Goal: Task Accomplishment & Management: Use online tool/utility

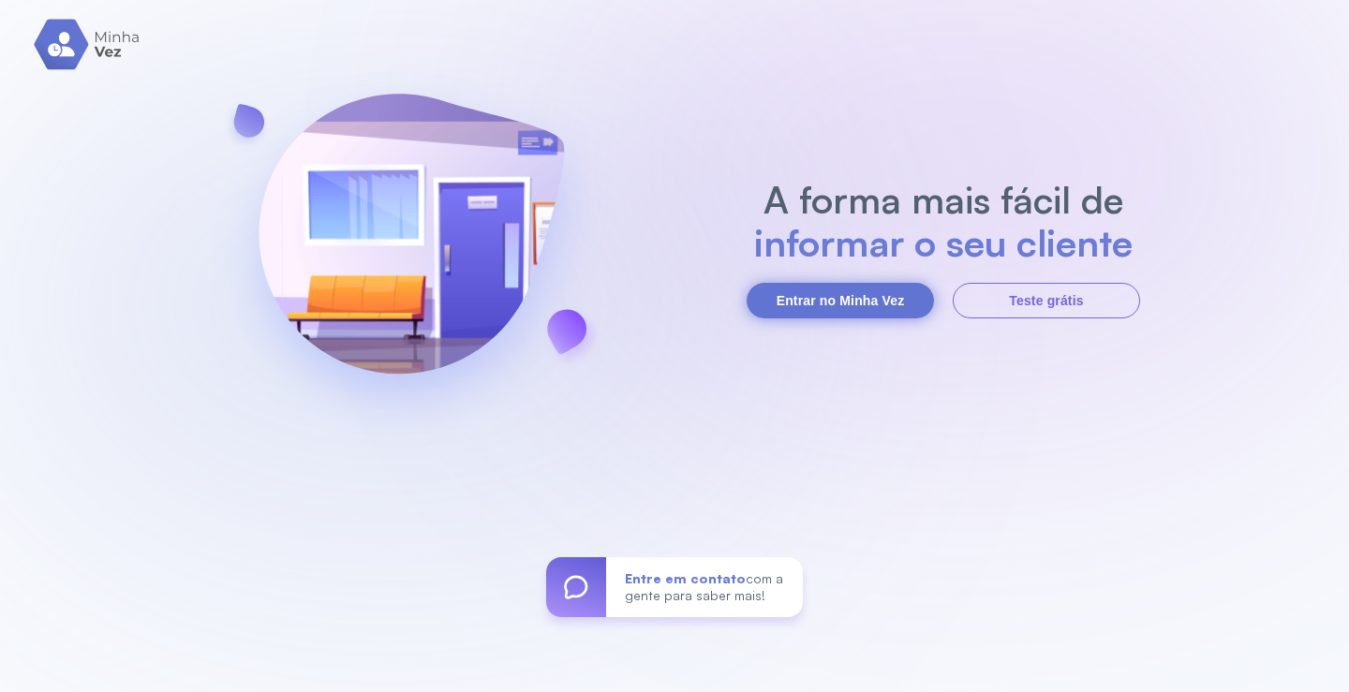
click at [870, 301] on button "Entrar no Minha Vez" at bounding box center [840, 301] width 187 height 36
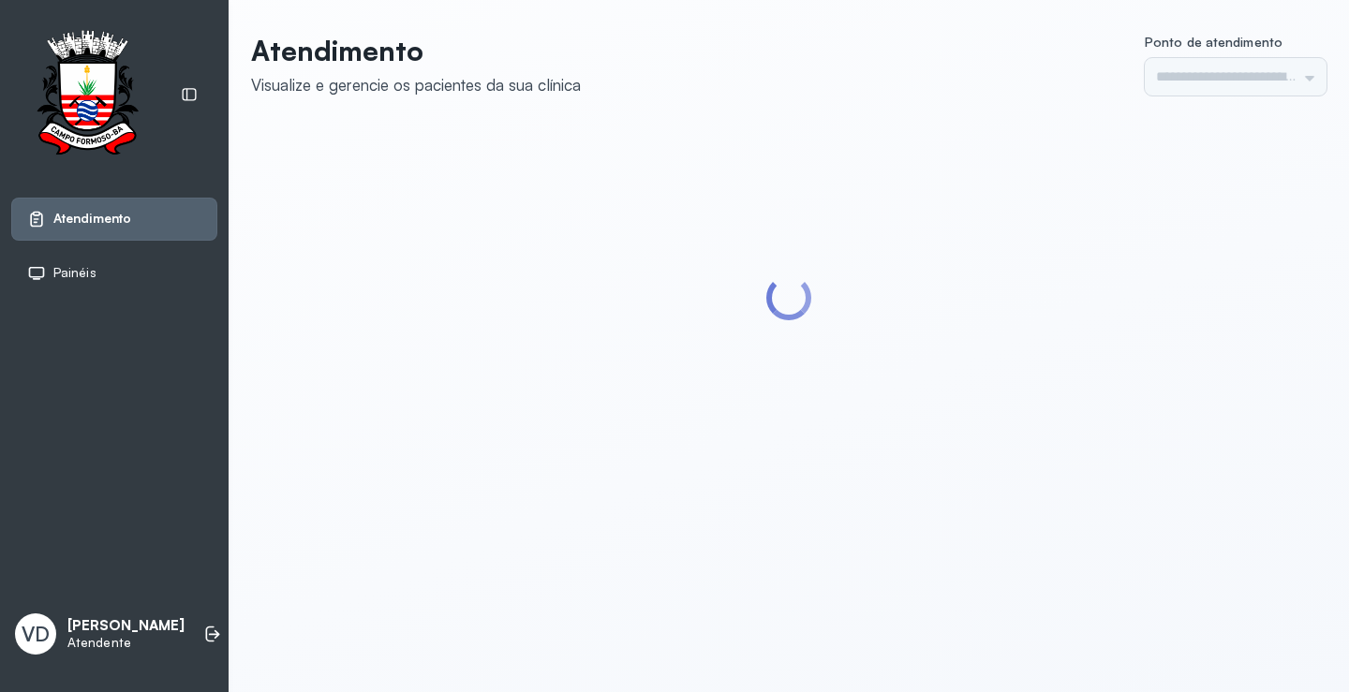
type input "*********"
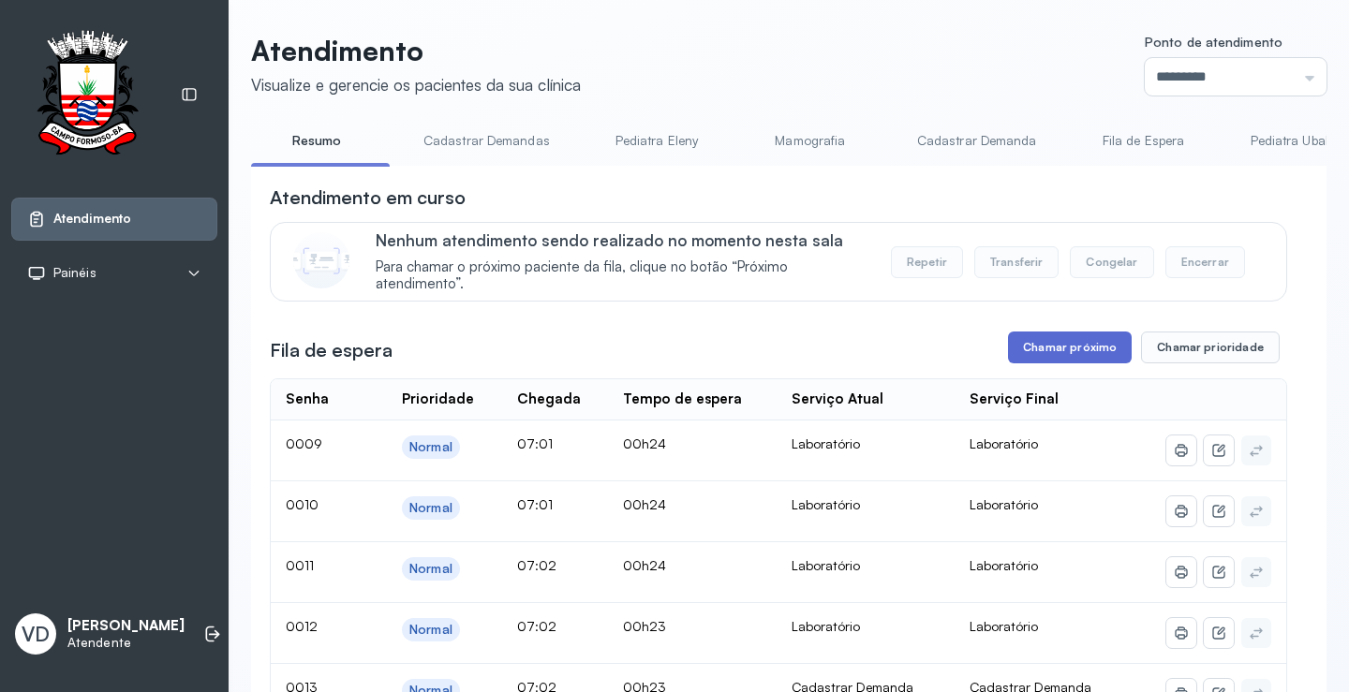
click at [1053, 354] on button "Chamar próximo" at bounding box center [1070, 348] width 124 height 32
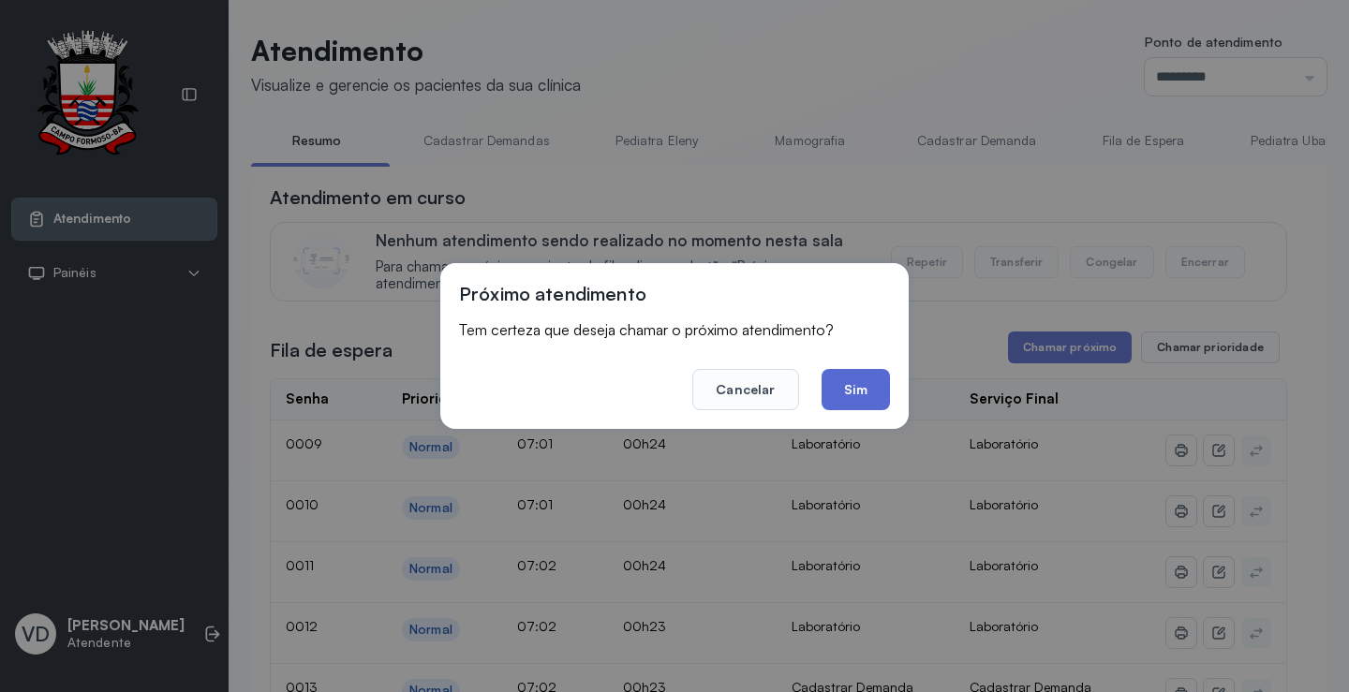
click at [852, 376] on button "Sim" at bounding box center [856, 389] width 68 height 41
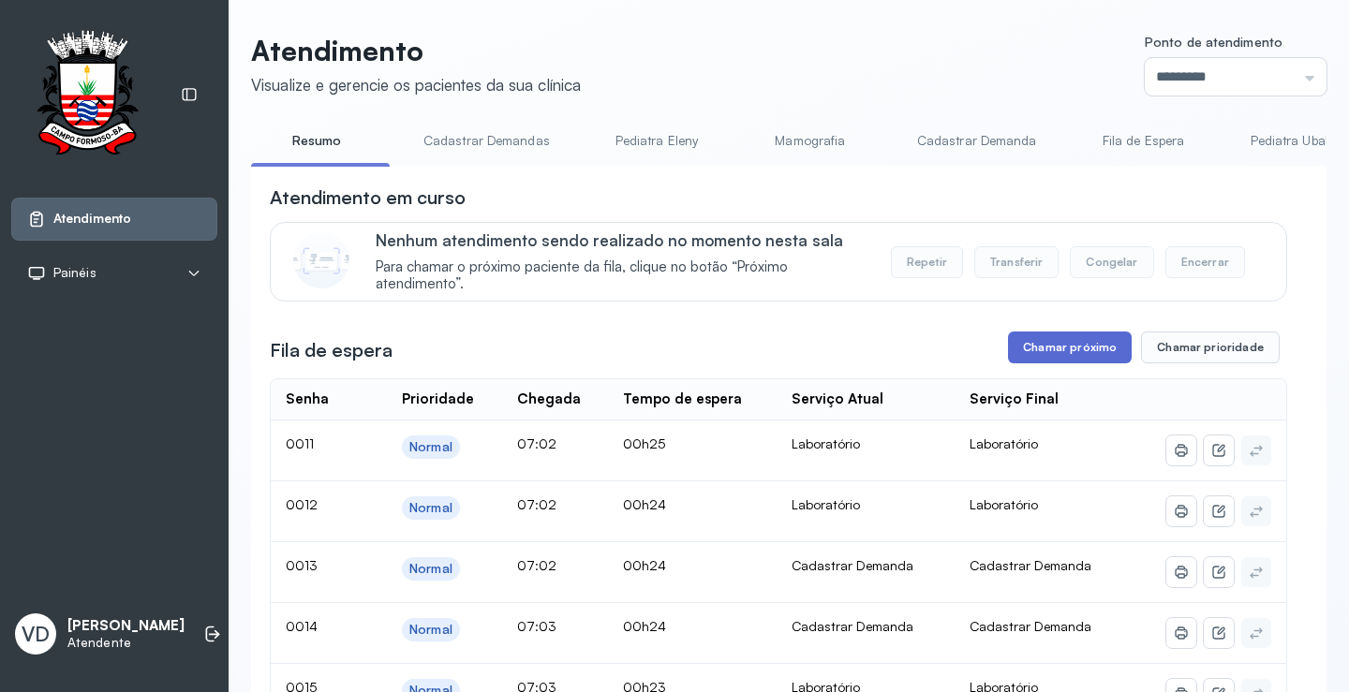
click at [1012, 355] on button "Chamar próximo" at bounding box center [1070, 348] width 124 height 32
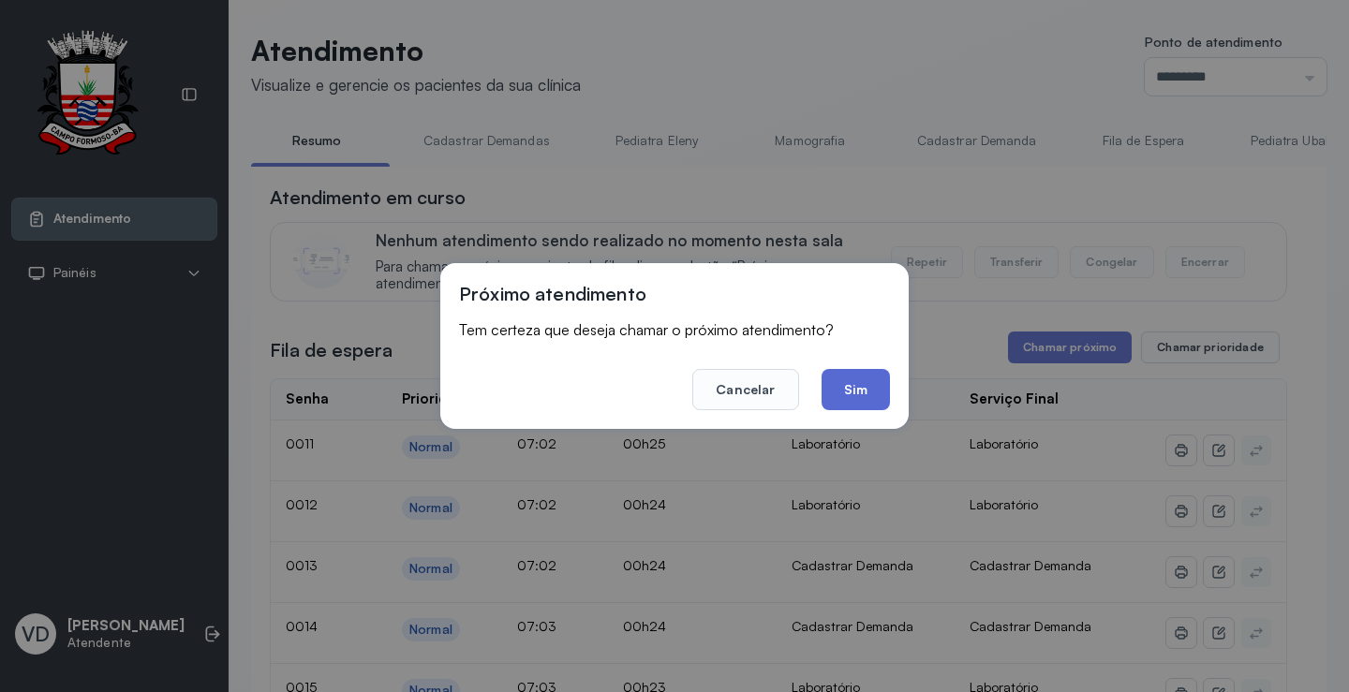
click at [820, 396] on footer "Cancelar Sim" at bounding box center [674, 376] width 431 height 67
click at [850, 395] on button "Sim" at bounding box center [856, 389] width 68 height 41
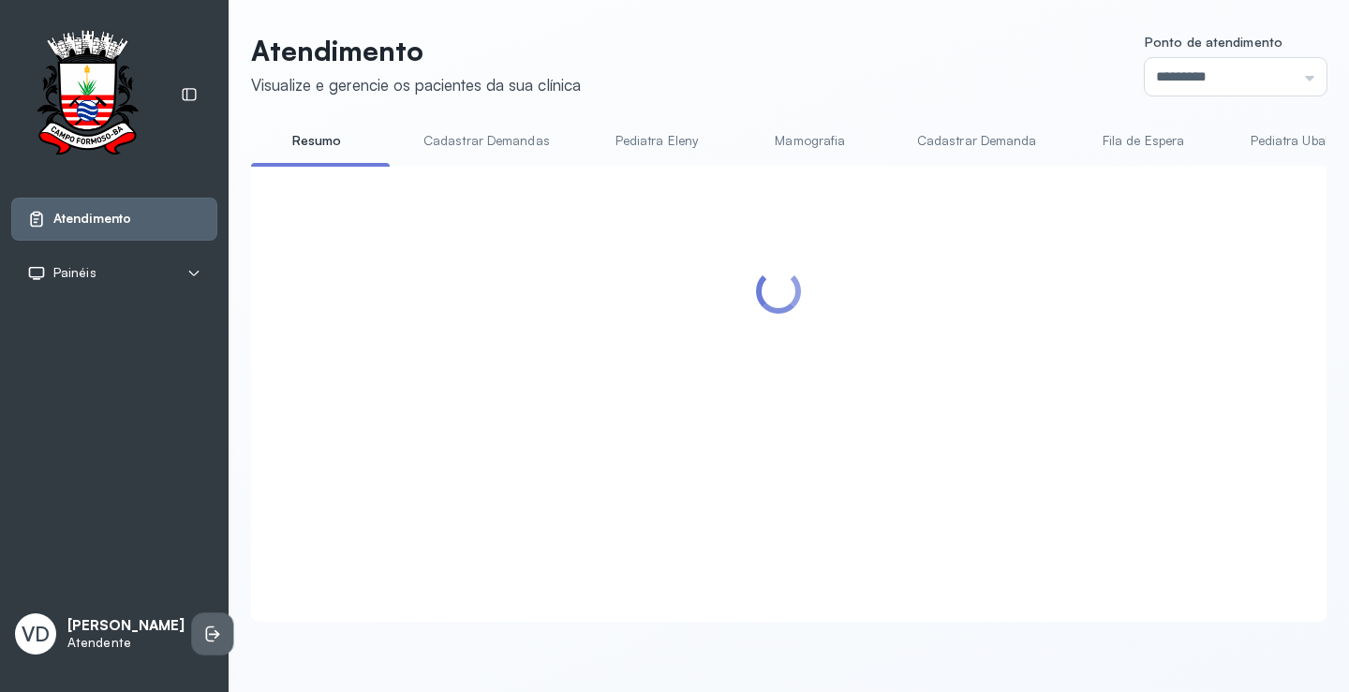
click at [192, 615] on li at bounding box center [212, 634] width 41 height 41
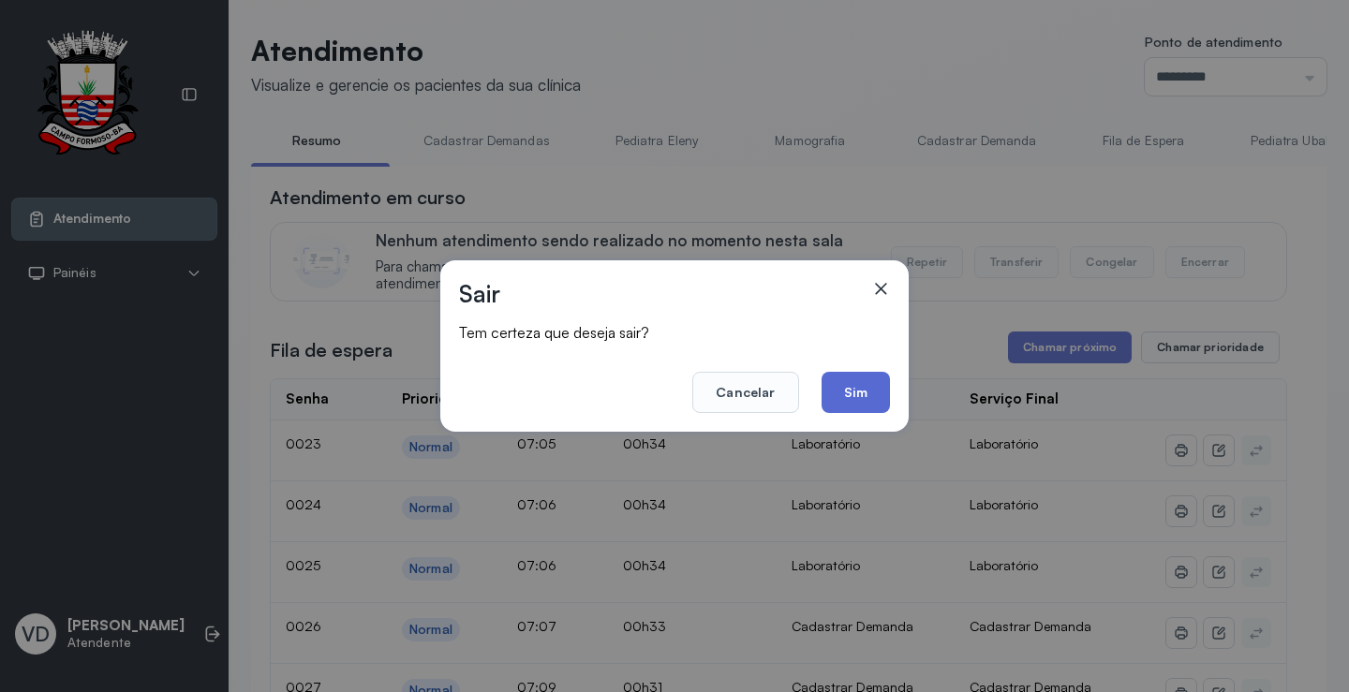
click at [861, 379] on button "Sim" at bounding box center [856, 392] width 68 height 41
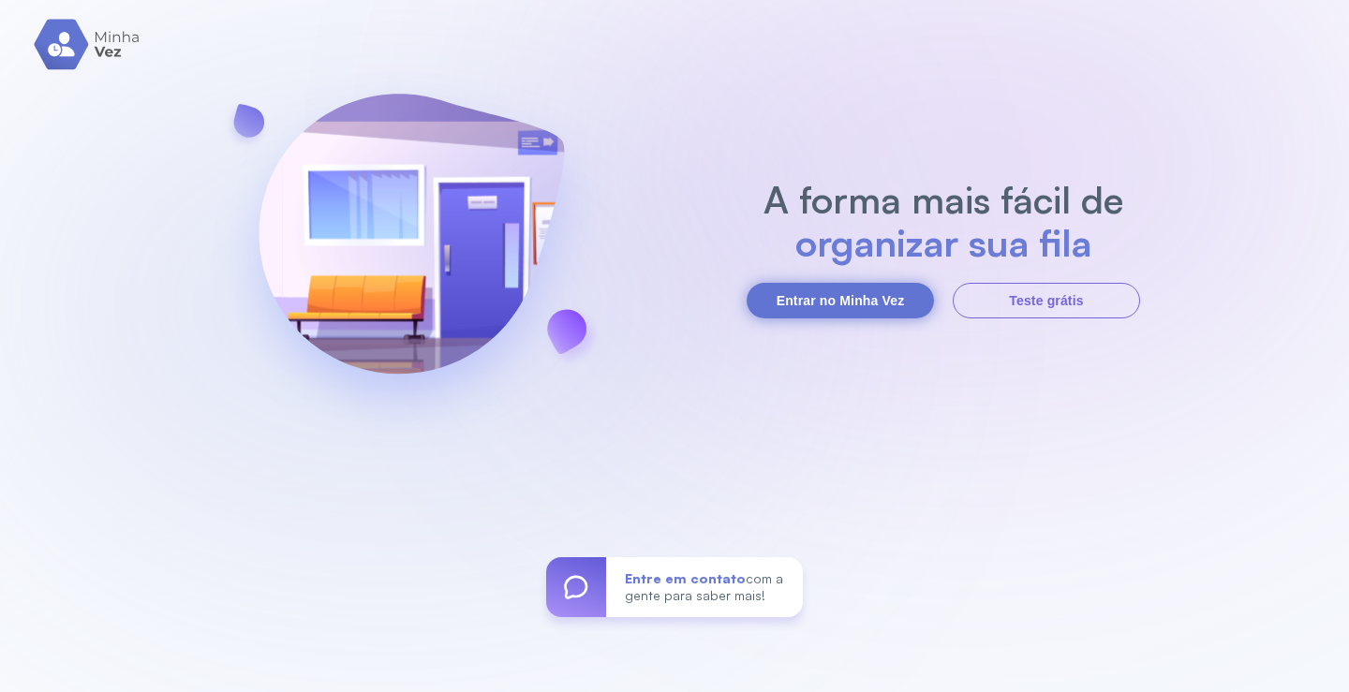
click at [841, 304] on button "Entrar no Minha Vez" at bounding box center [840, 301] width 187 height 36
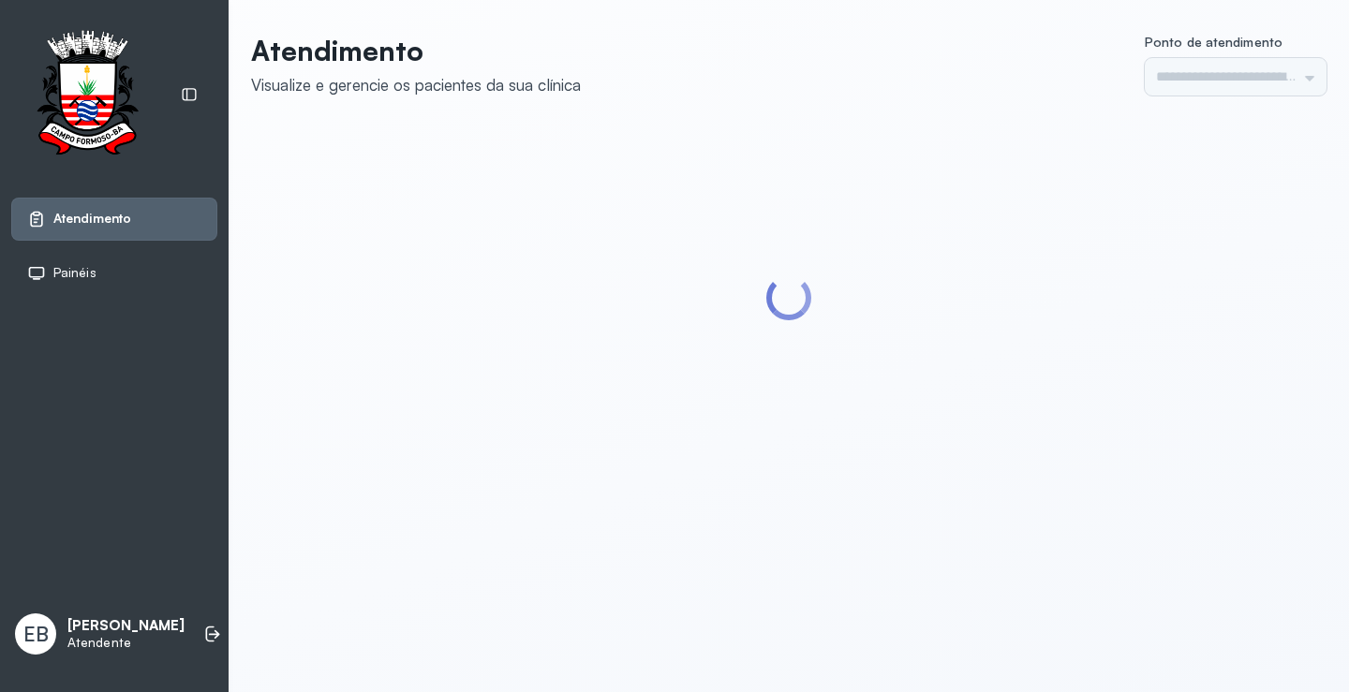
type input "*********"
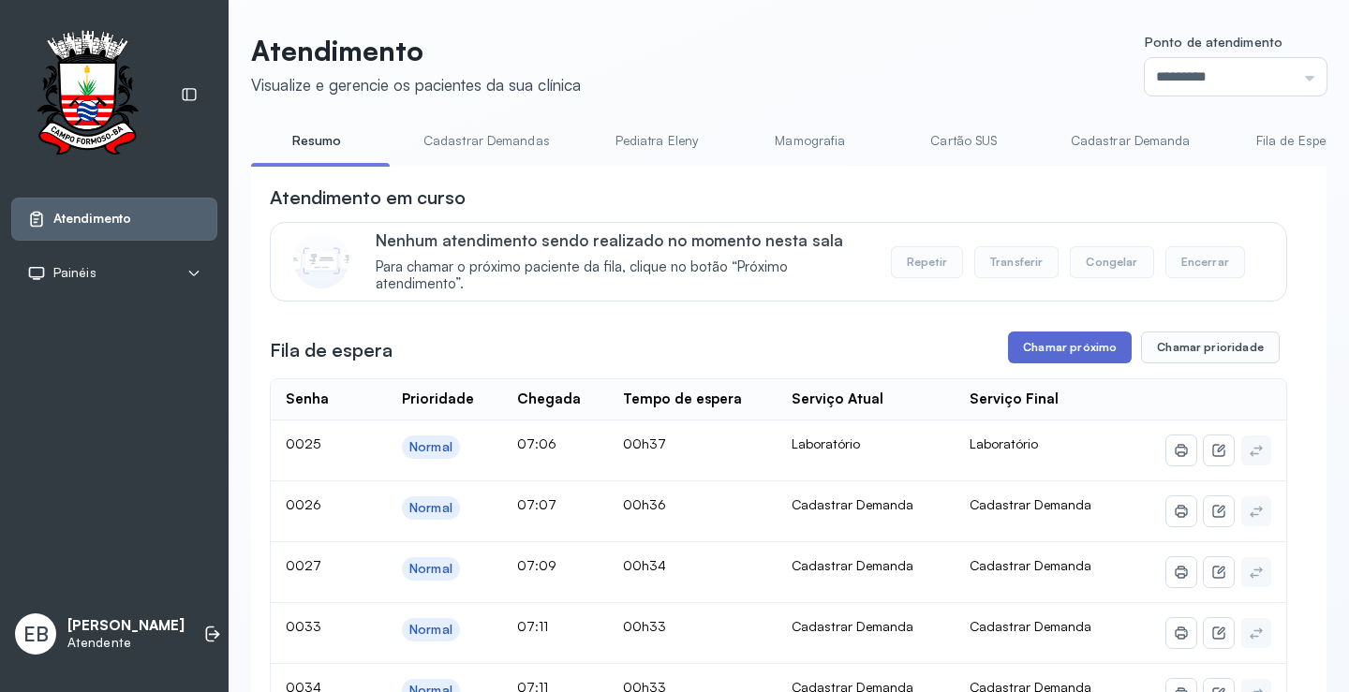
click at [1086, 356] on button "Chamar próximo" at bounding box center [1070, 348] width 124 height 32
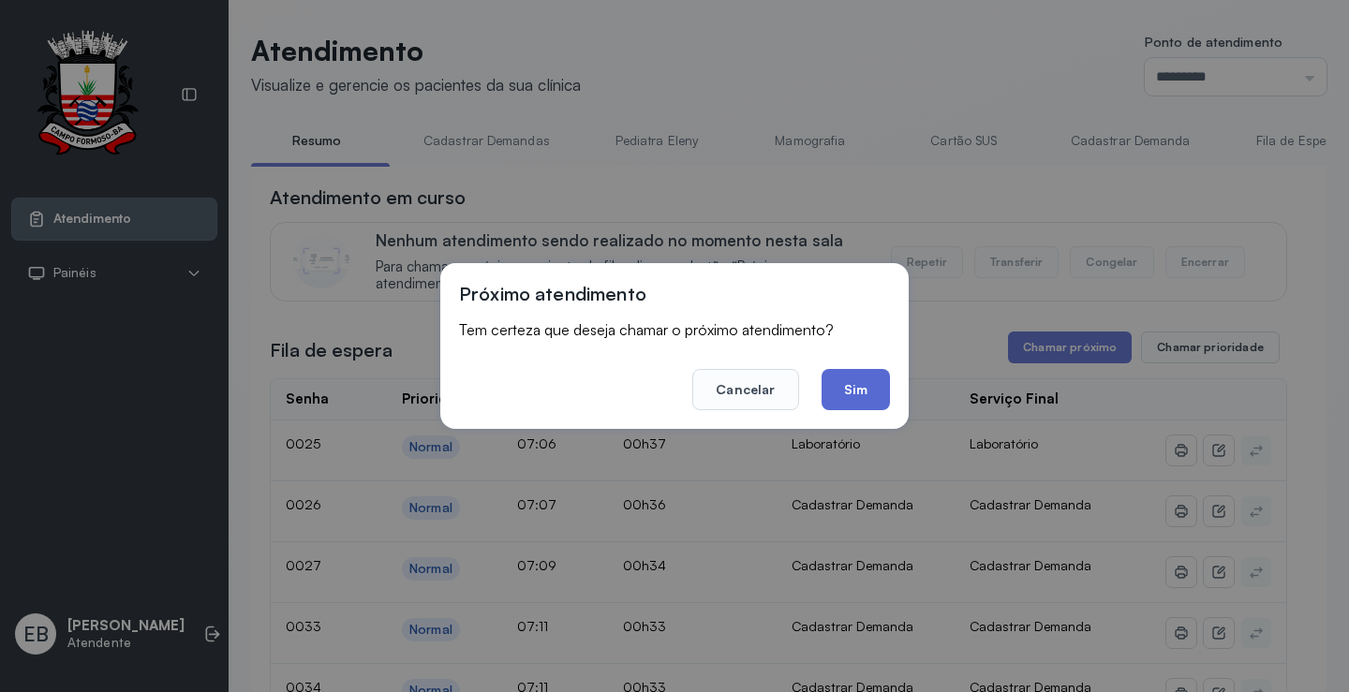
click at [864, 395] on button "Sim" at bounding box center [856, 389] width 68 height 41
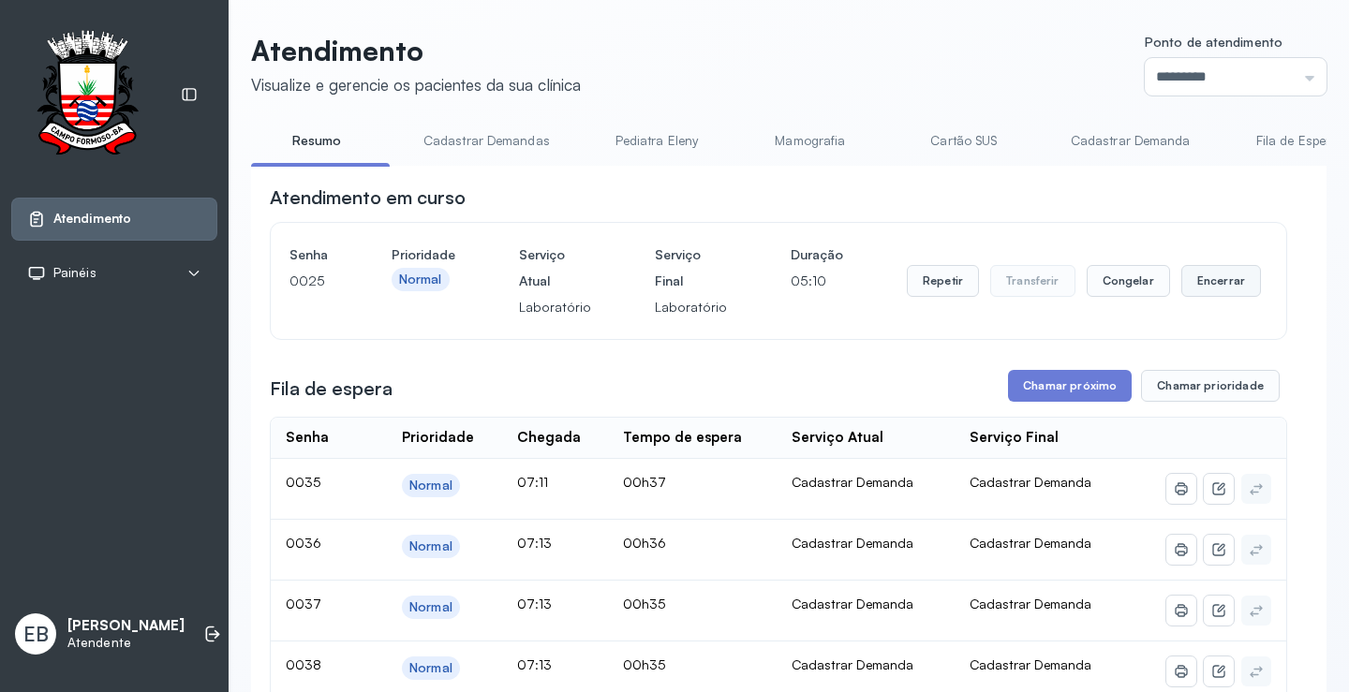
click at [1182, 289] on button "Encerrar" at bounding box center [1222, 281] width 80 height 32
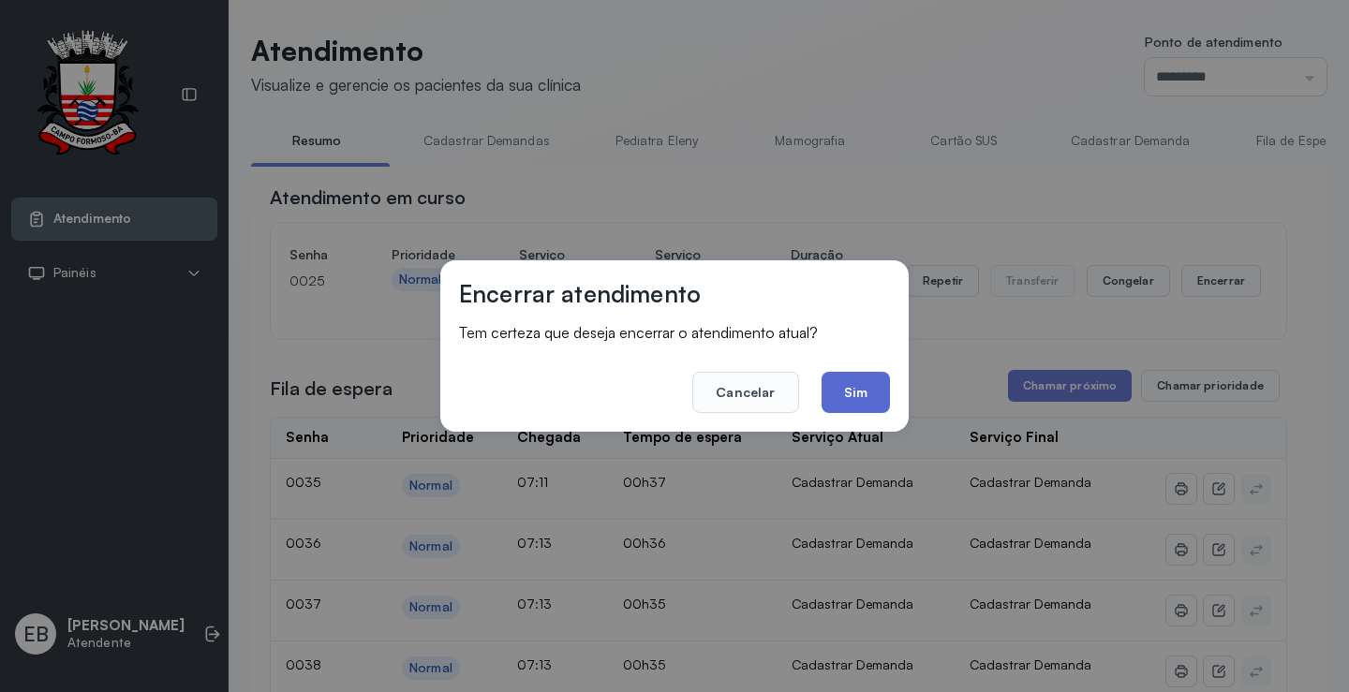
click at [866, 389] on button "Sim" at bounding box center [856, 392] width 68 height 41
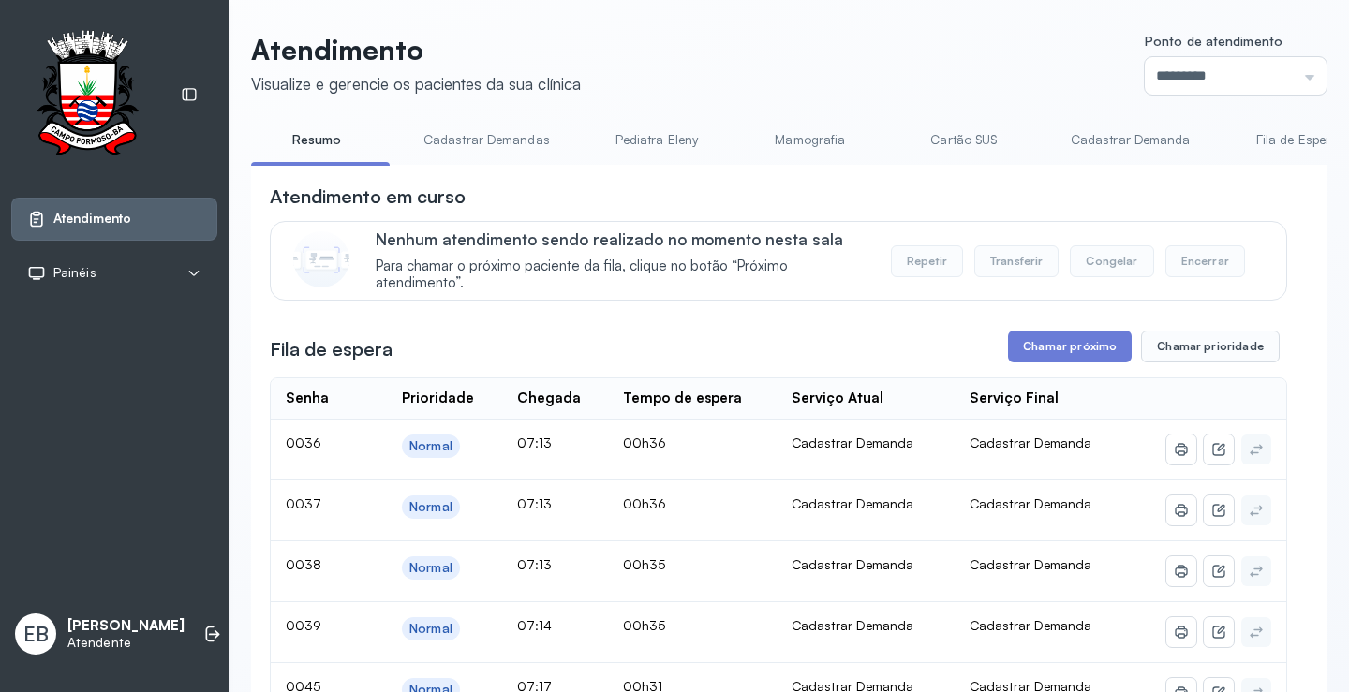
scroll to position [187, 0]
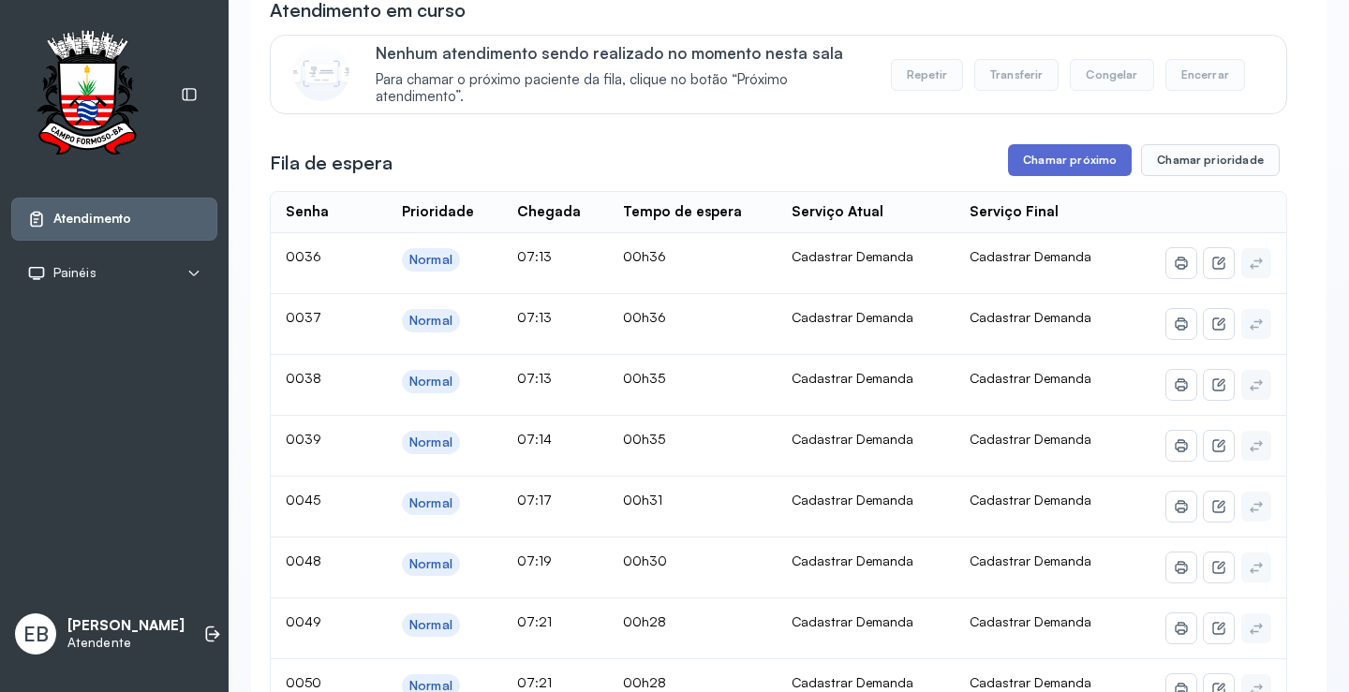
click at [1059, 158] on button "Chamar próximo" at bounding box center [1070, 160] width 124 height 32
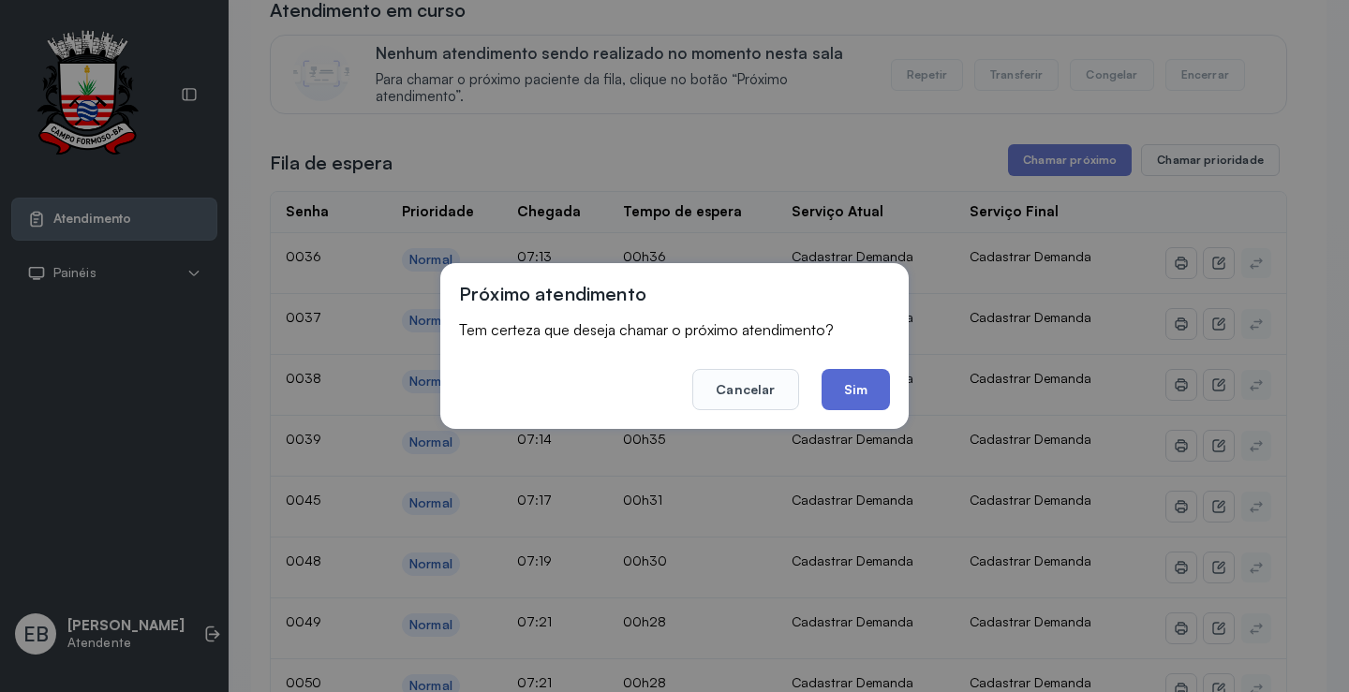
click at [843, 380] on button "Sim" at bounding box center [856, 389] width 68 height 41
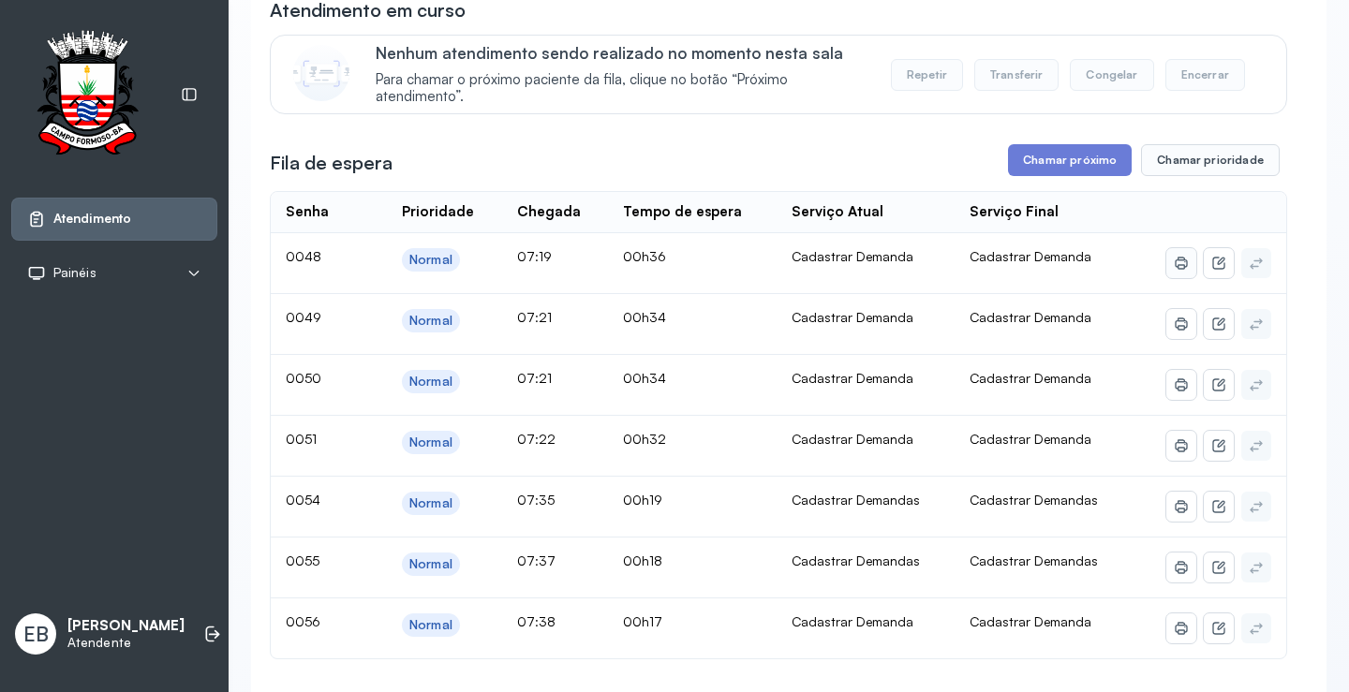
scroll to position [0, 0]
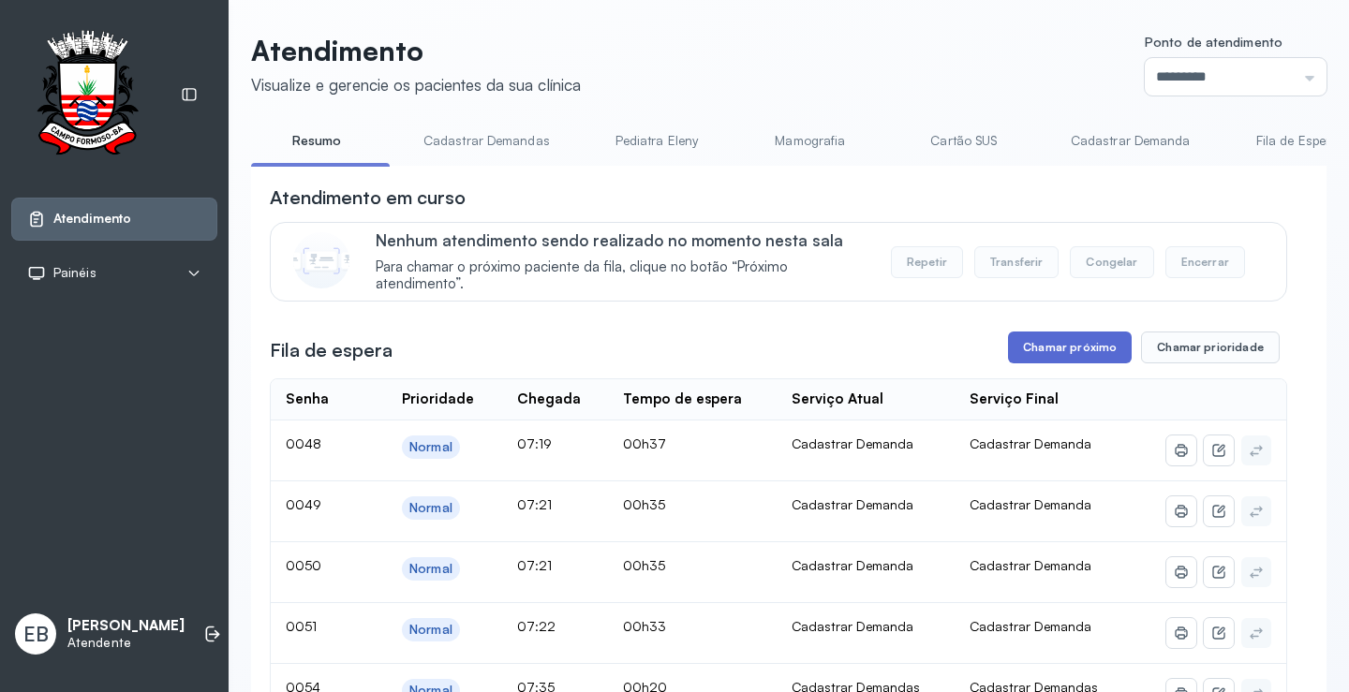
click at [1060, 354] on button "Chamar próximo" at bounding box center [1070, 348] width 124 height 32
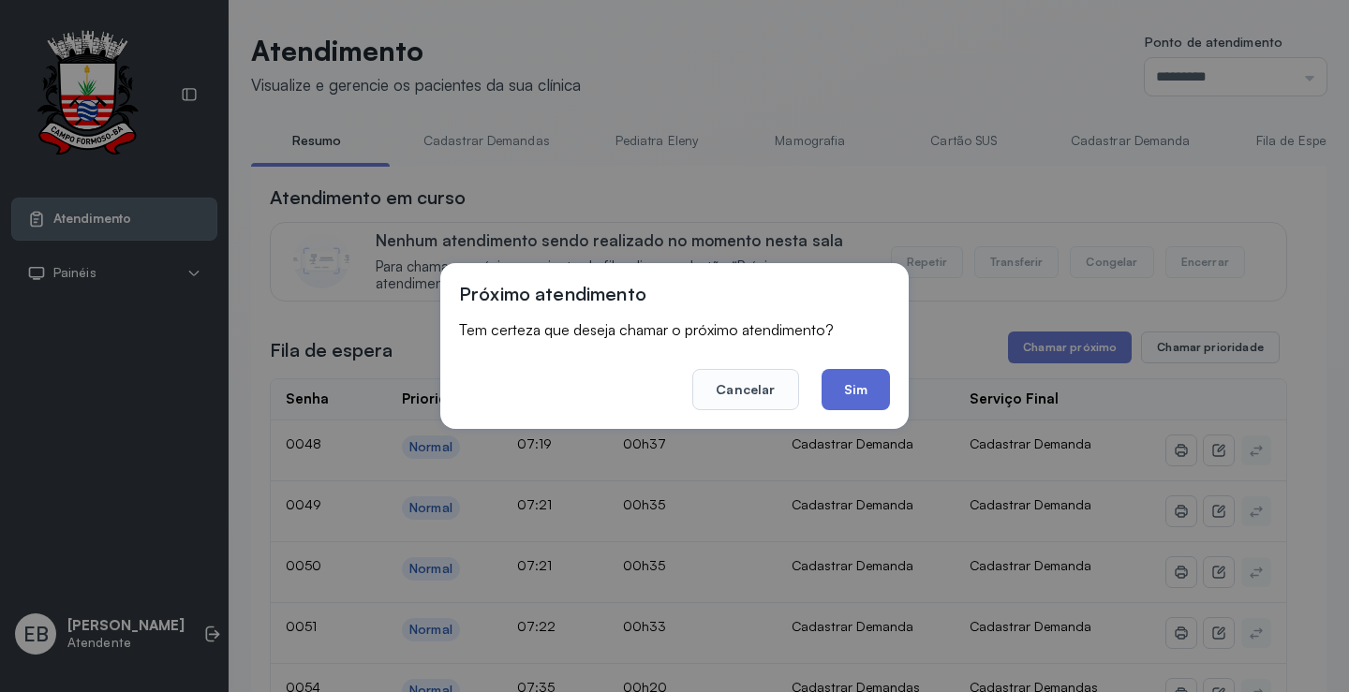
click at [853, 379] on button "Sim" at bounding box center [856, 389] width 68 height 41
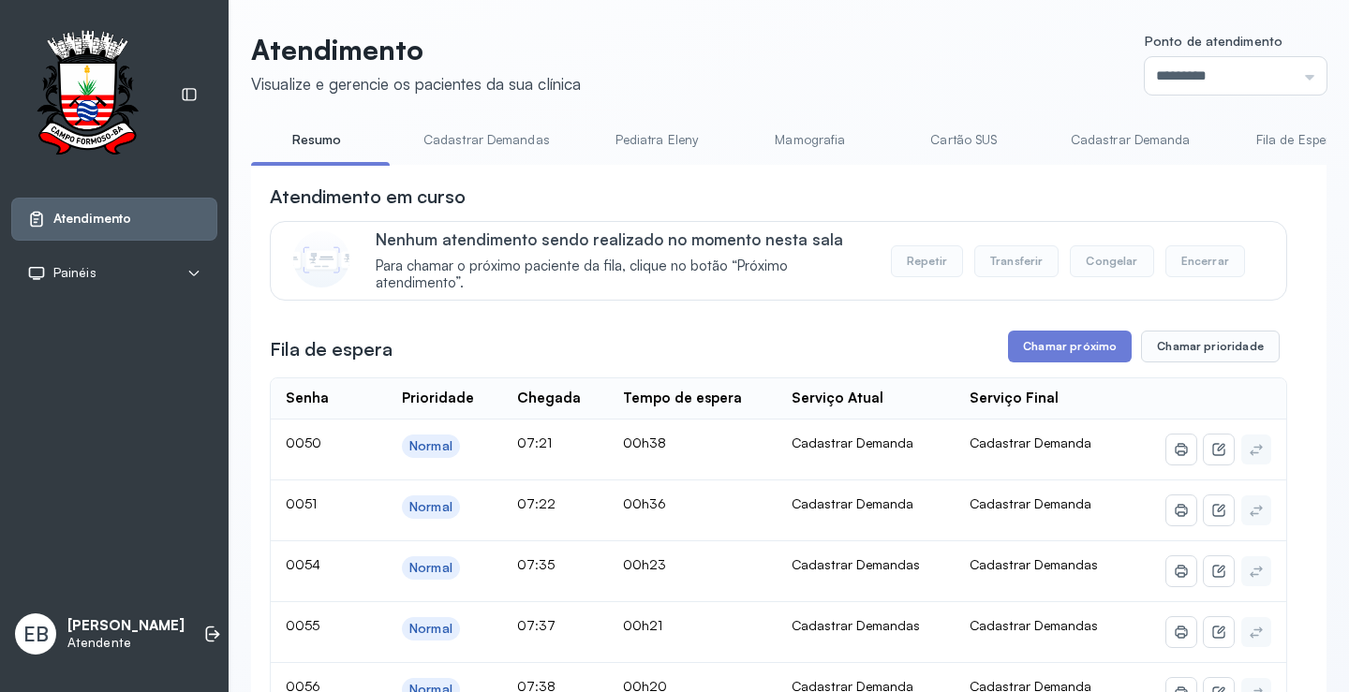
scroll to position [187, 0]
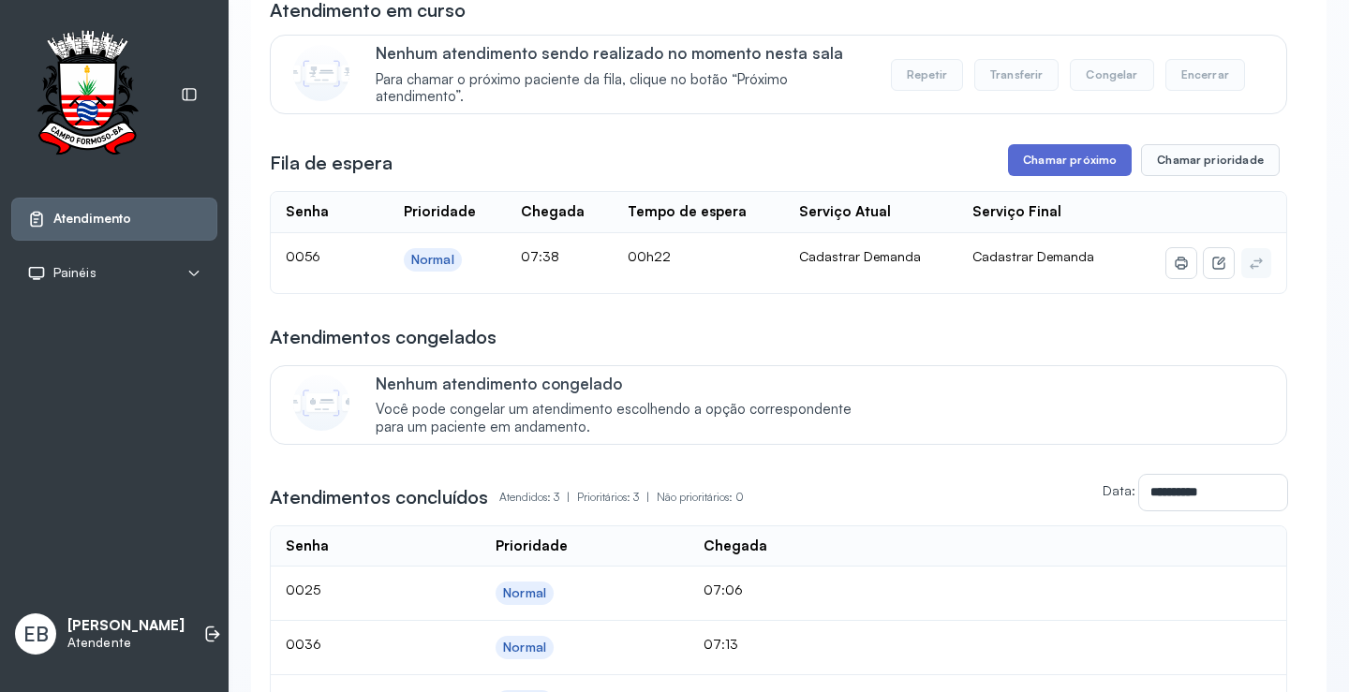
click at [1067, 172] on button "Chamar próximo" at bounding box center [1070, 160] width 124 height 32
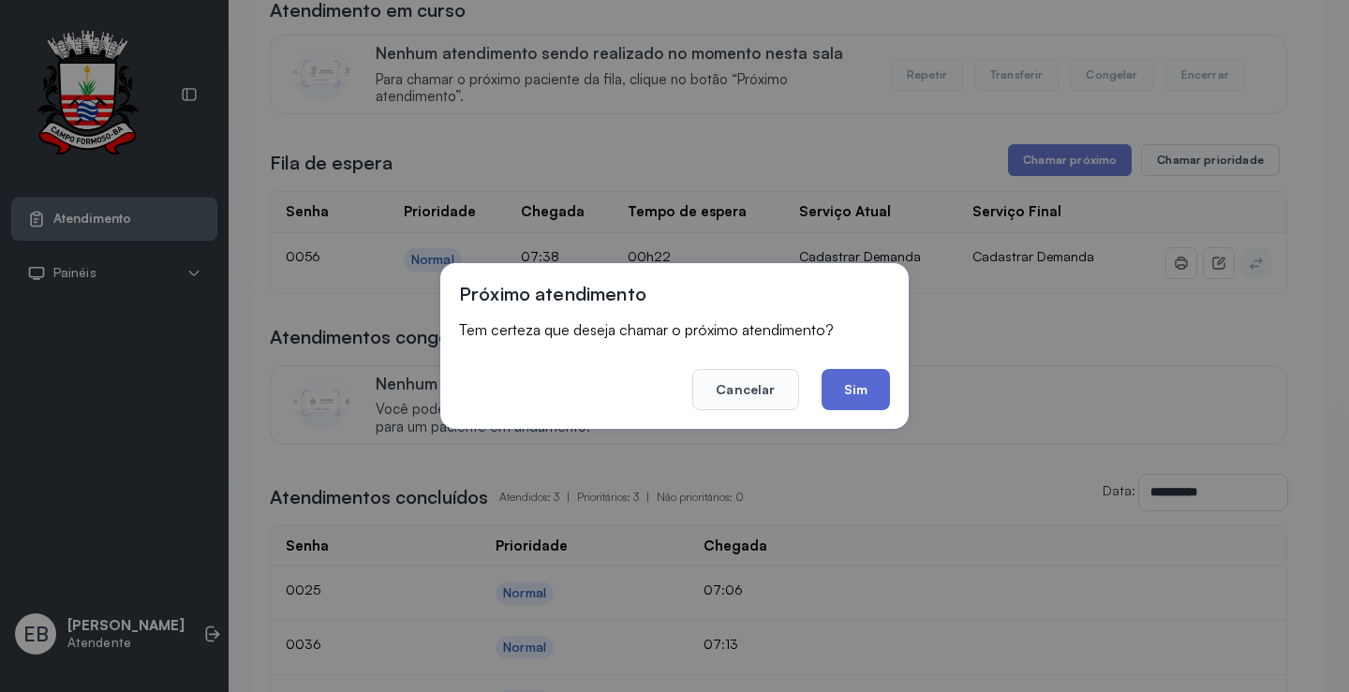
click at [852, 383] on button "Sim" at bounding box center [856, 389] width 68 height 41
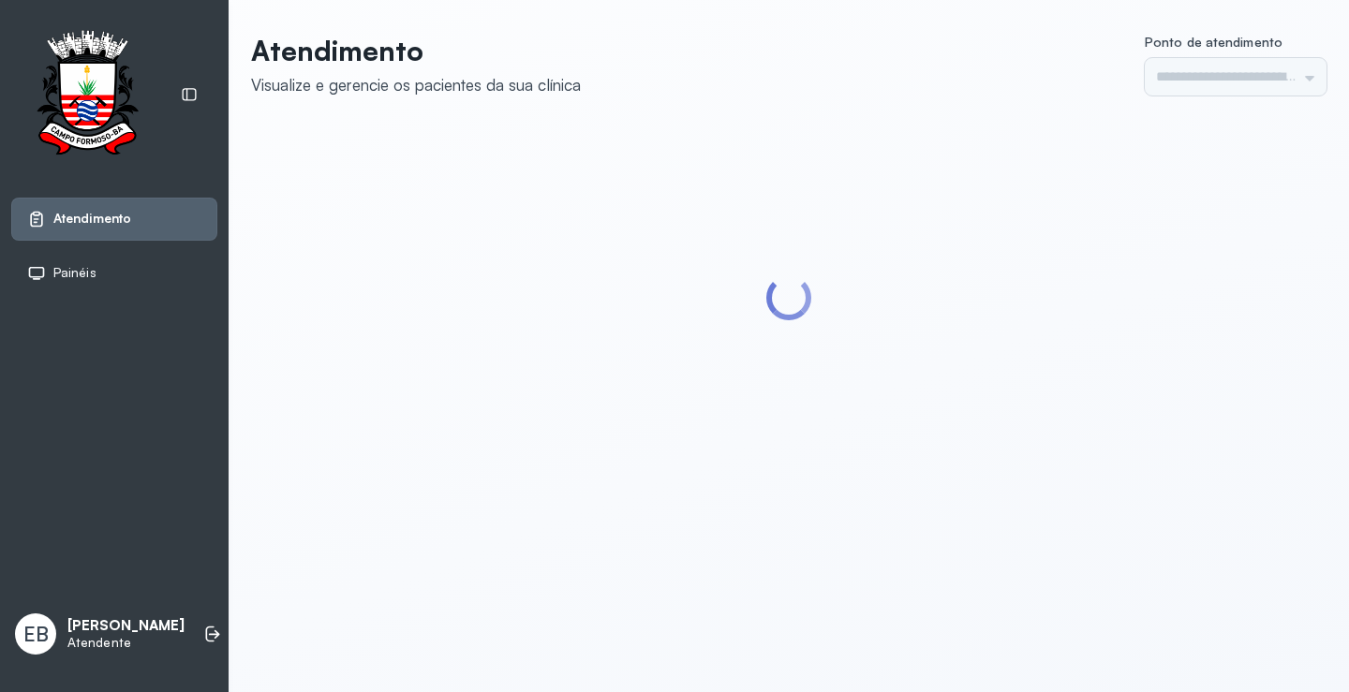
type input "*********"
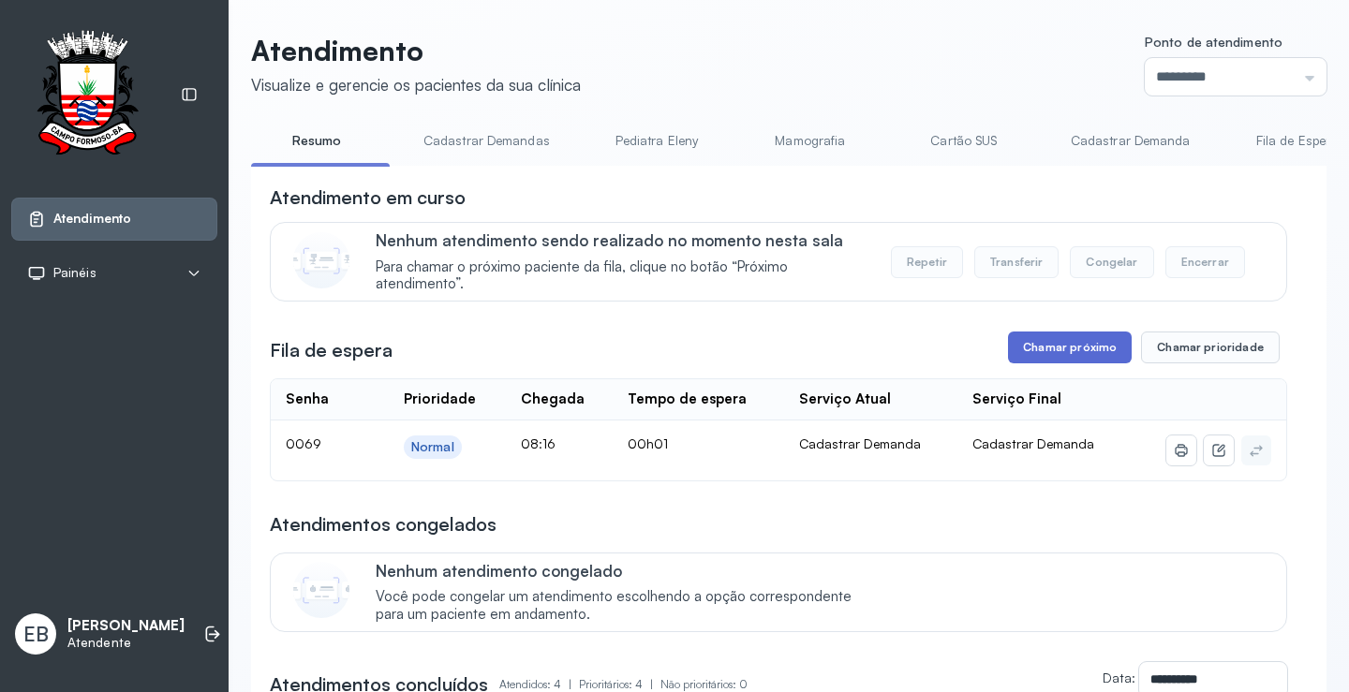
click at [1028, 343] on button "Chamar próximo" at bounding box center [1070, 348] width 124 height 32
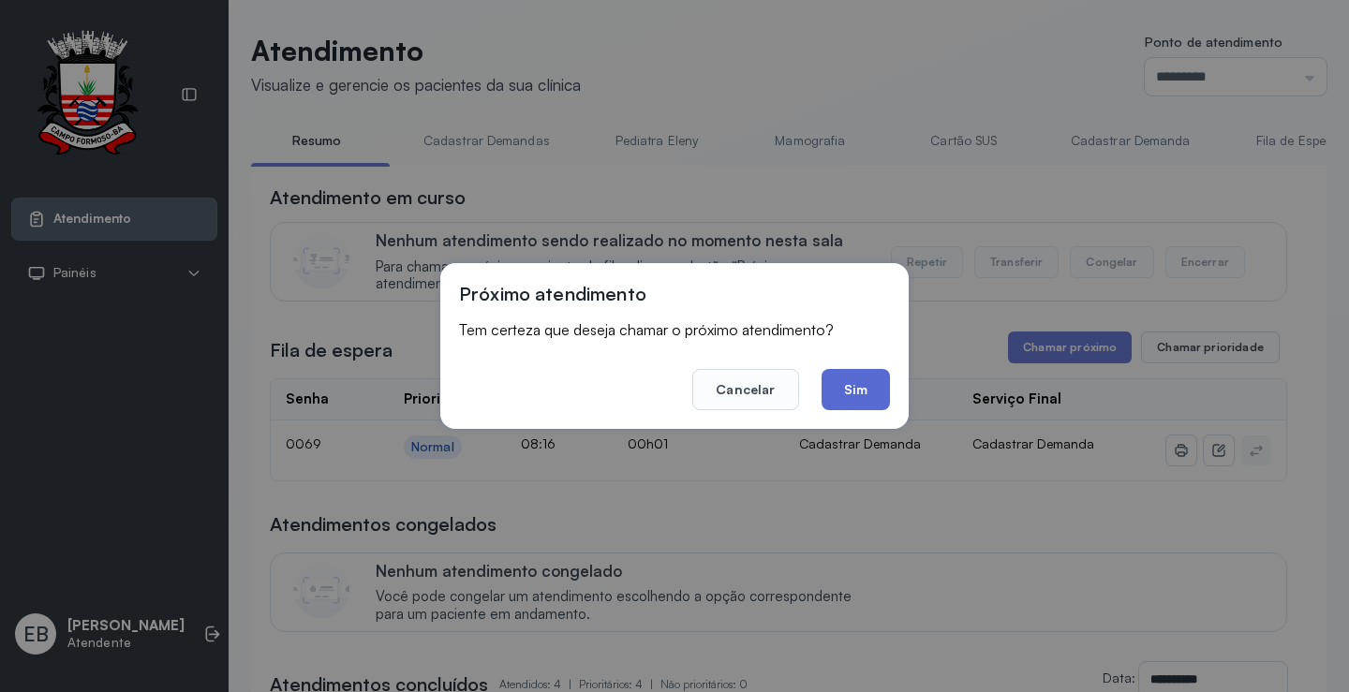
click at [857, 391] on button "Sim" at bounding box center [856, 389] width 68 height 41
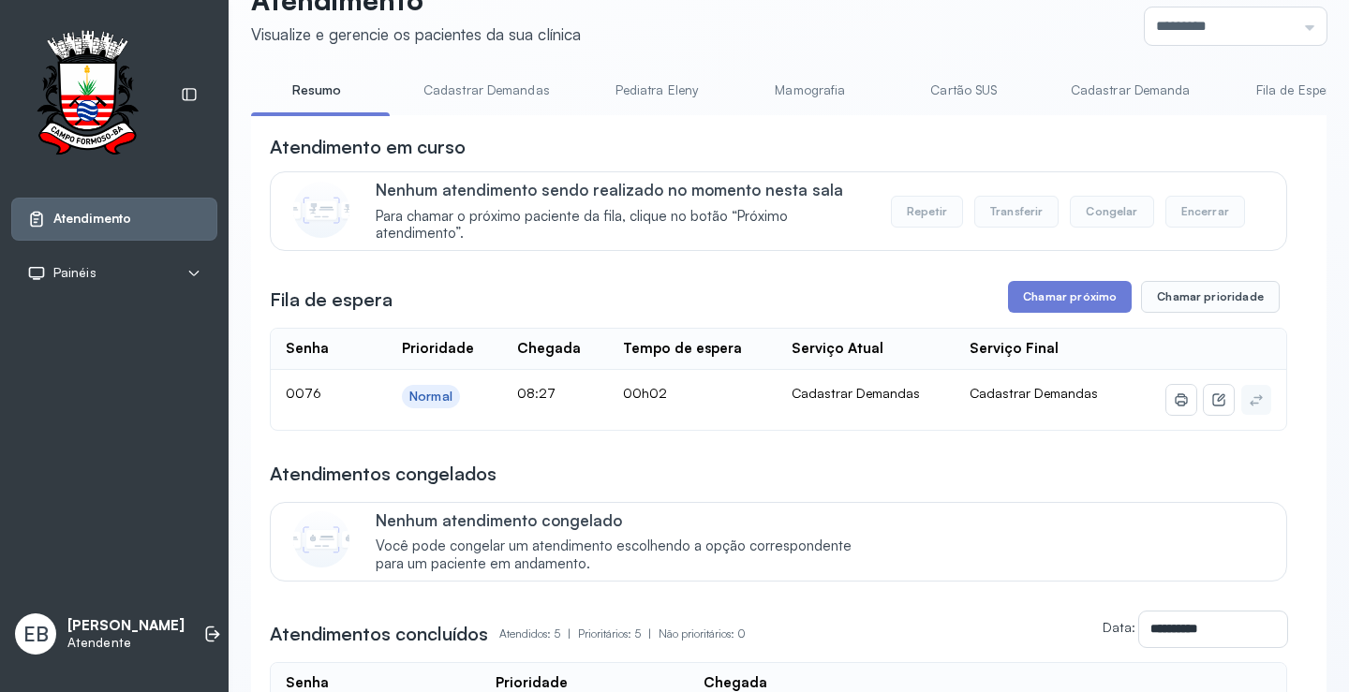
scroll to position [94, 0]
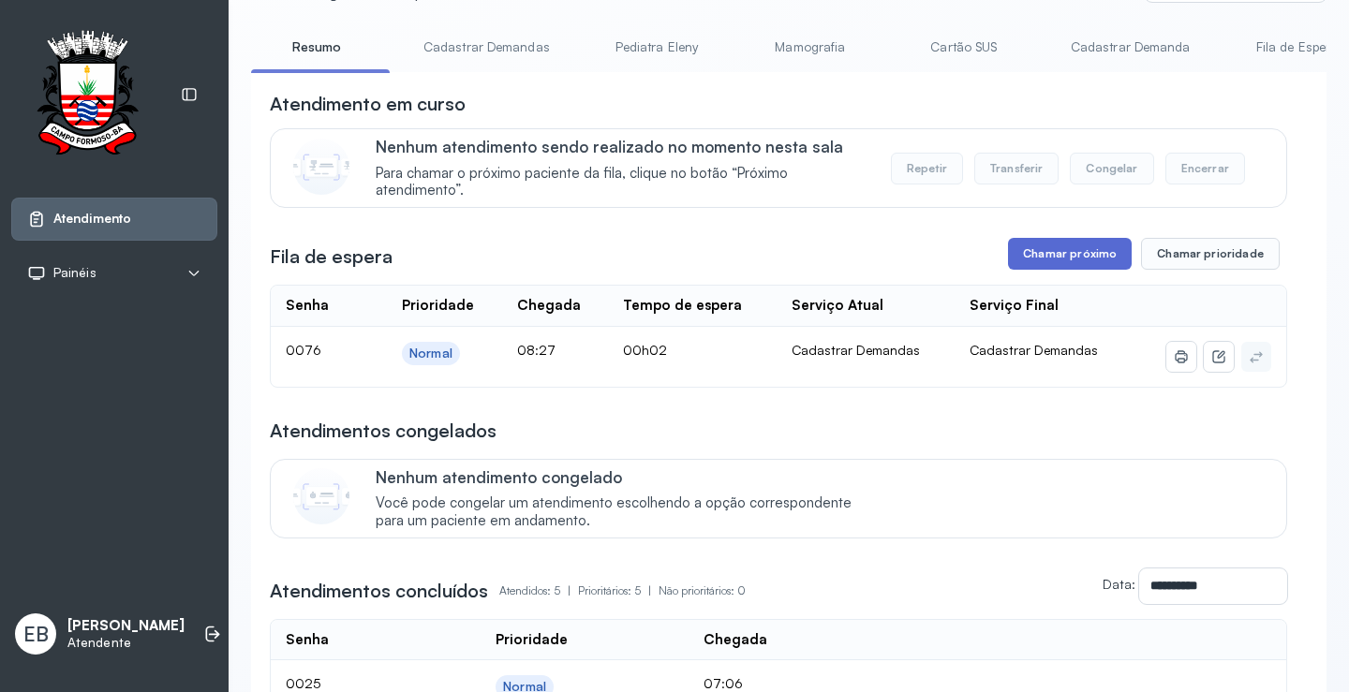
click at [1069, 258] on button "Chamar próximo" at bounding box center [1070, 254] width 124 height 32
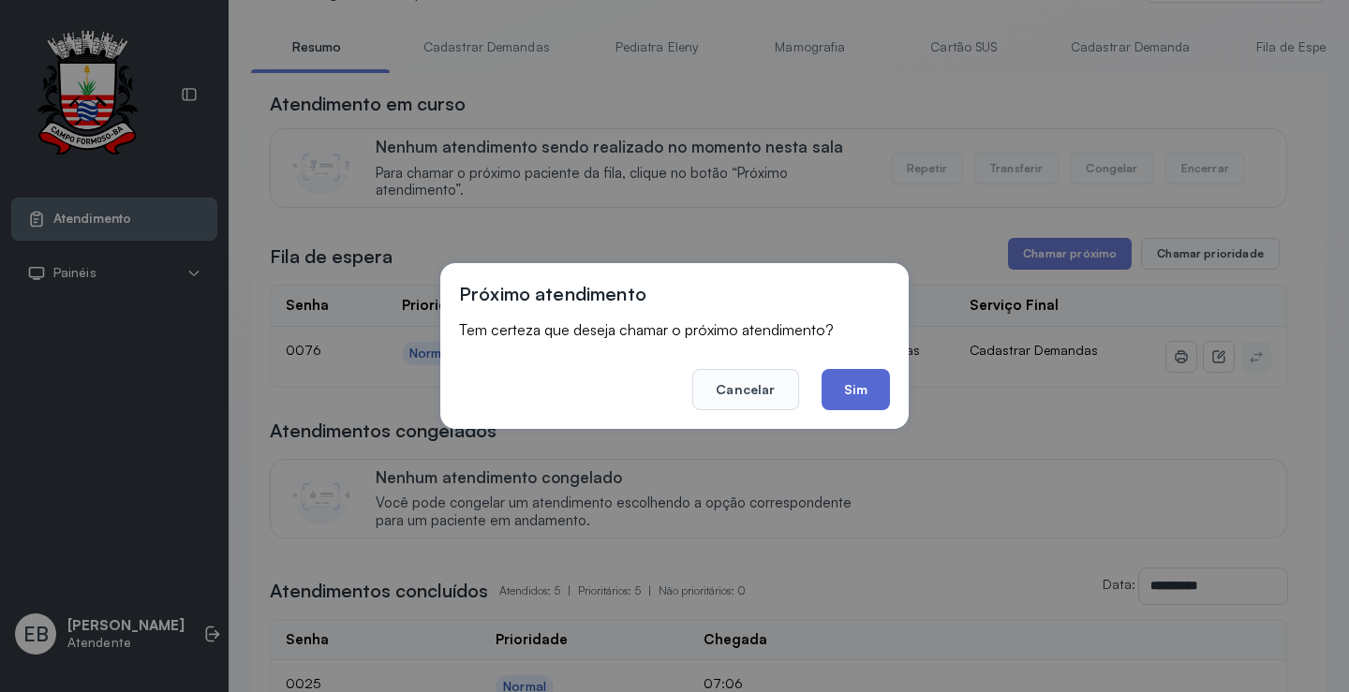
click at [856, 379] on button "Sim" at bounding box center [856, 389] width 68 height 41
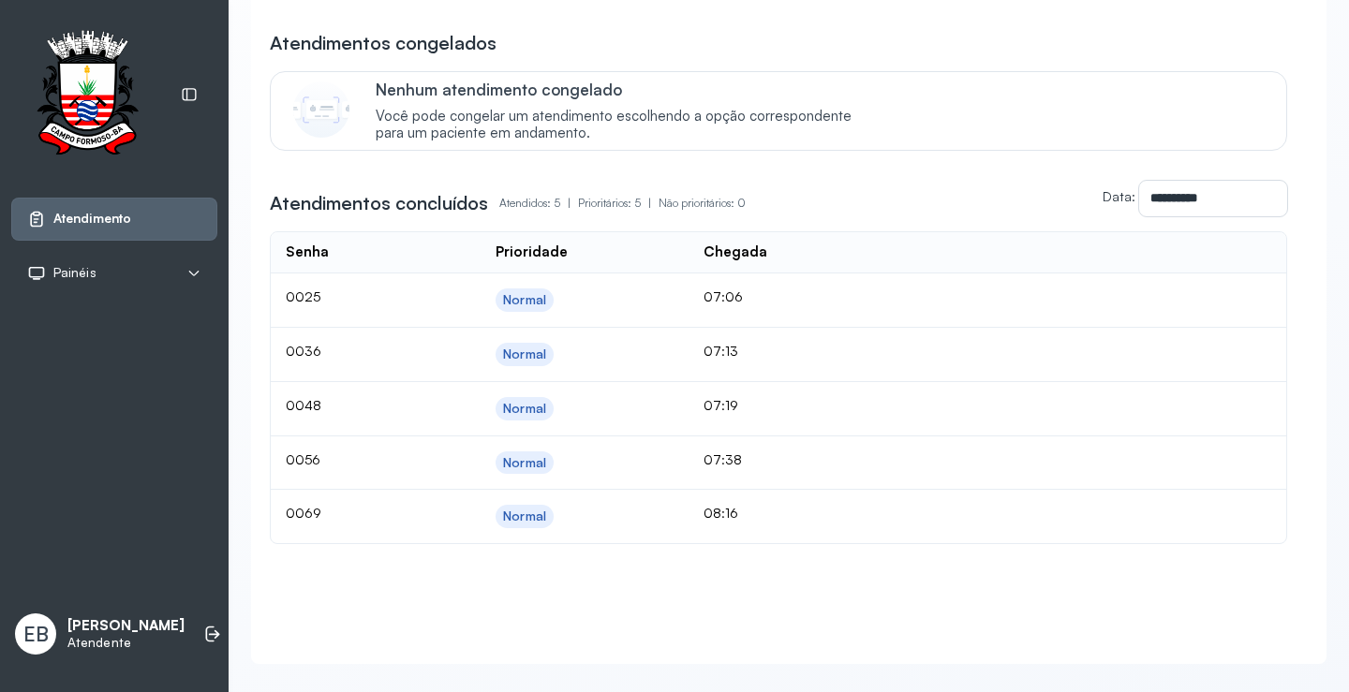
scroll to position [560, 0]
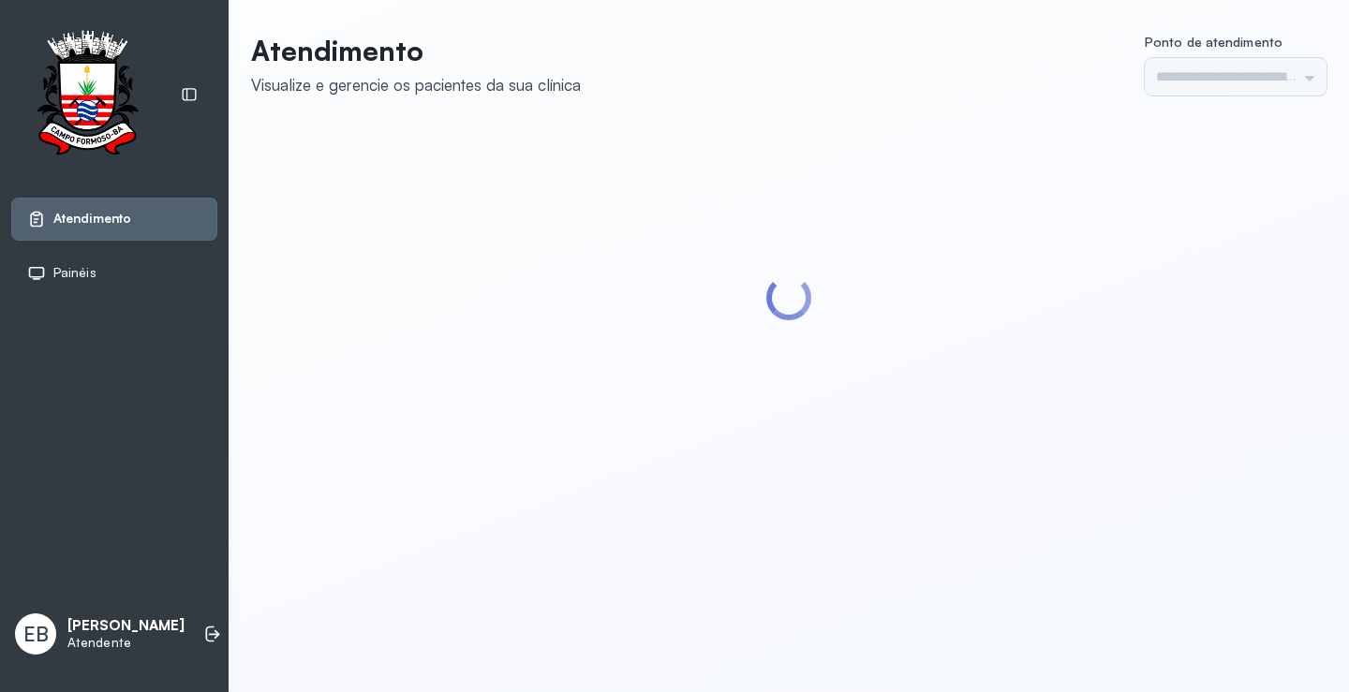
type input "*********"
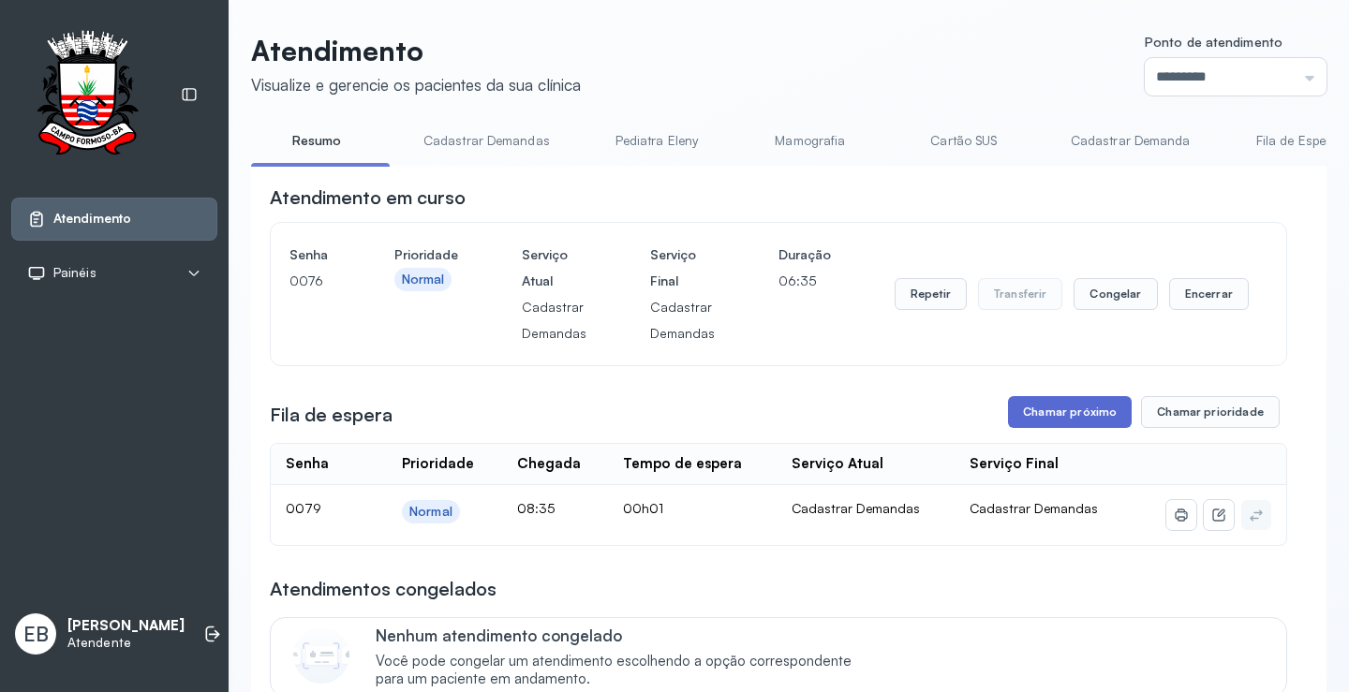
click at [1052, 417] on button "Chamar próximo" at bounding box center [1070, 412] width 124 height 32
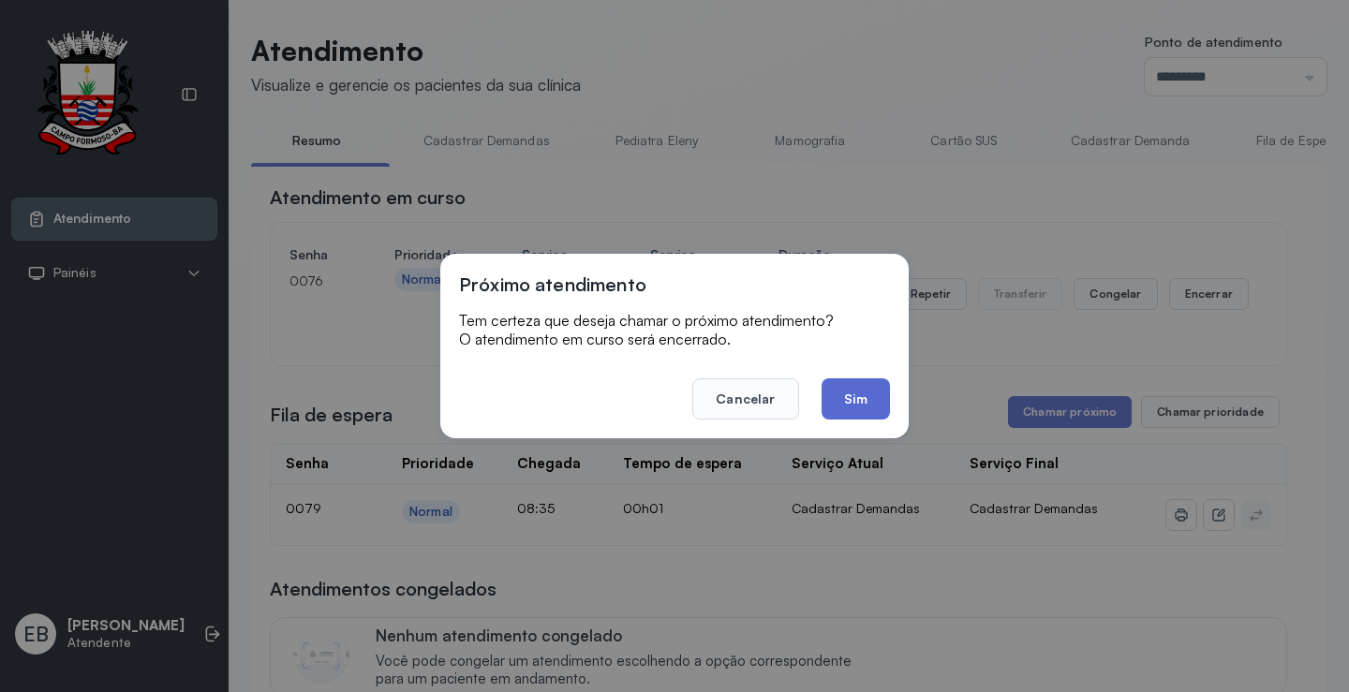
click at [869, 392] on button "Sim" at bounding box center [856, 399] width 68 height 41
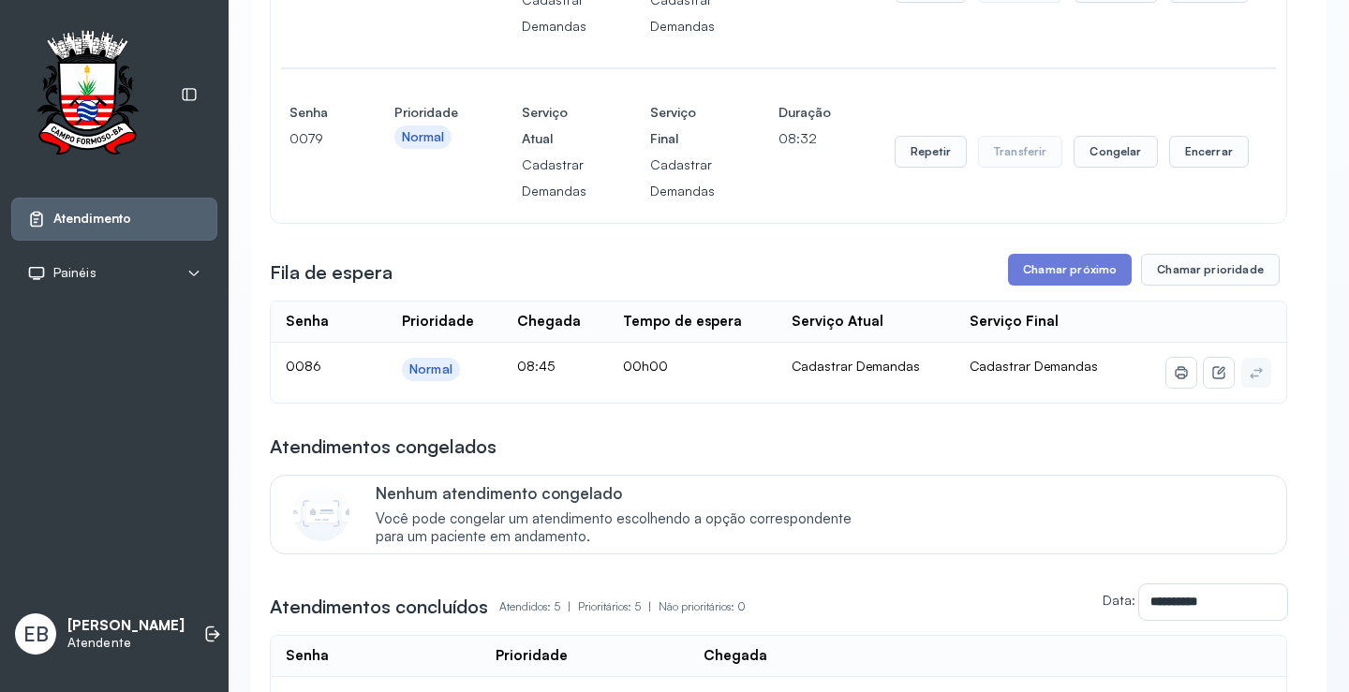
scroll to position [281, 0]
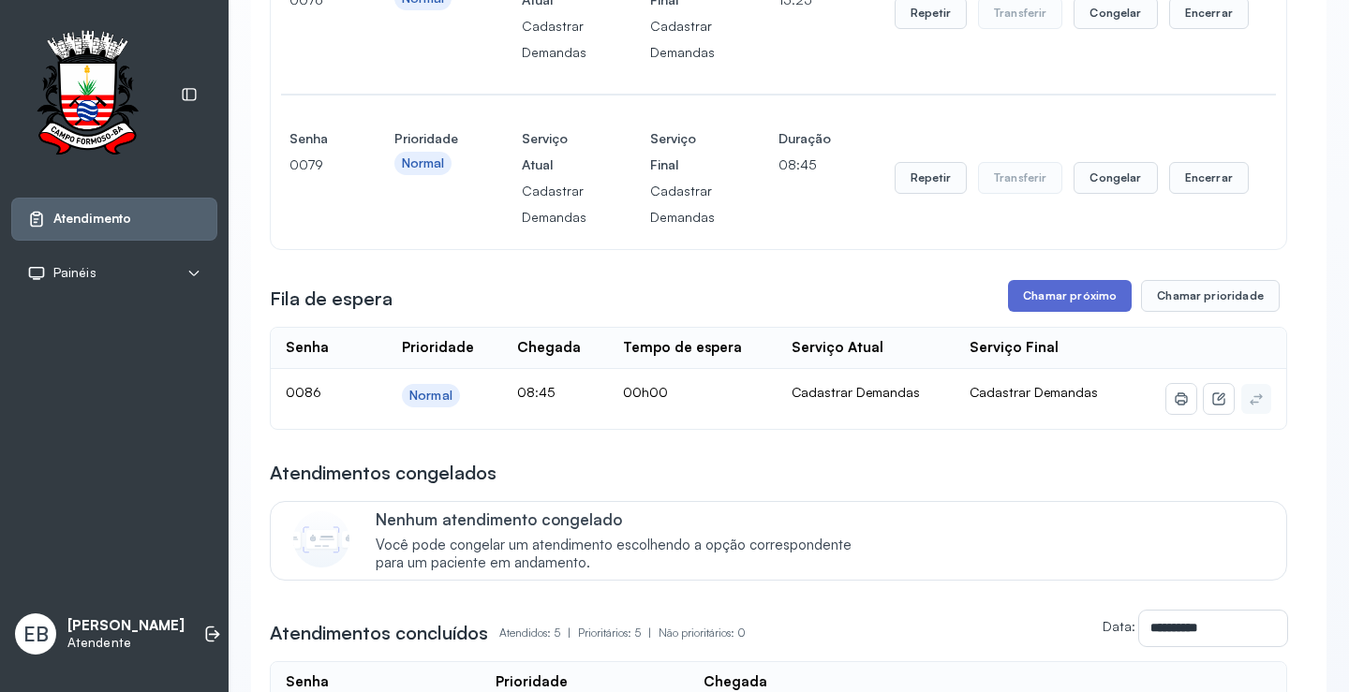
click at [1063, 308] on button "Chamar próximo" at bounding box center [1070, 296] width 124 height 32
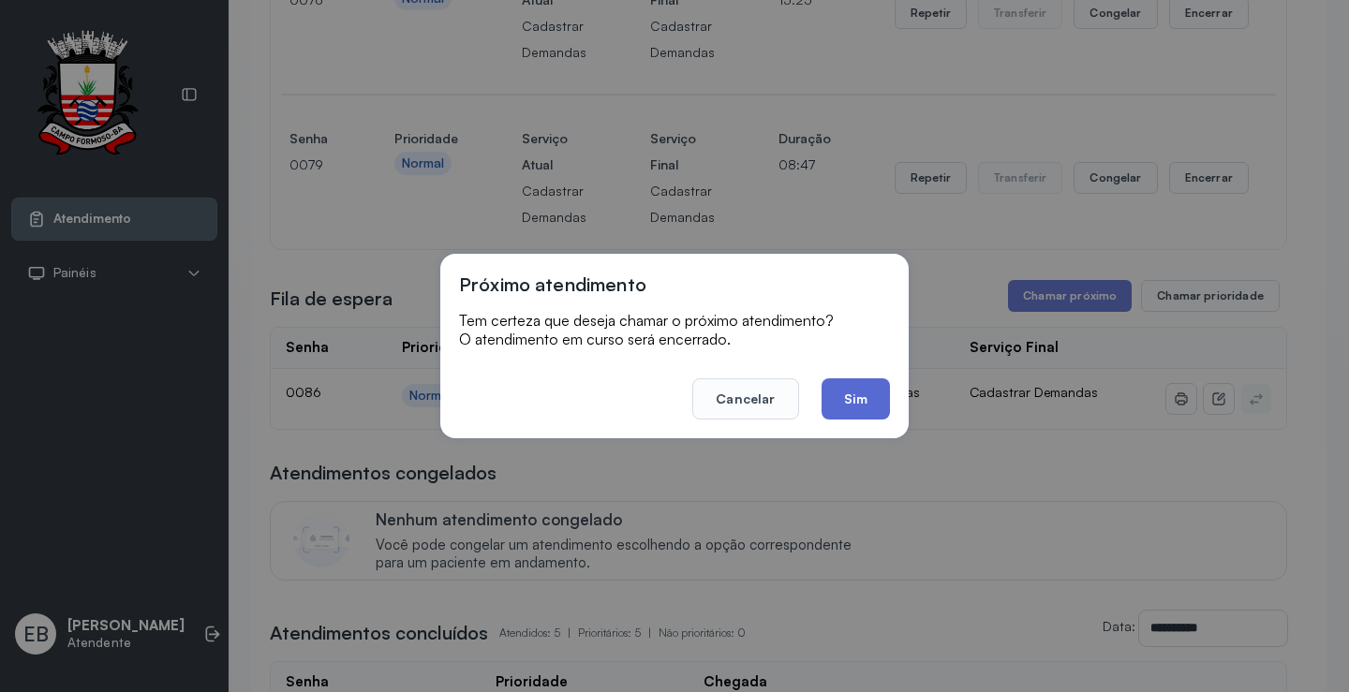
click at [861, 388] on button "Sim" at bounding box center [856, 399] width 68 height 41
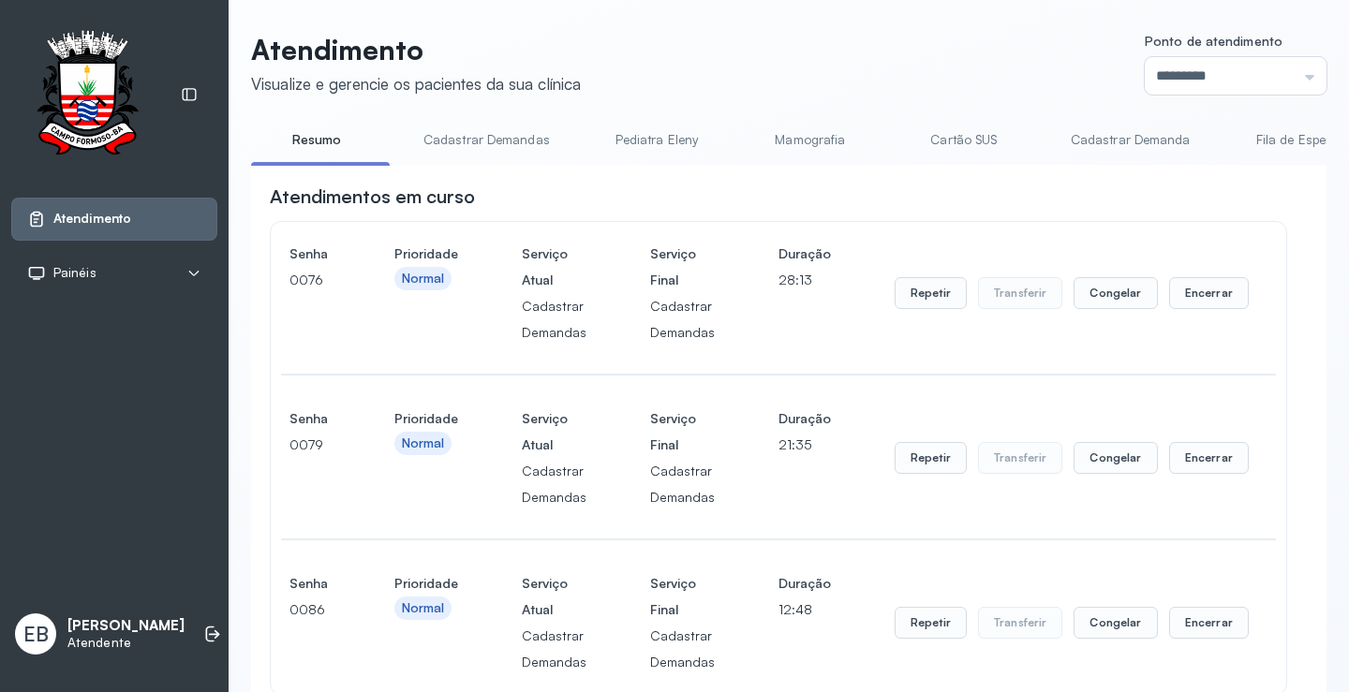
scroll to position [0, 0]
click at [509, 128] on link "Cadastrar Demandas" at bounding box center [487, 141] width 164 height 31
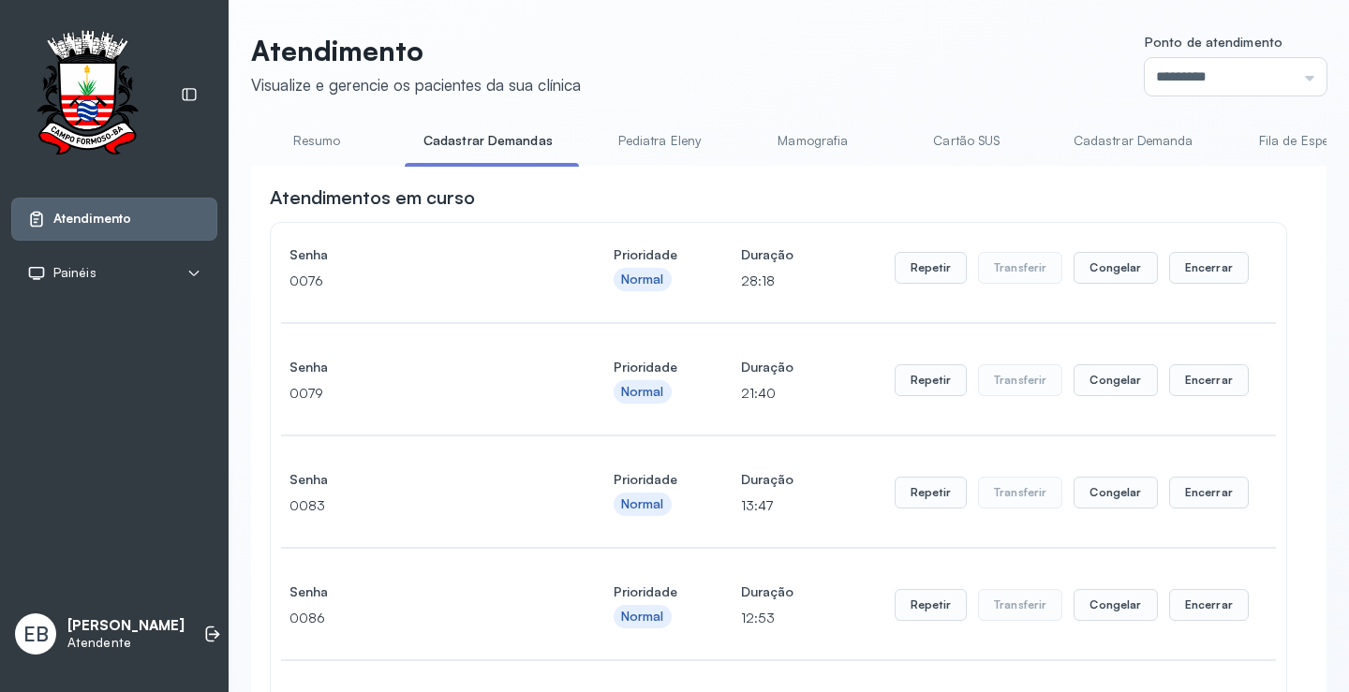
click at [1104, 139] on link "Cadastrar Demanda" at bounding box center [1133, 141] width 157 height 31
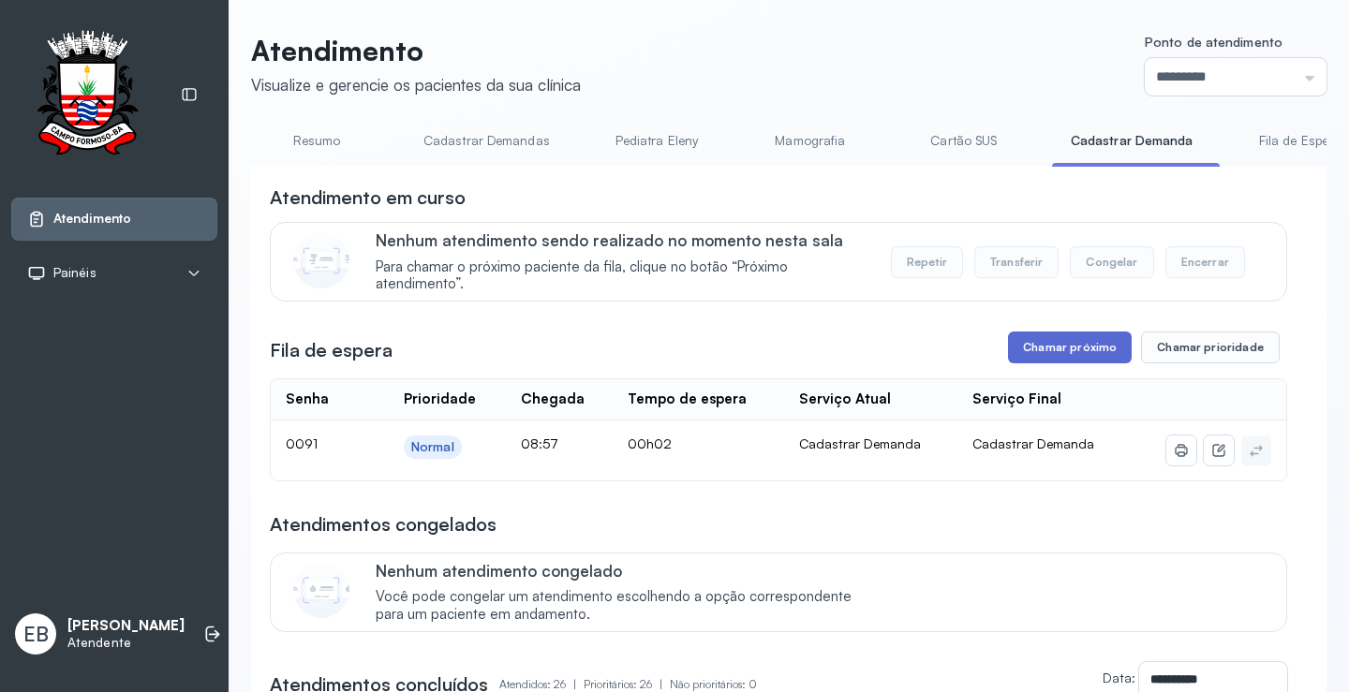
click at [1089, 347] on button "Chamar próximo" at bounding box center [1070, 348] width 124 height 32
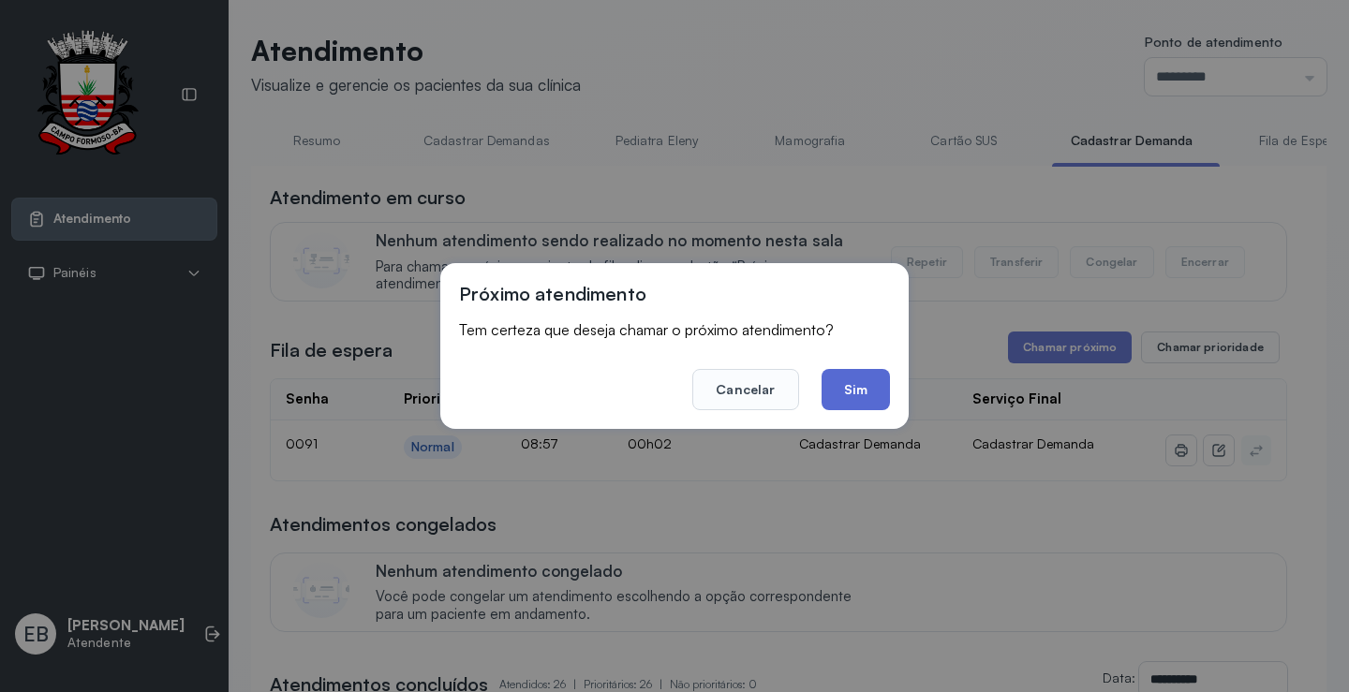
click at [862, 383] on button "Sim" at bounding box center [856, 389] width 68 height 41
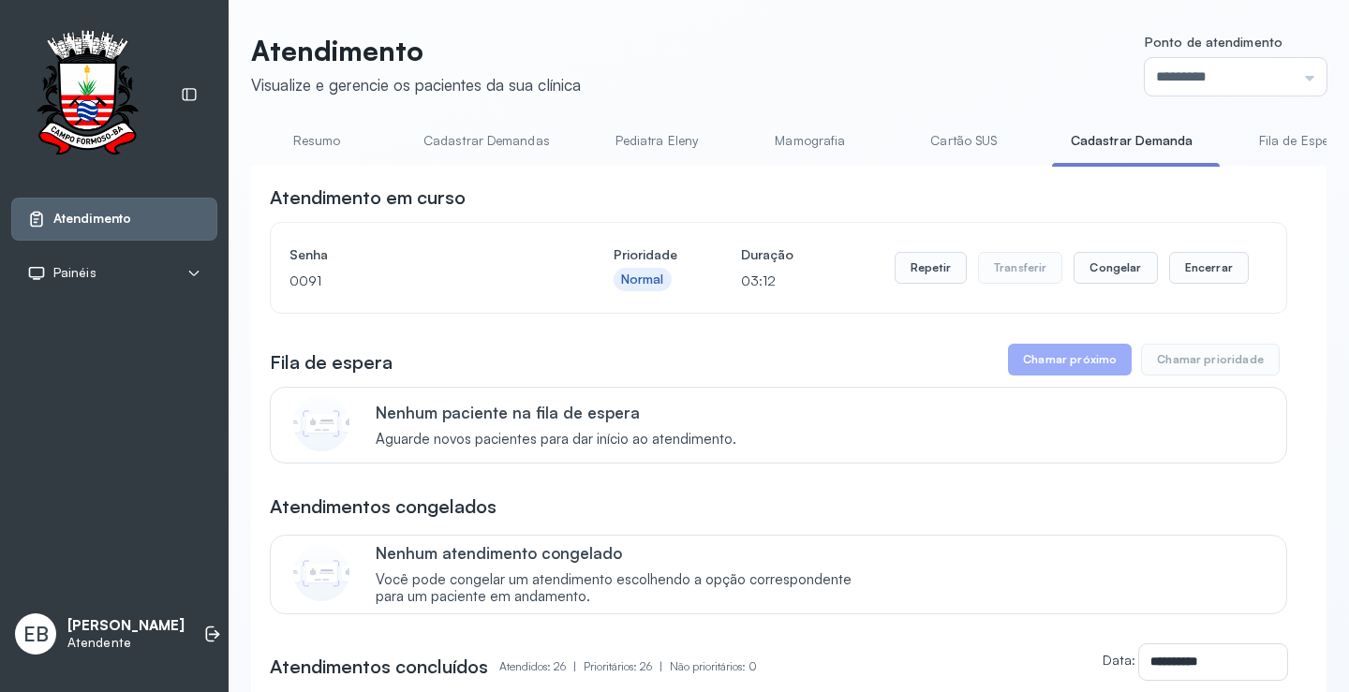
click at [318, 136] on link "Resumo" at bounding box center [316, 141] width 131 height 31
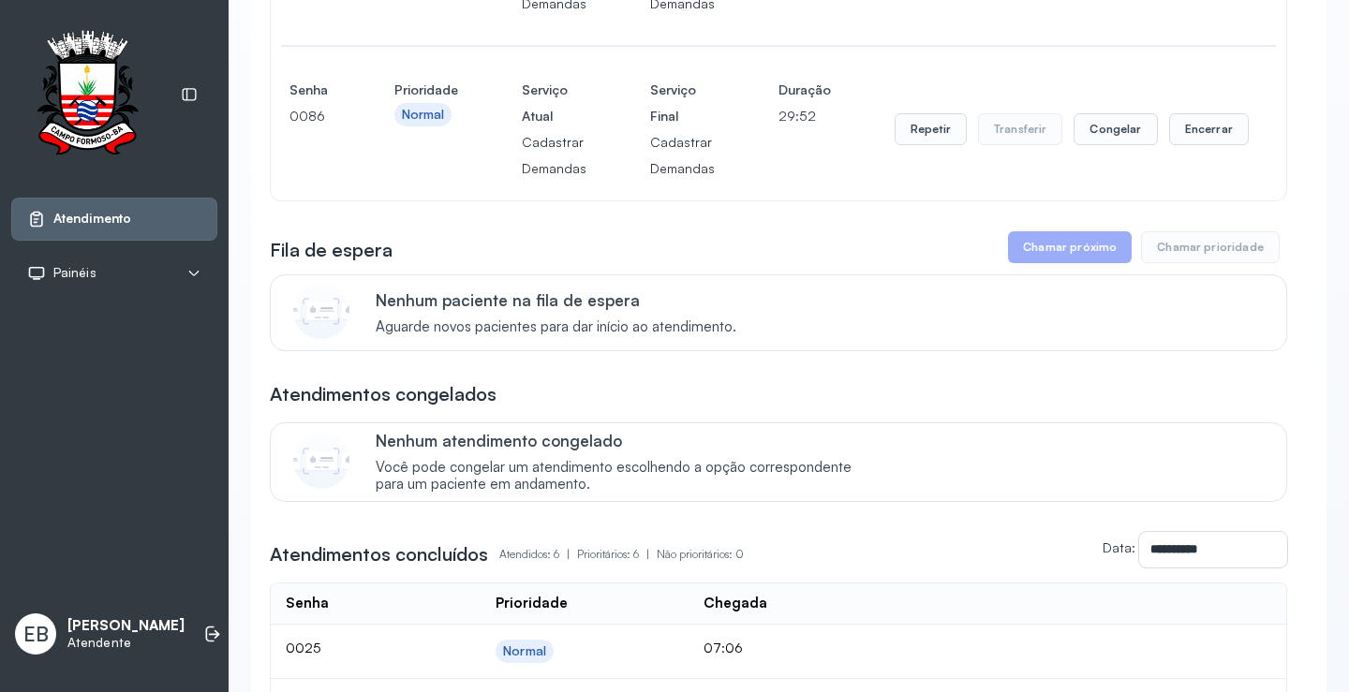
scroll to position [476, 0]
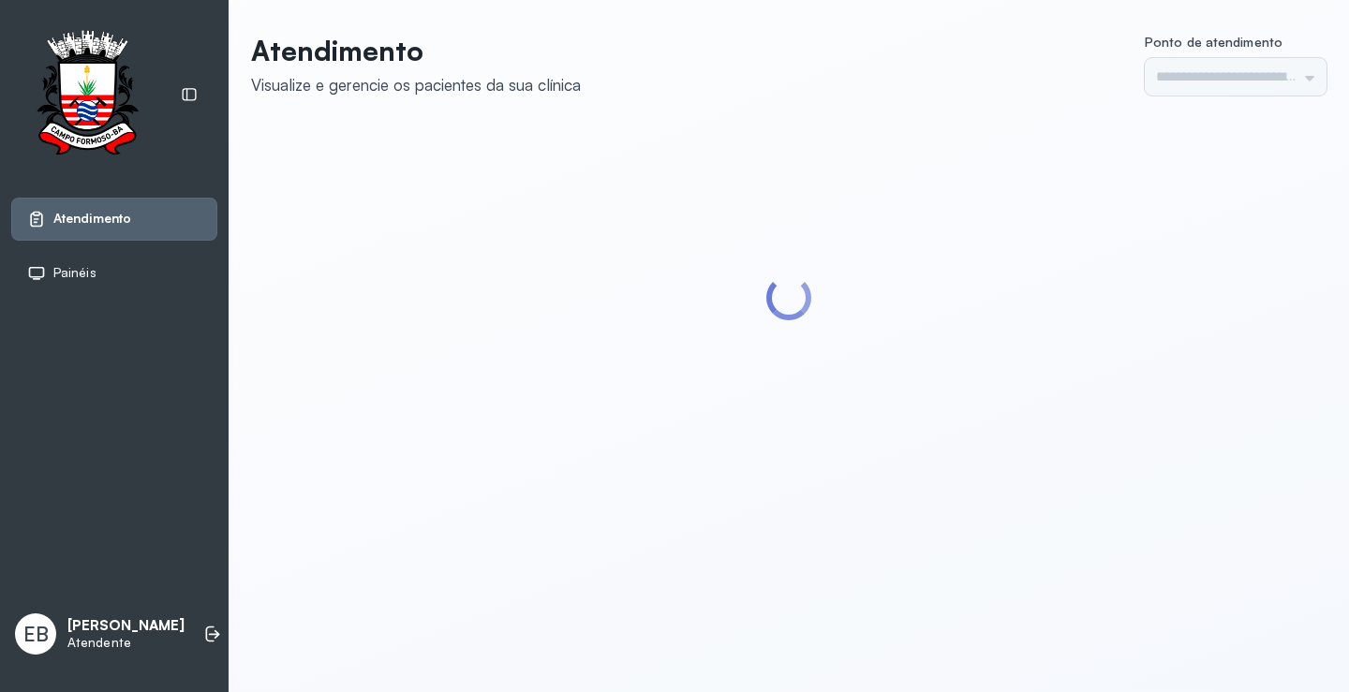
type input "*********"
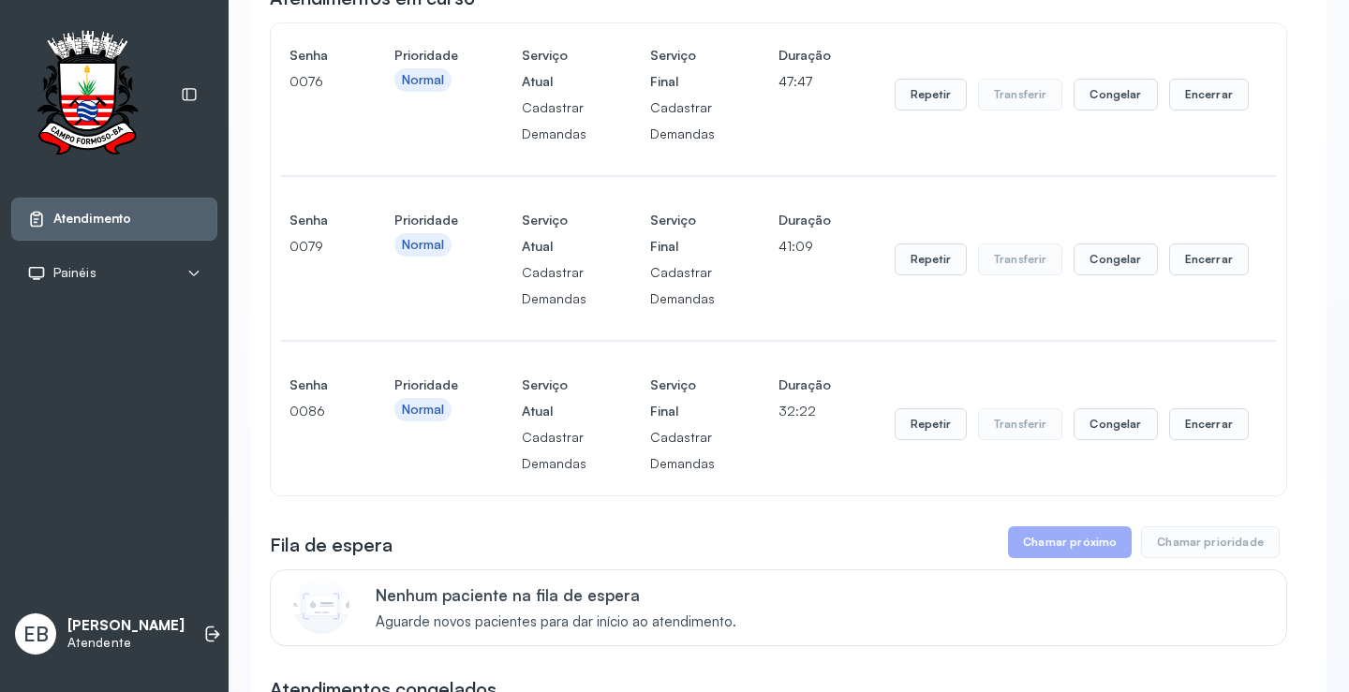
scroll to position [187, 0]
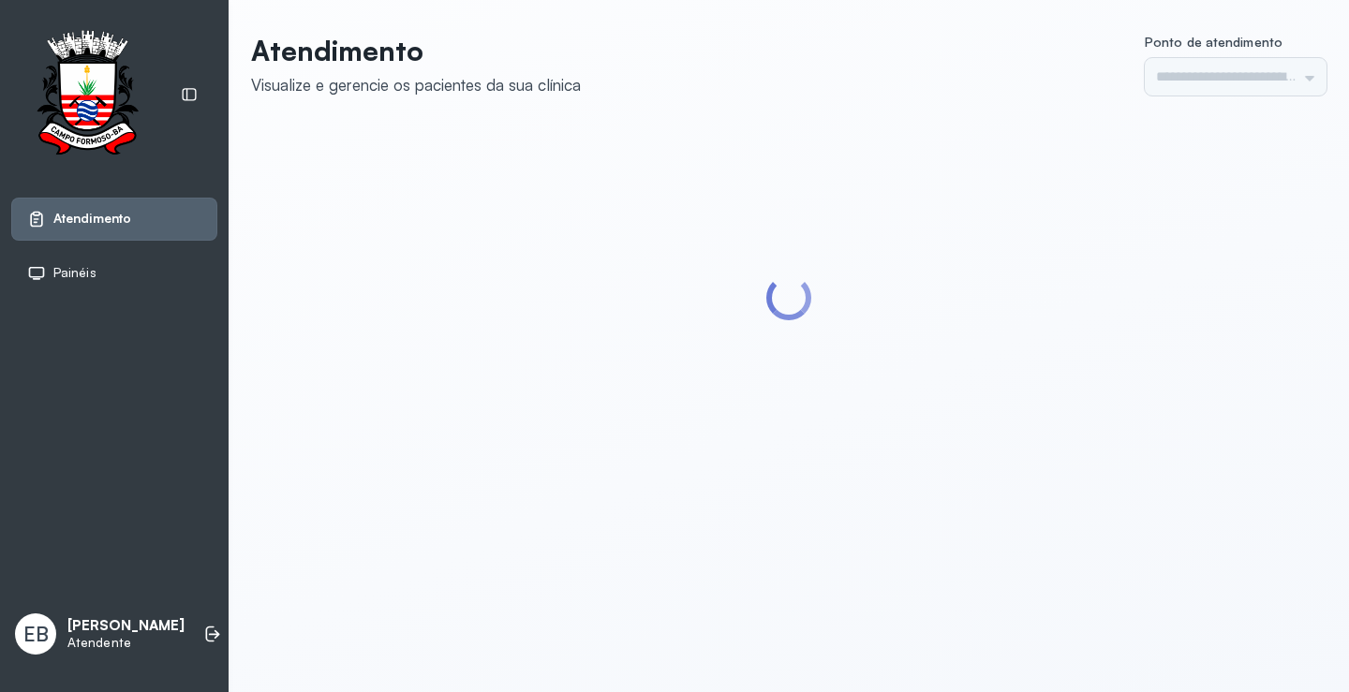
type input "*********"
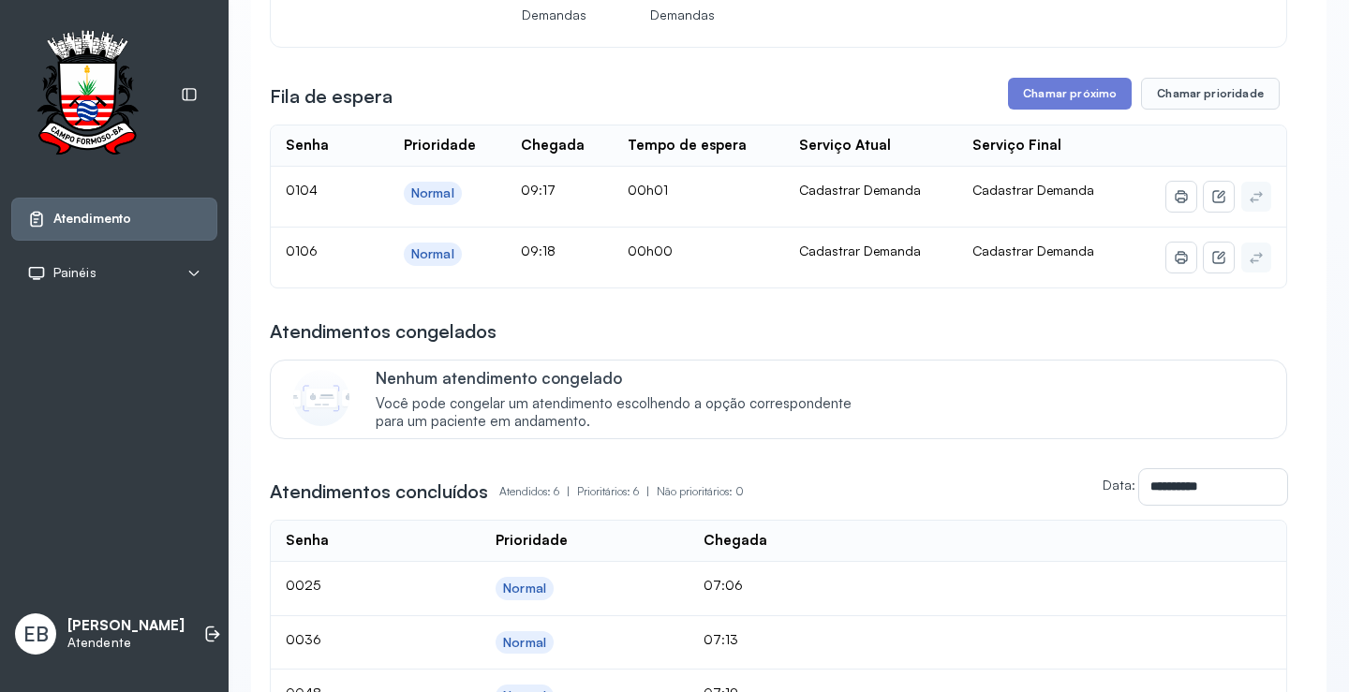
scroll to position [656, 0]
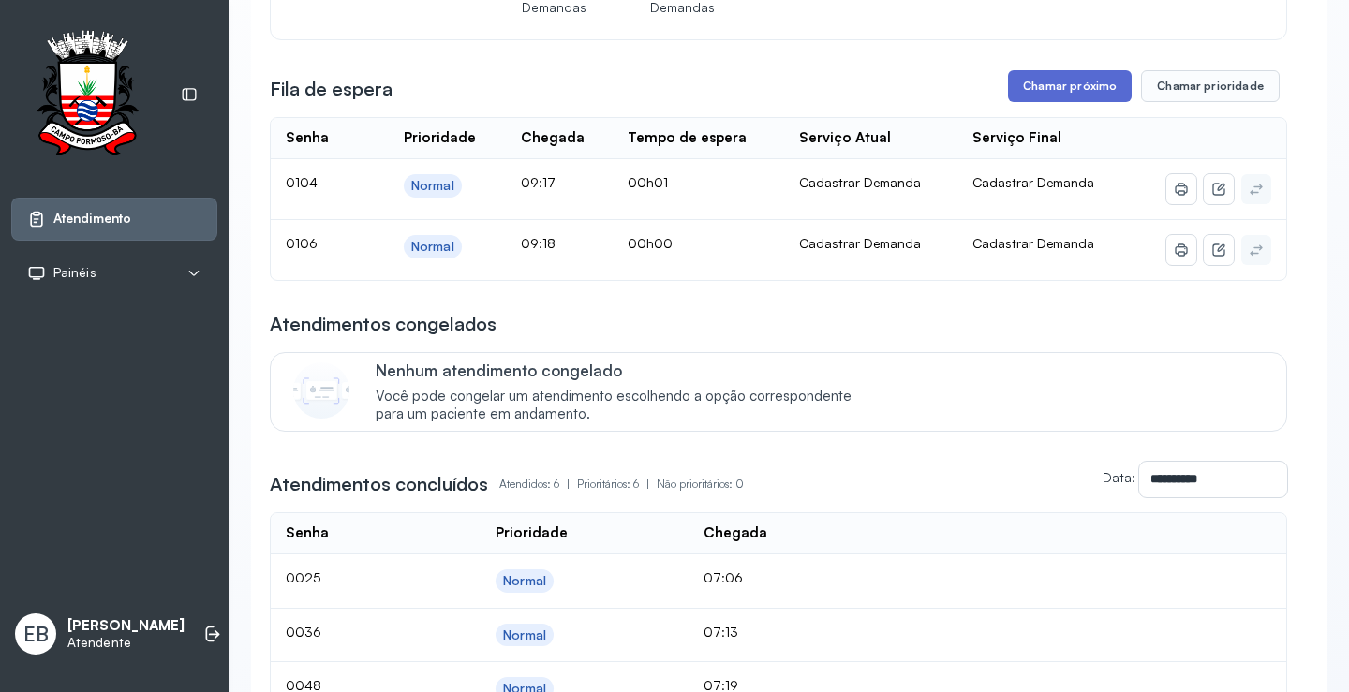
click at [1089, 80] on button "Chamar próximo" at bounding box center [1070, 86] width 124 height 32
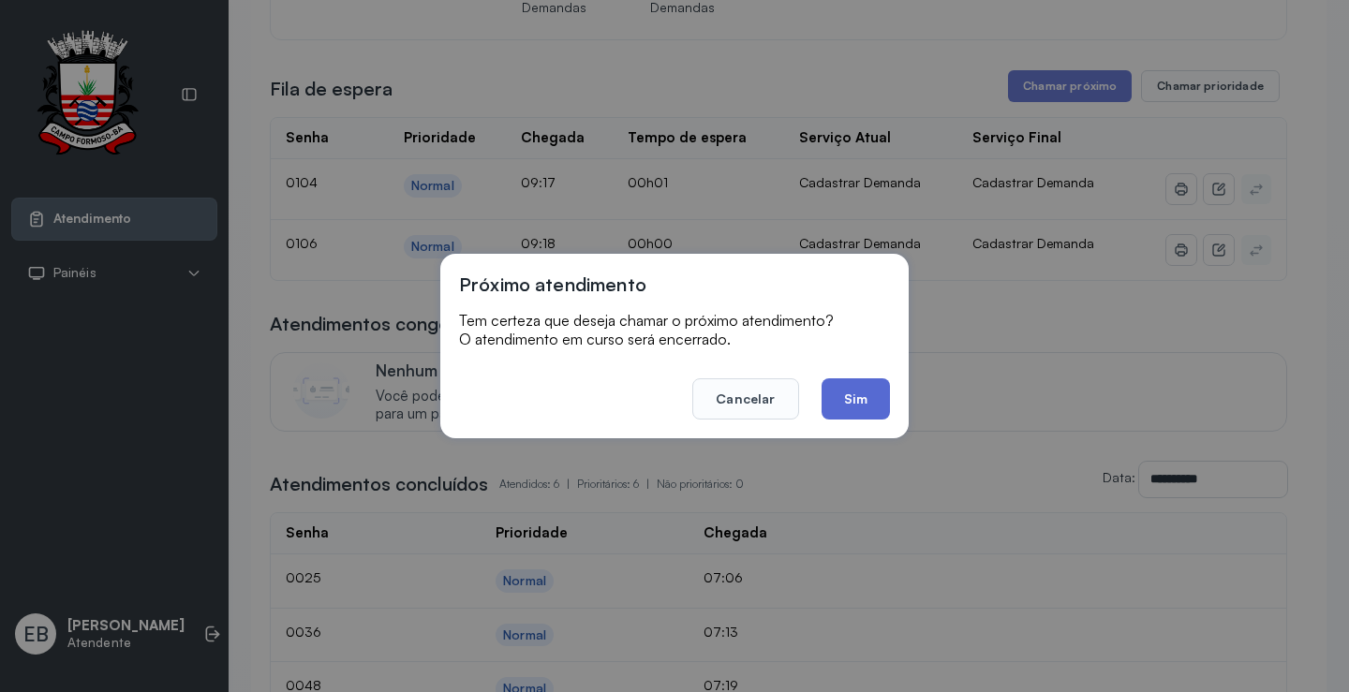
click at [857, 395] on button "Sim" at bounding box center [856, 399] width 68 height 41
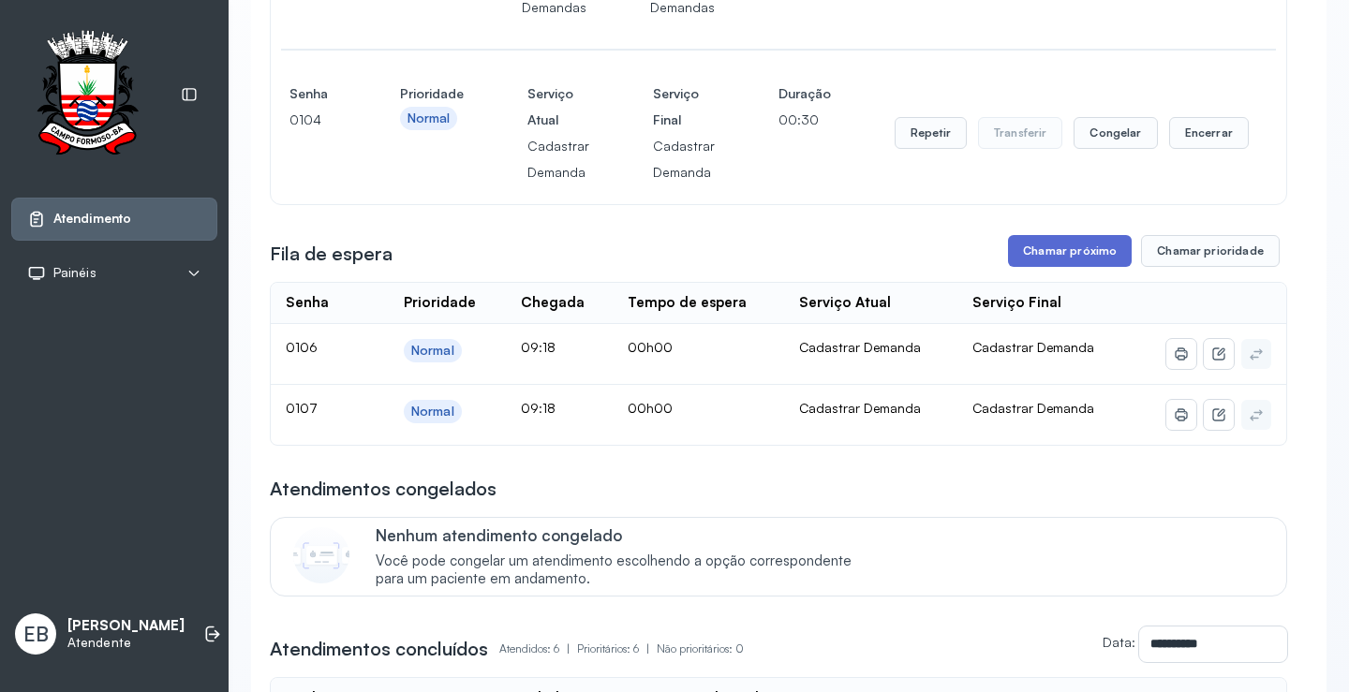
click at [1084, 254] on button "Chamar próximo" at bounding box center [1070, 251] width 124 height 32
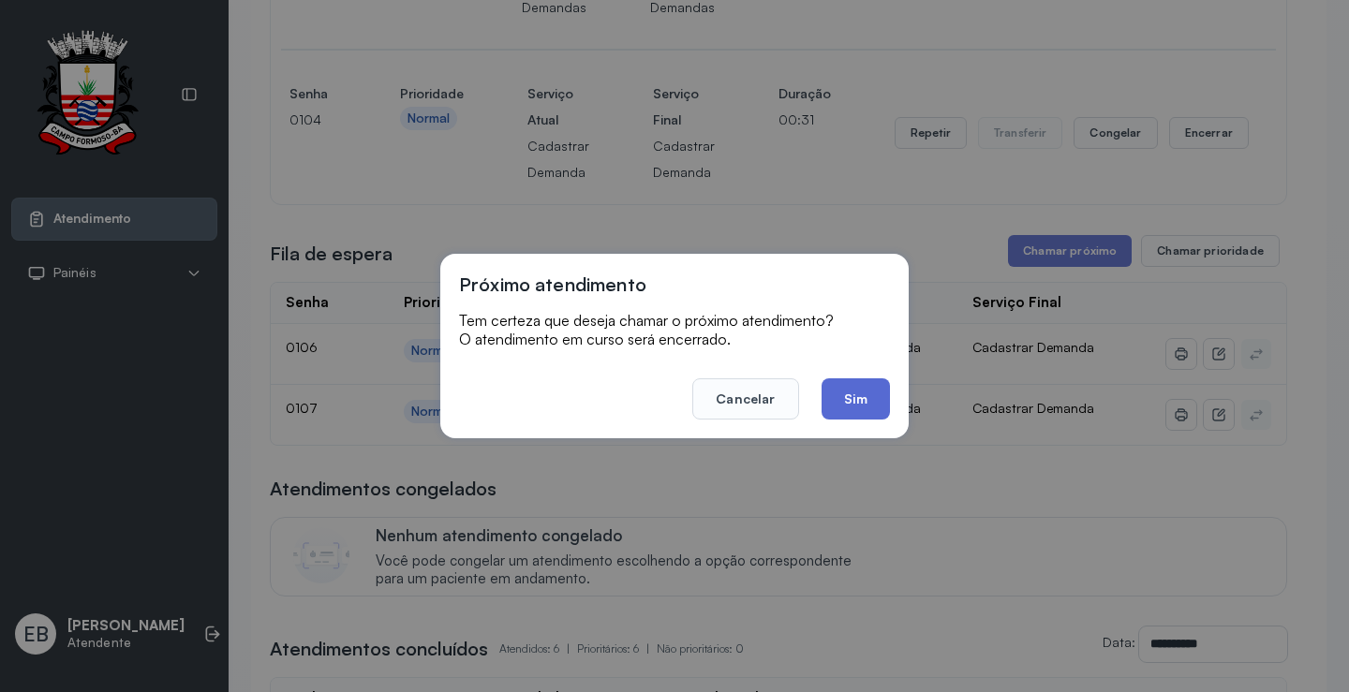
click at [836, 396] on button "Sim" at bounding box center [856, 399] width 68 height 41
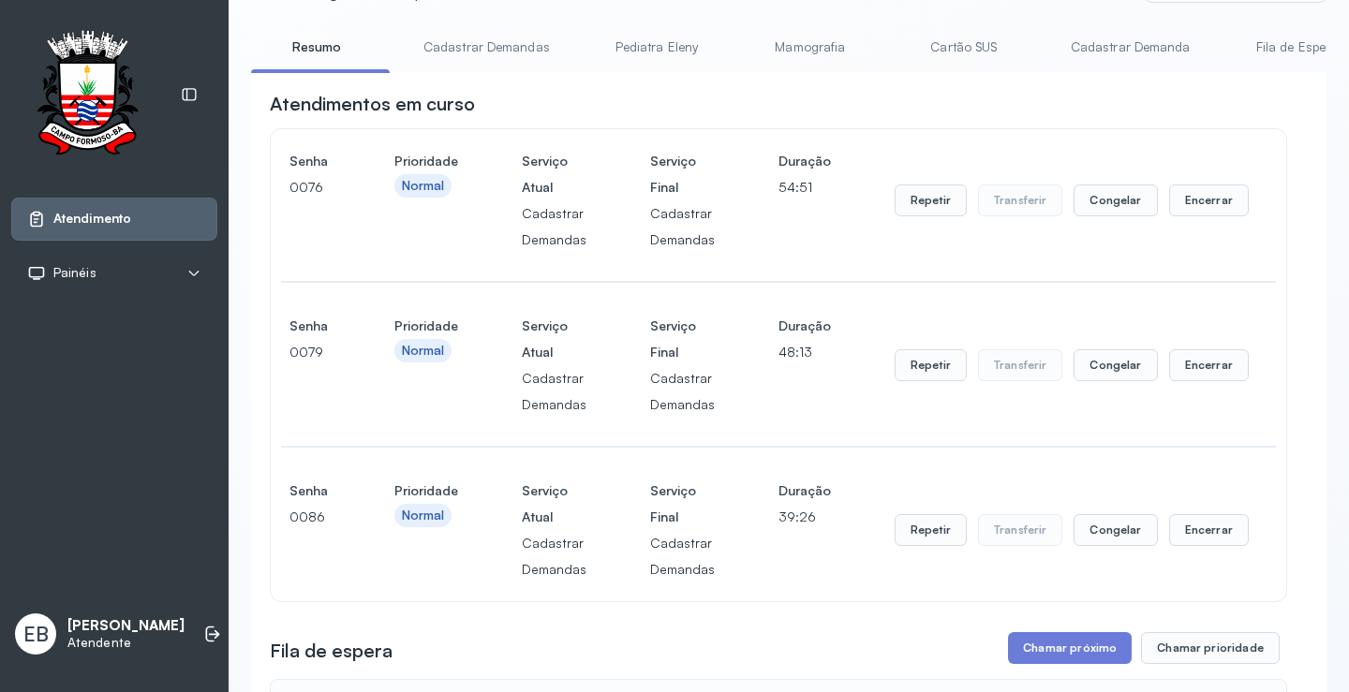
scroll to position [0, 0]
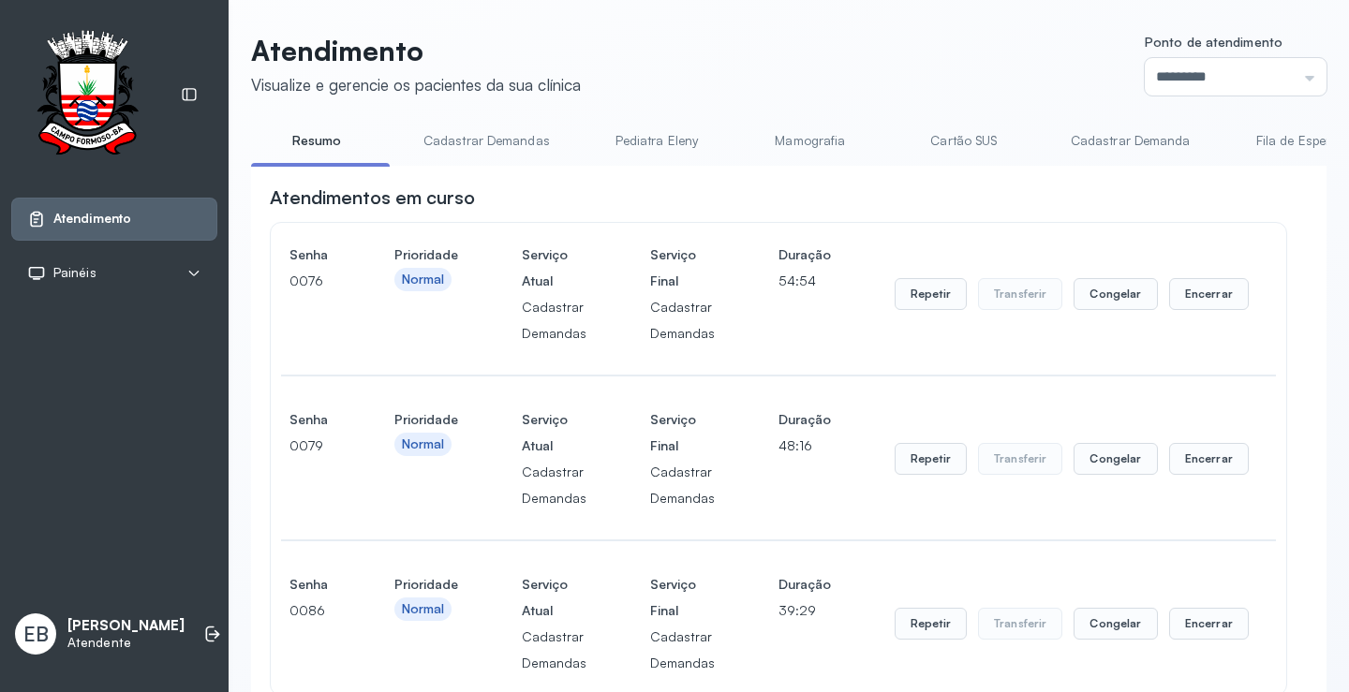
click at [461, 142] on link "Cadastrar Demandas" at bounding box center [487, 141] width 164 height 31
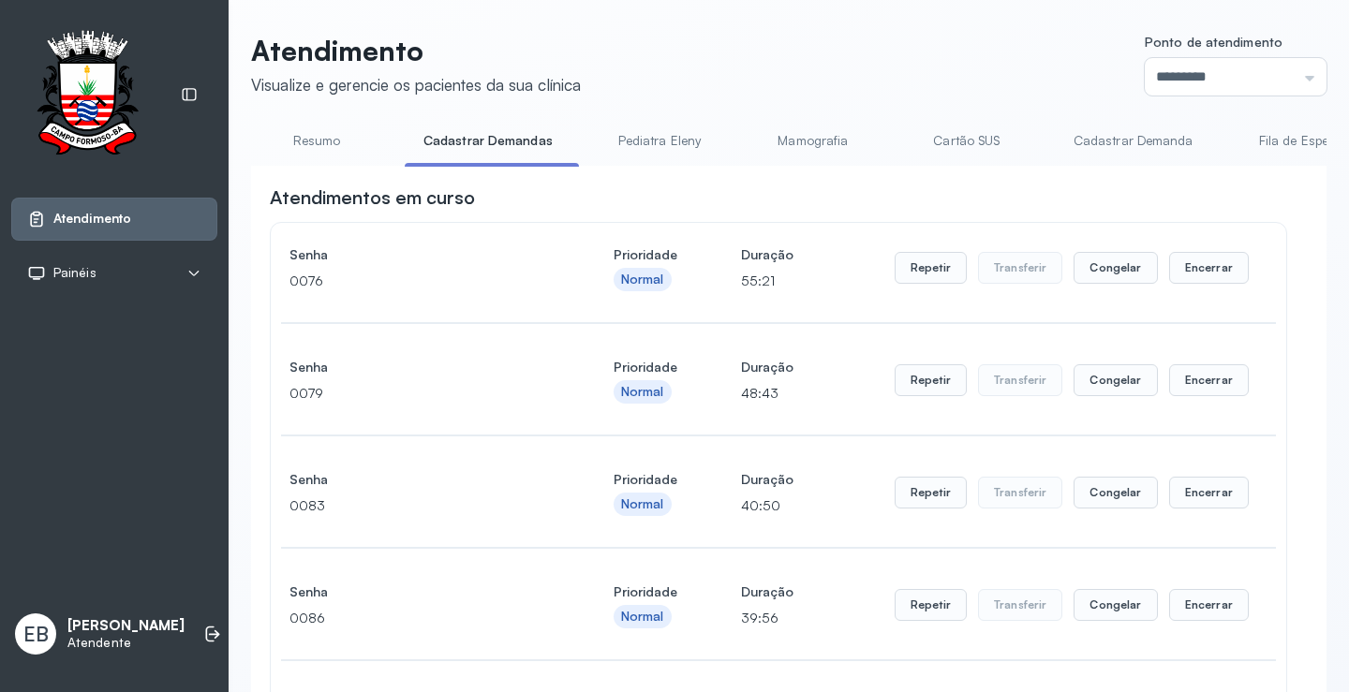
click at [1115, 144] on link "Cadastrar Demanda" at bounding box center [1133, 141] width 157 height 31
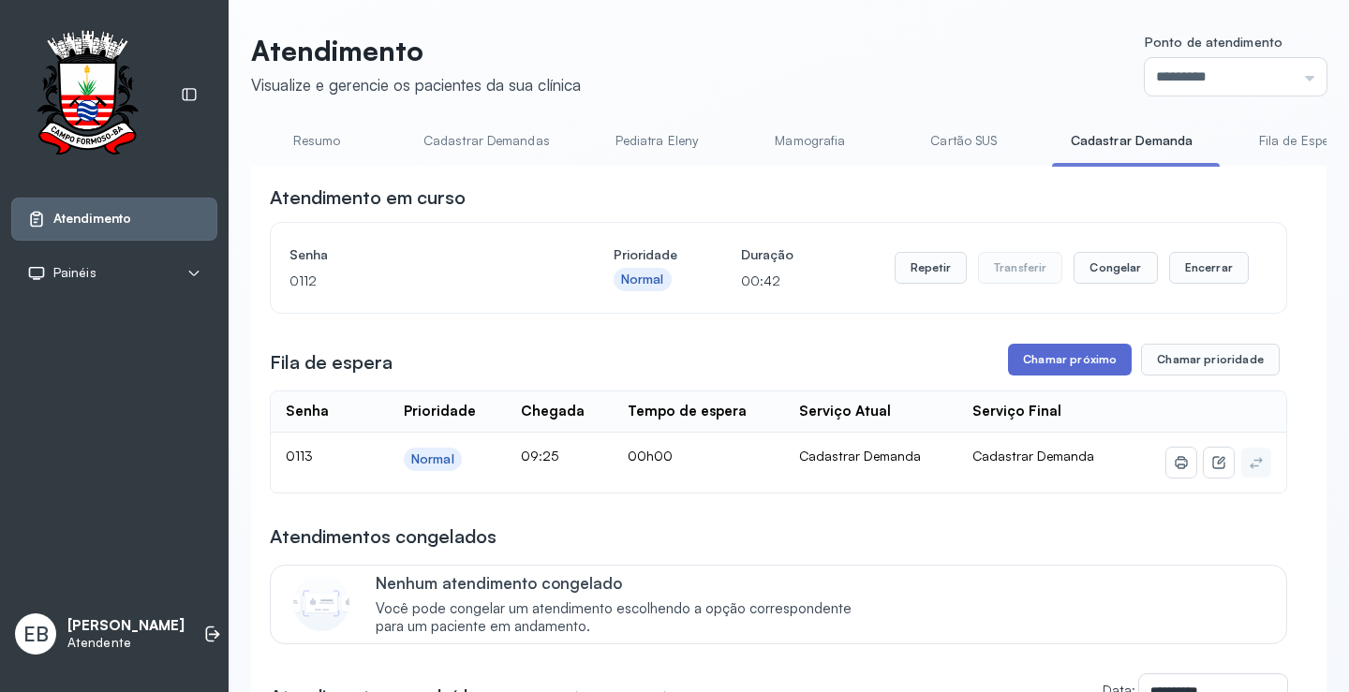
click at [1057, 361] on button "Chamar próximo" at bounding box center [1070, 360] width 124 height 32
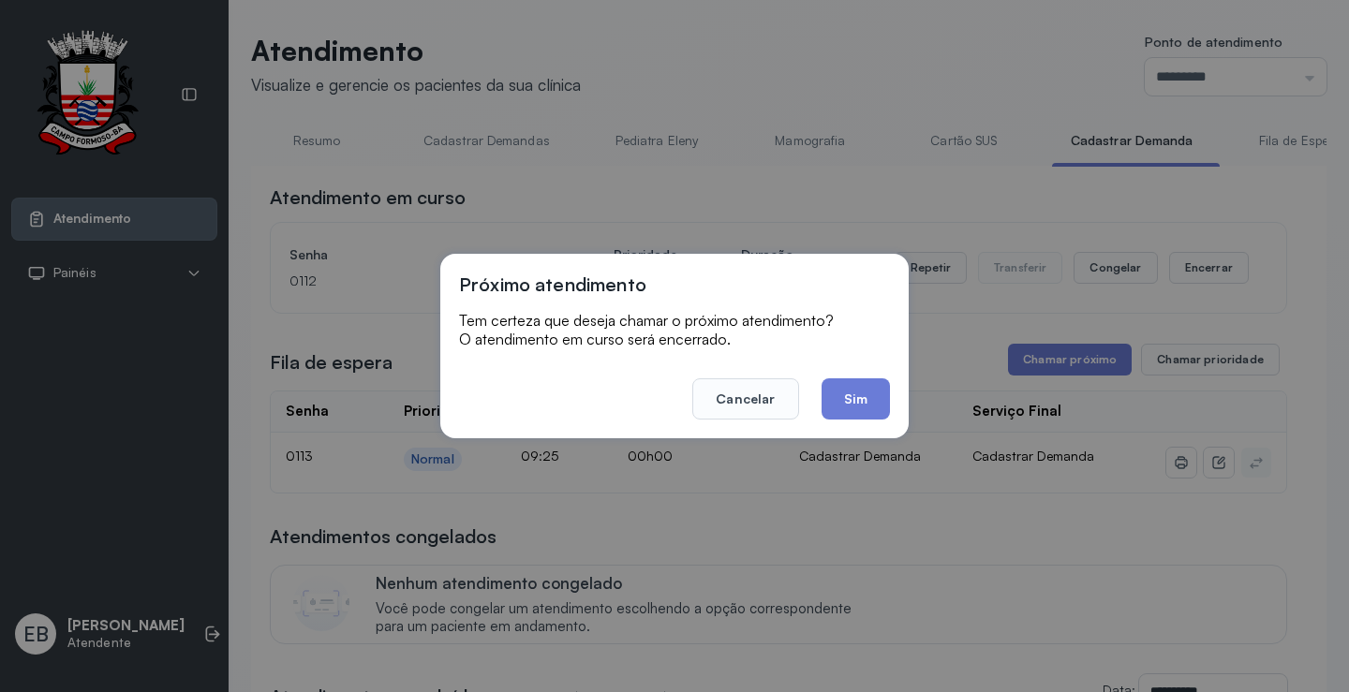
click at [870, 399] on button "Sim" at bounding box center [856, 399] width 68 height 41
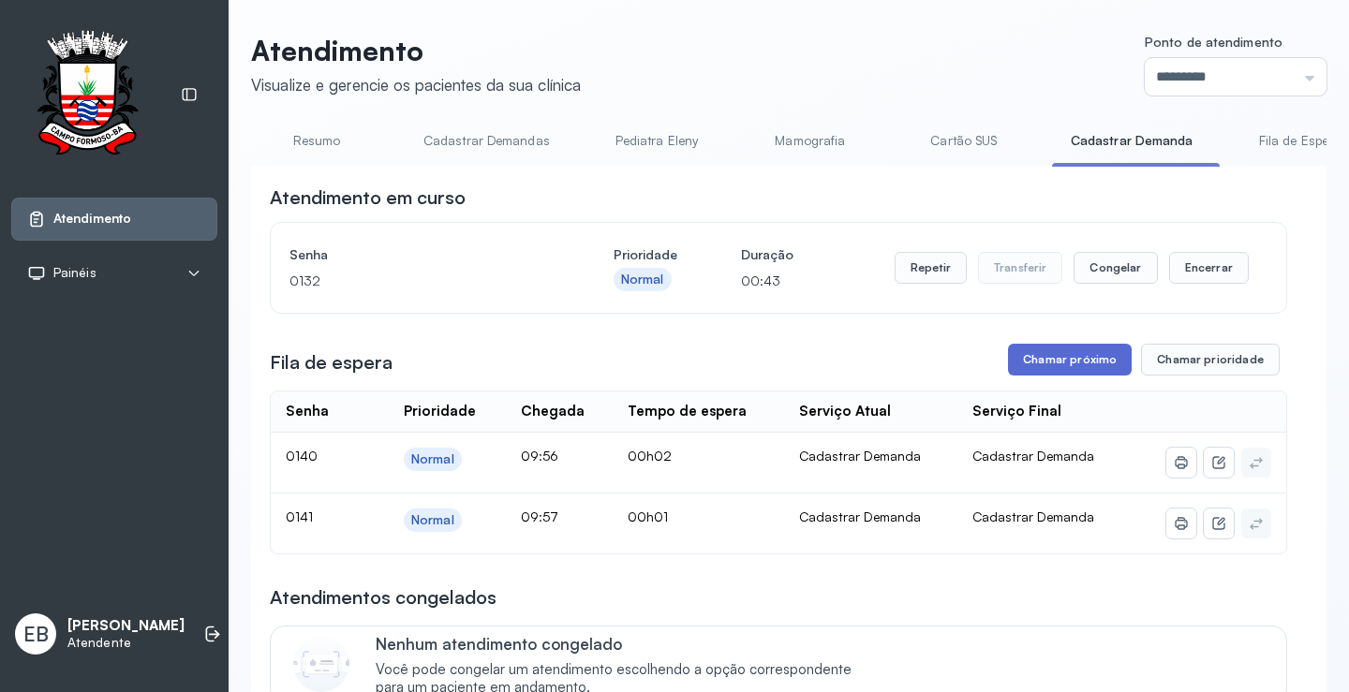
click at [1020, 364] on button "Chamar próximo" at bounding box center [1070, 360] width 124 height 32
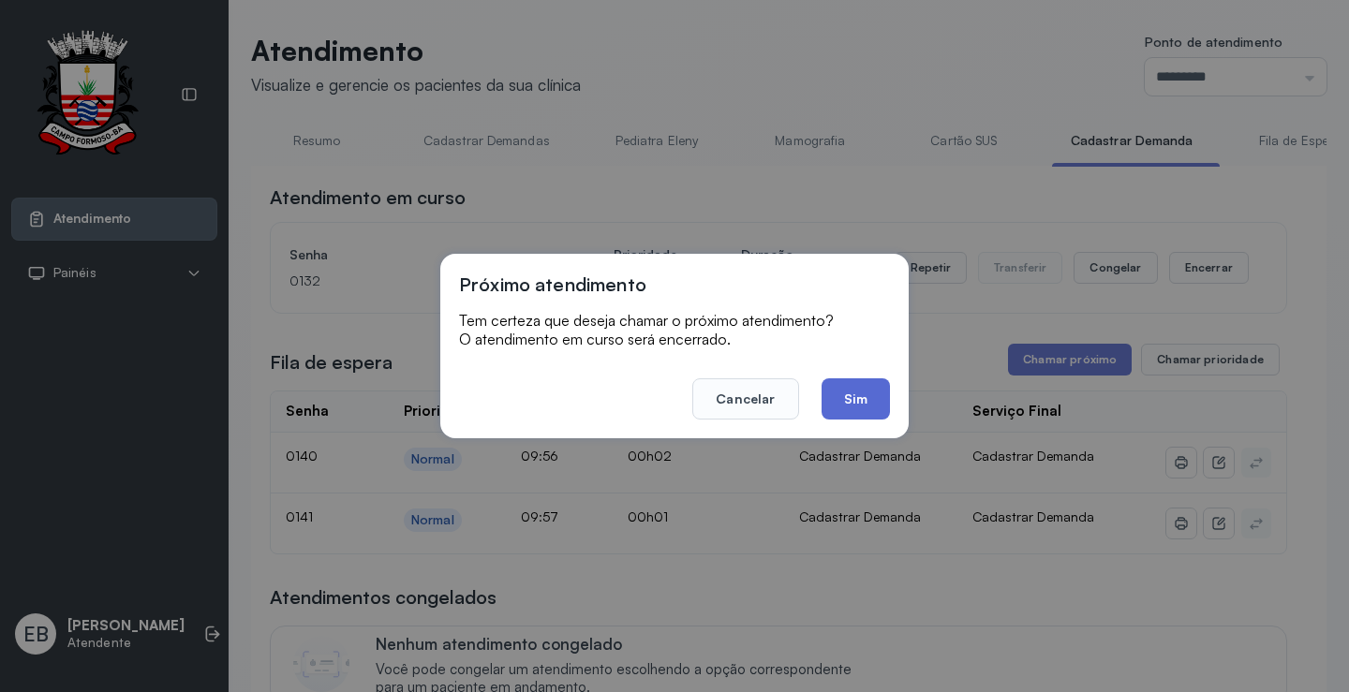
click at [870, 389] on button "Sim" at bounding box center [856, 399] width 68 height 41
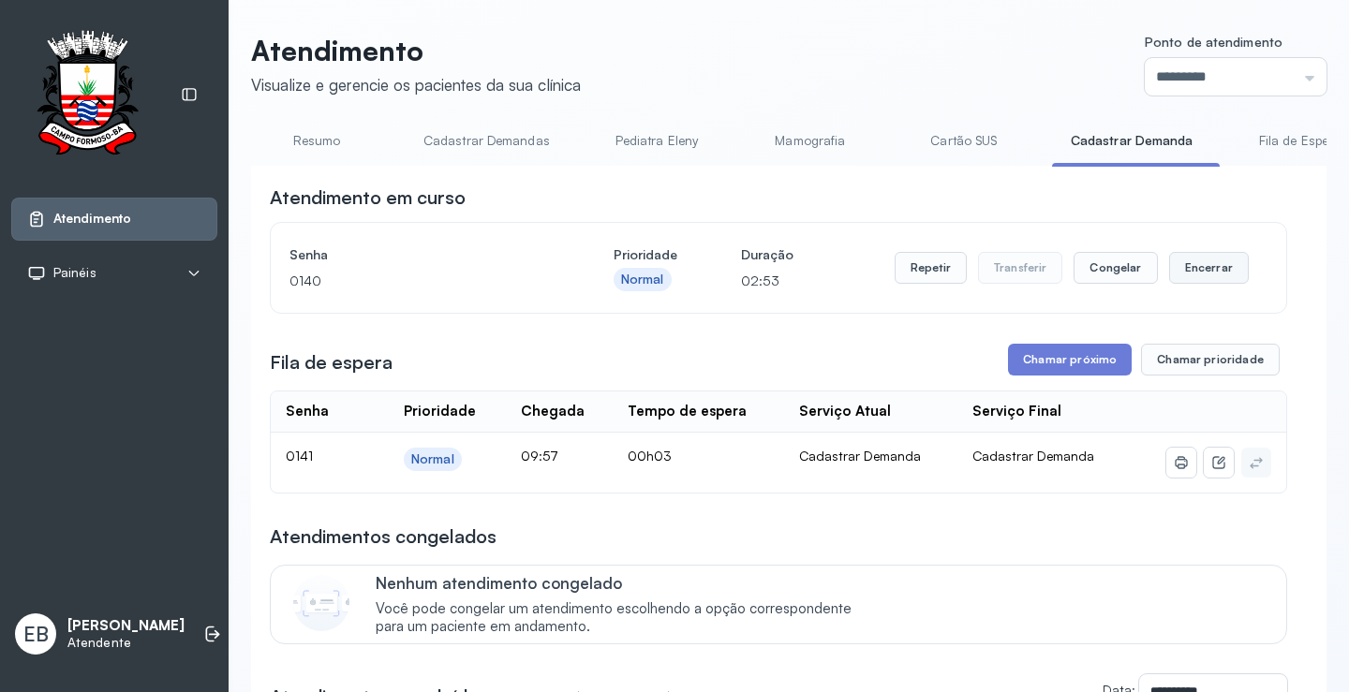
click at [1188, 275] on button "Encerrar" at bounding box center [1209, 268] width 80 height 32
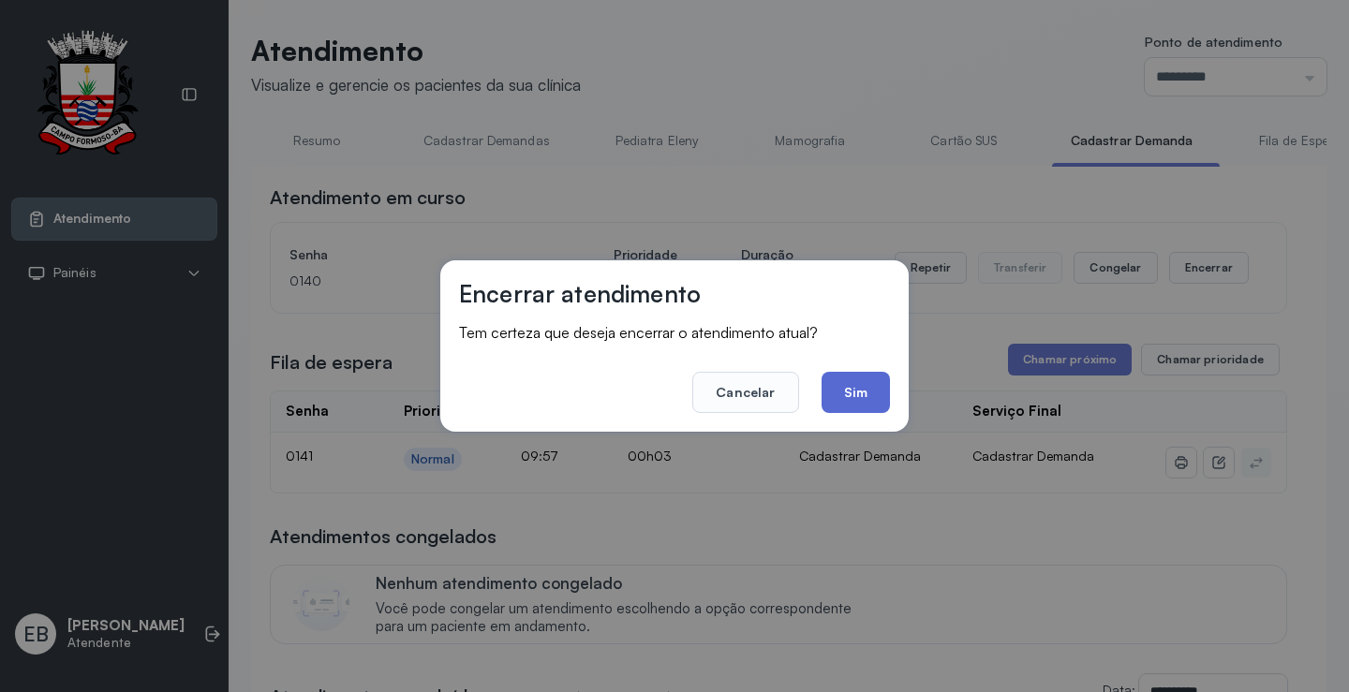
click at [859, 401] on button "Sim" at bounding box center [856, 392] width 68 height 41
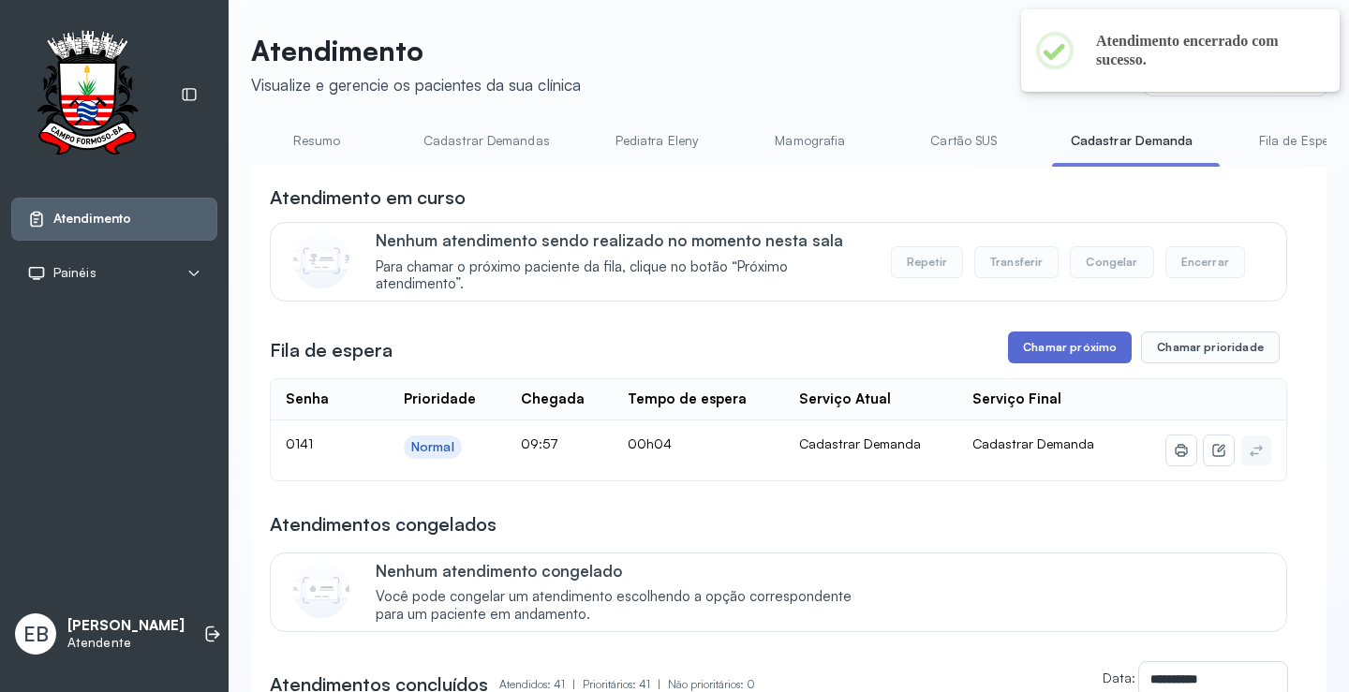
click at [1023, 340] on button "Chamar próximo" at bounding box center [1070, 348] width 124 height 32
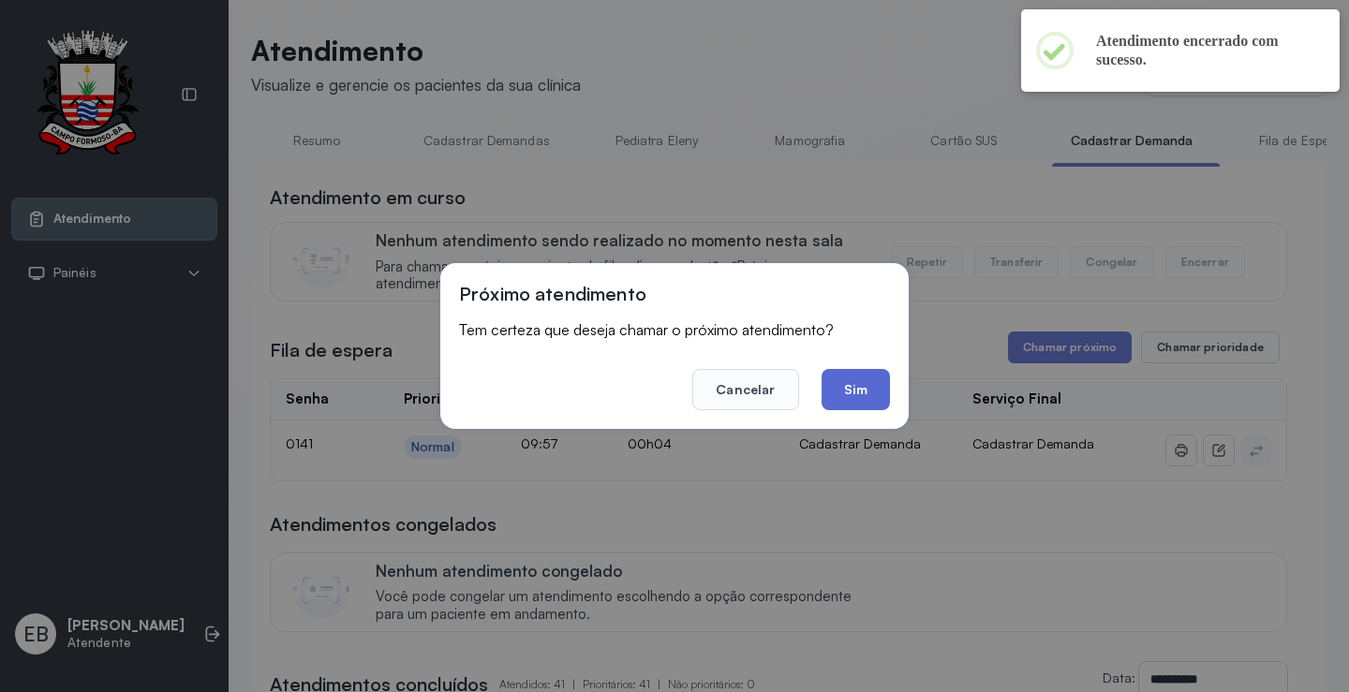
click at [833, 382] on button "Sim" at bounding box center [856, 389] width 68 height 41
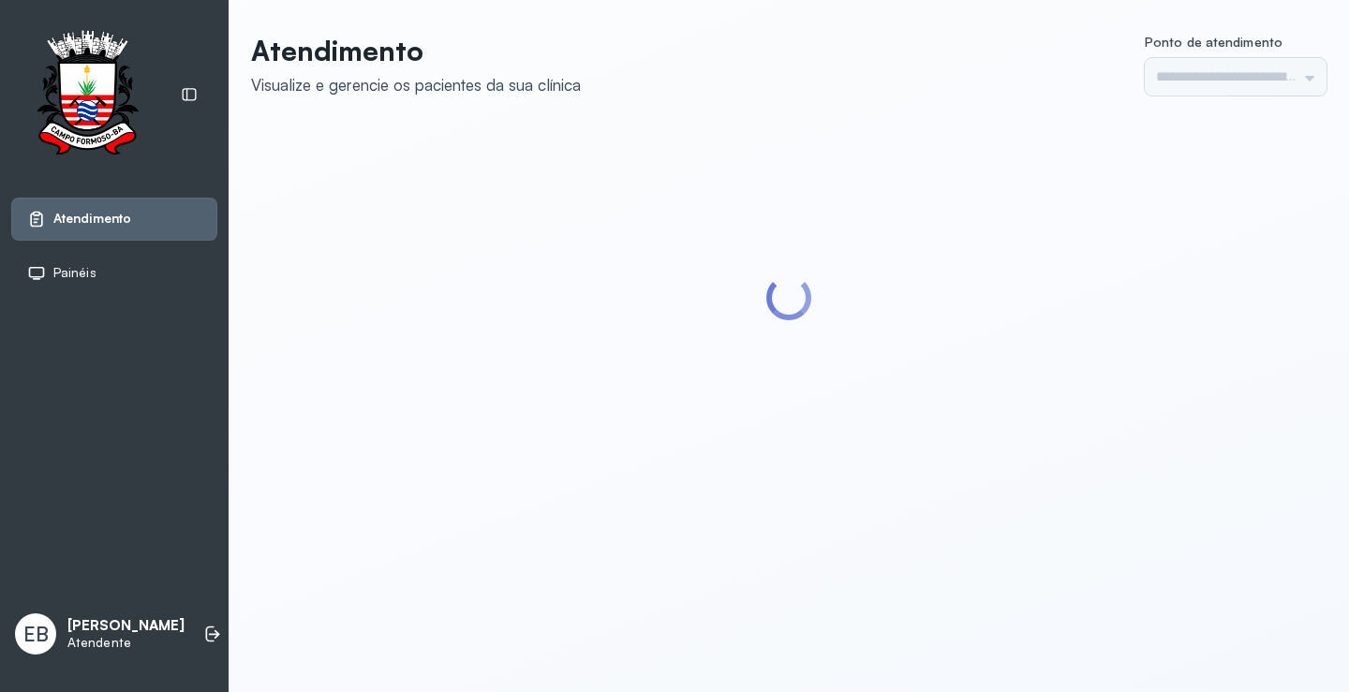
type input "*********"
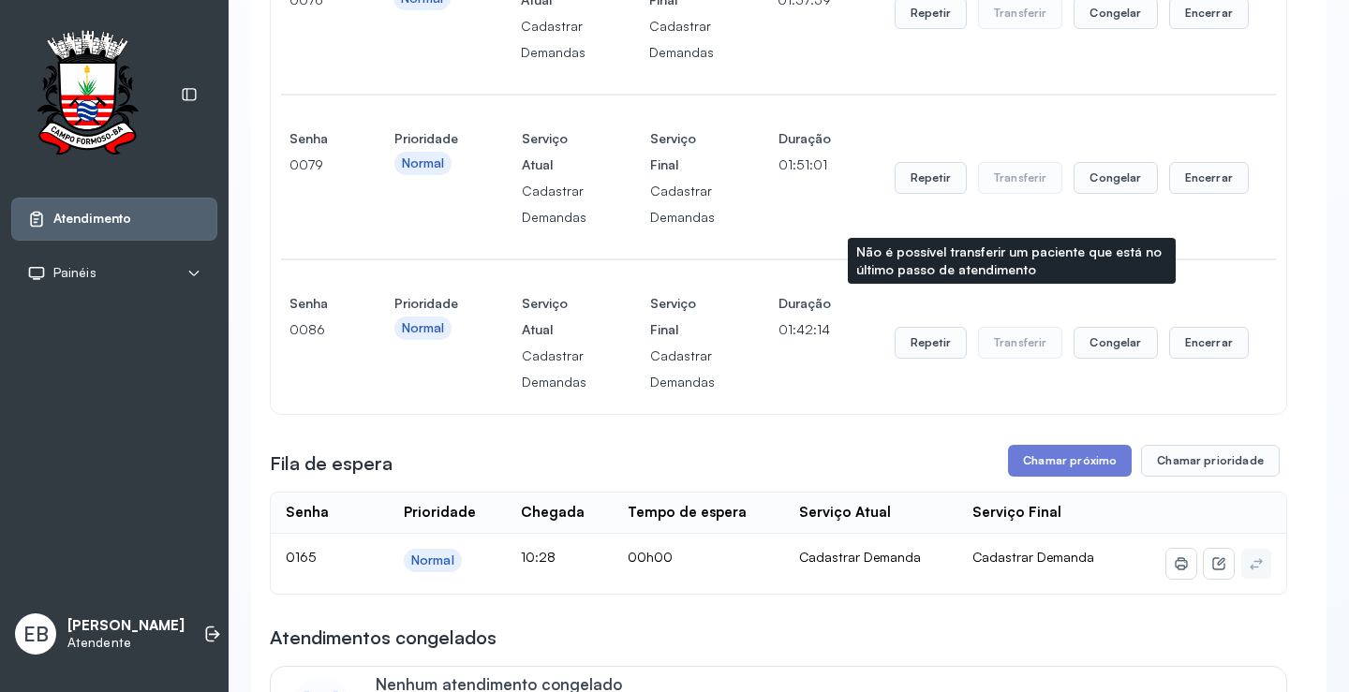
scroll to position [562, 0]
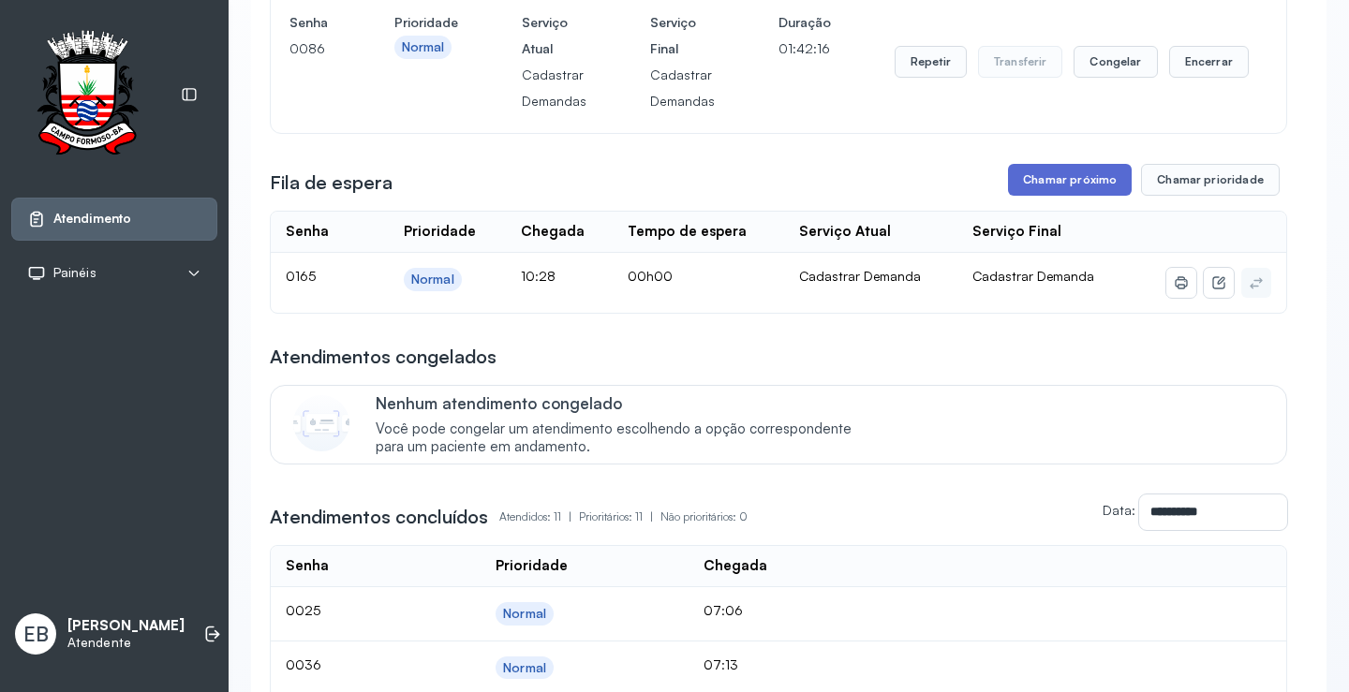
click at [1067, 178] on button "Chamar próximo" at bounding box center [1070, 180] width 124 height 32
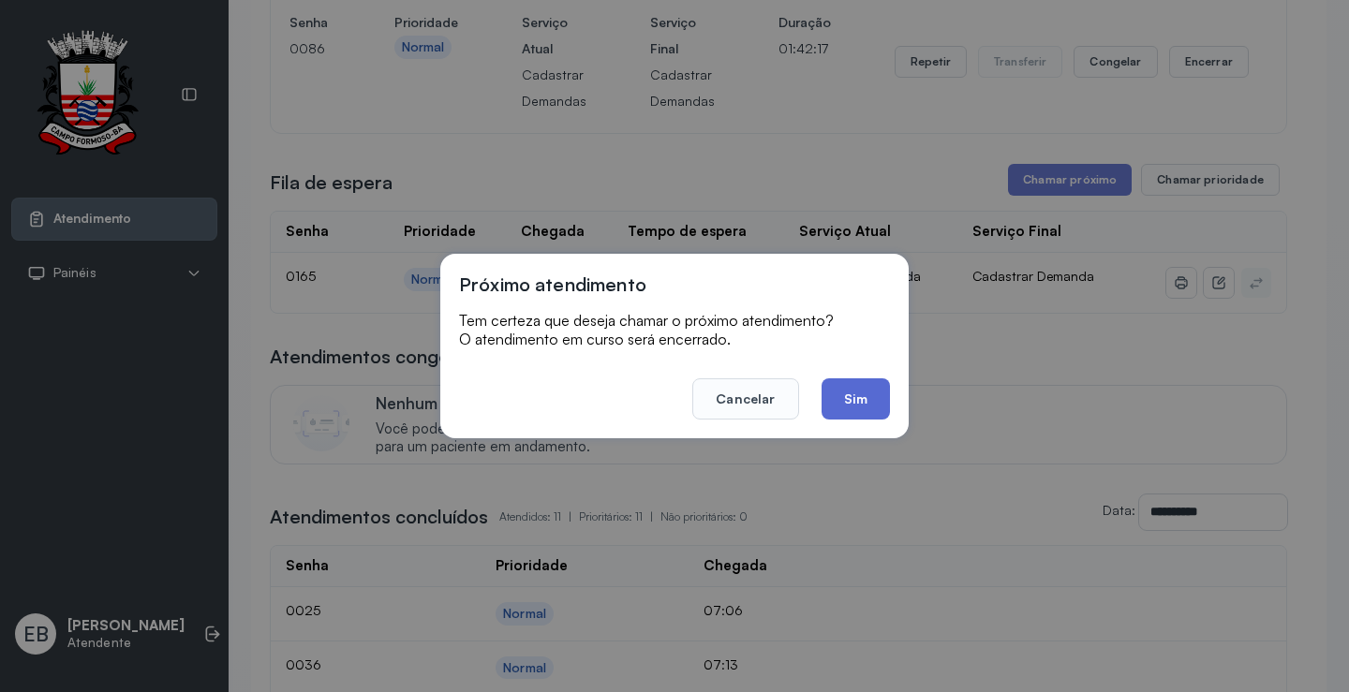
click at [867, 394] on button "Sim" at bounding box center [856, 399] width 68 height 41
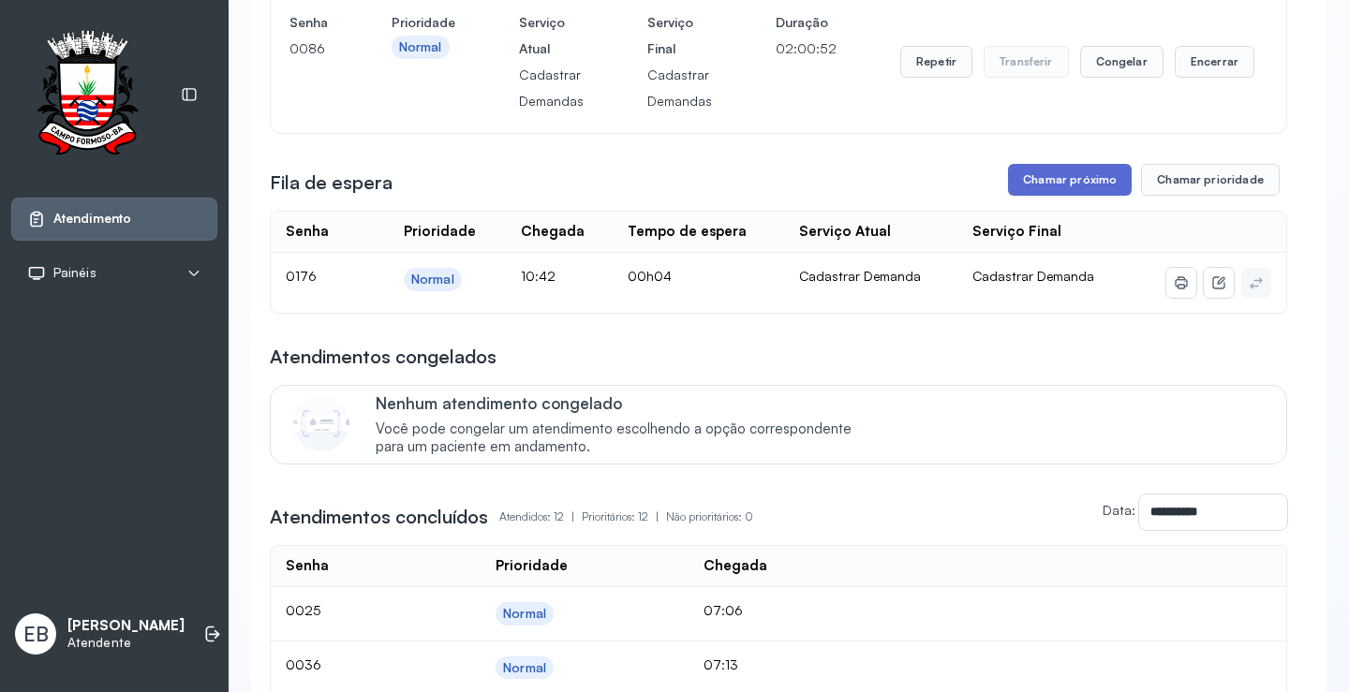
click at [1073, 181] on button "Chamar próximo" at bounding box center [1070, 180] width 124 height 32
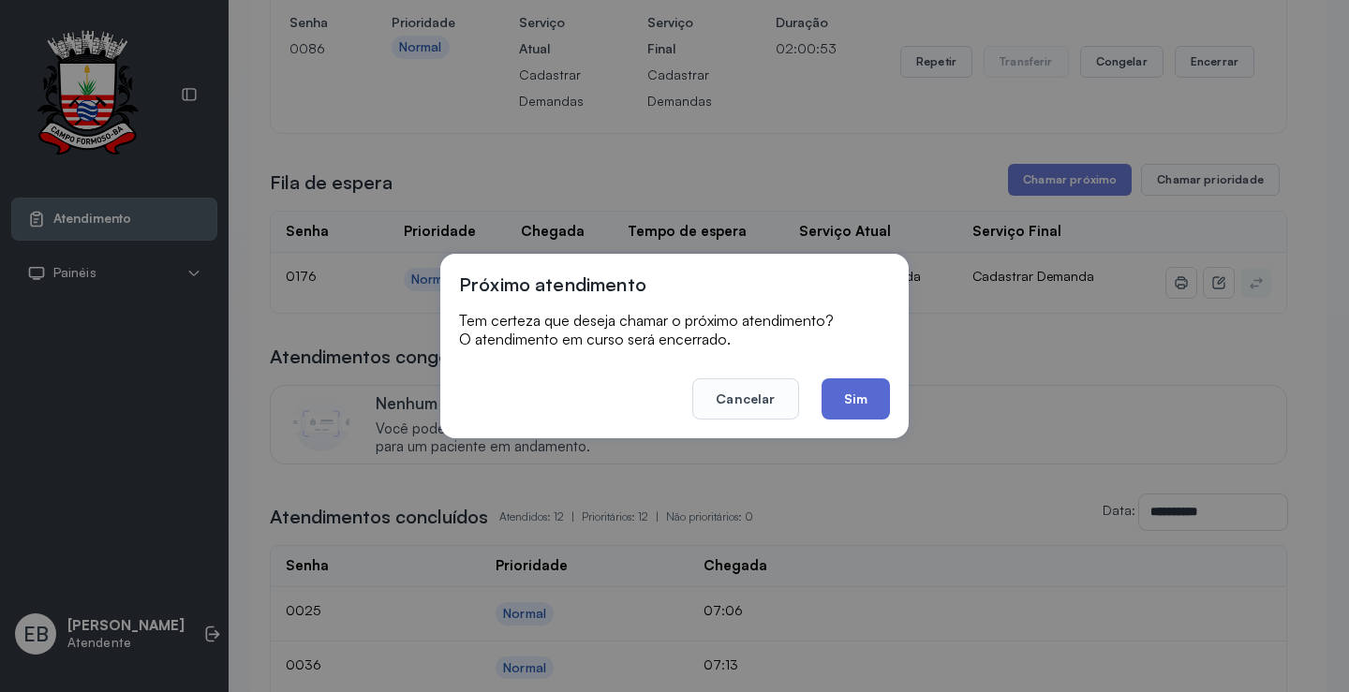
click at [864, 398] on button "Sim" at bounding box center [856, 399] width 68 height 41
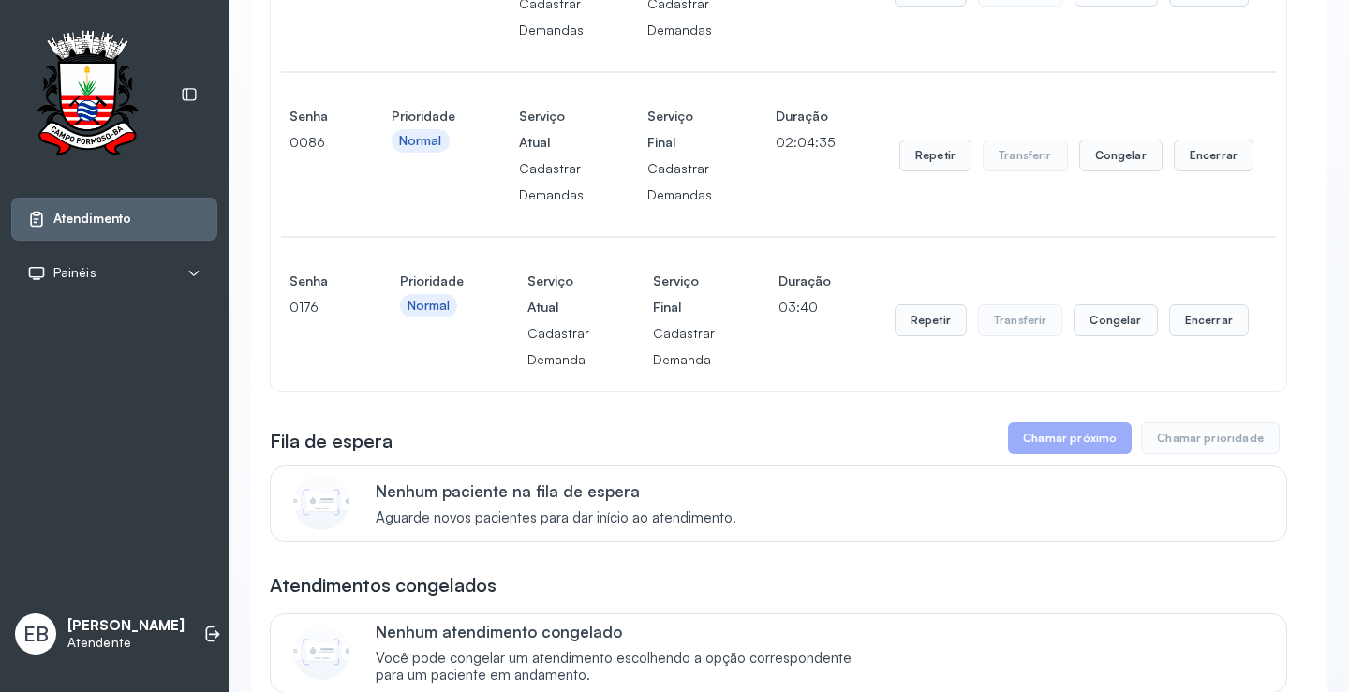
scroll to position [187, 0]
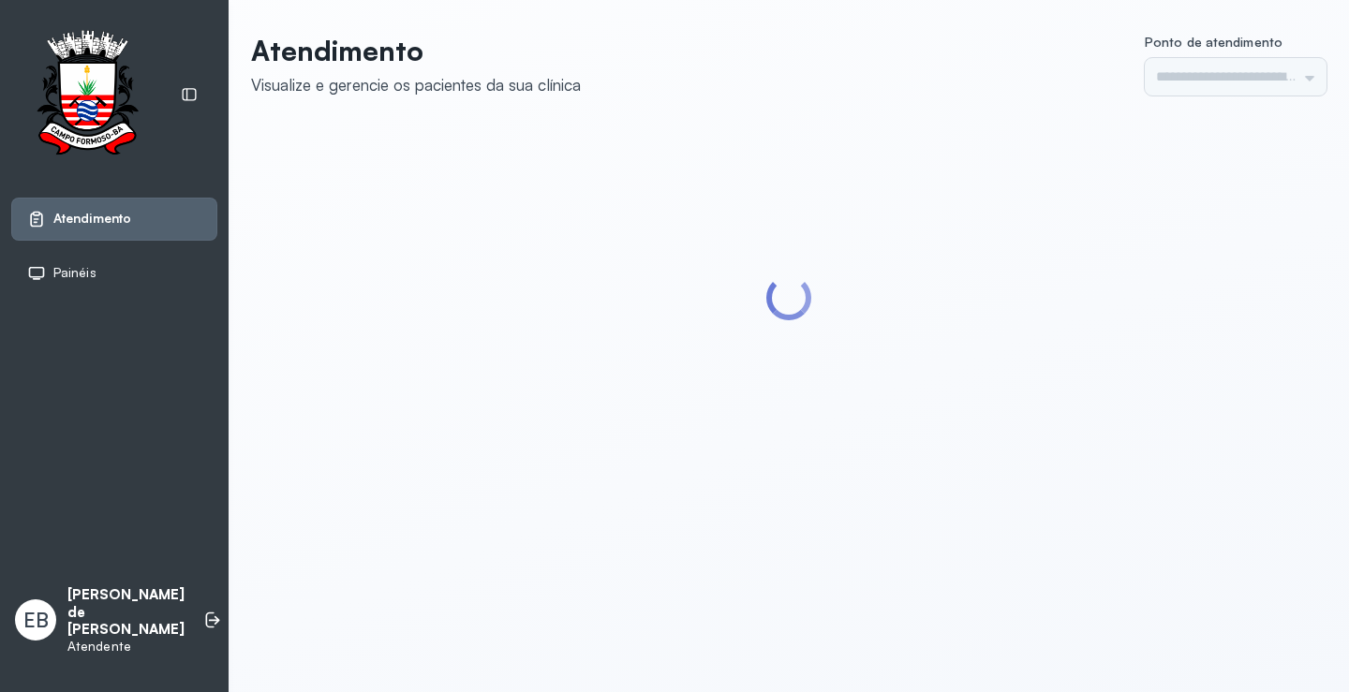
type input "*********"
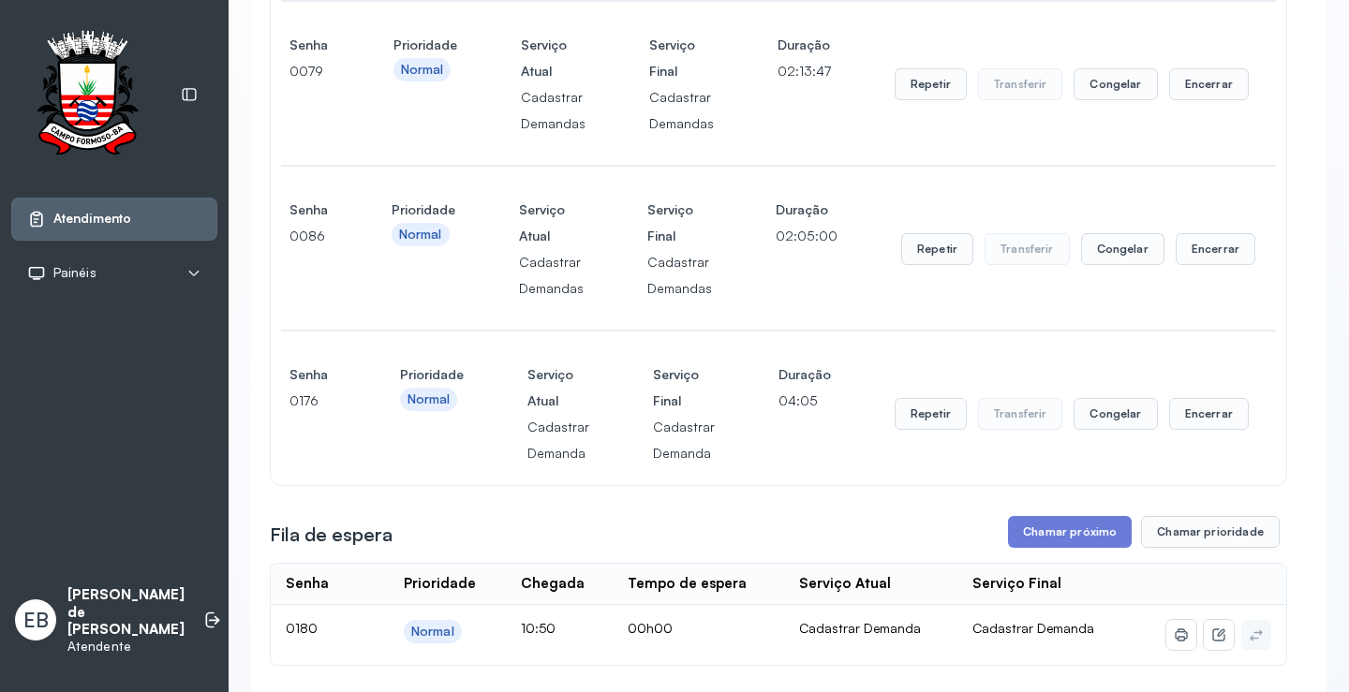
scroll to position [468, 0]
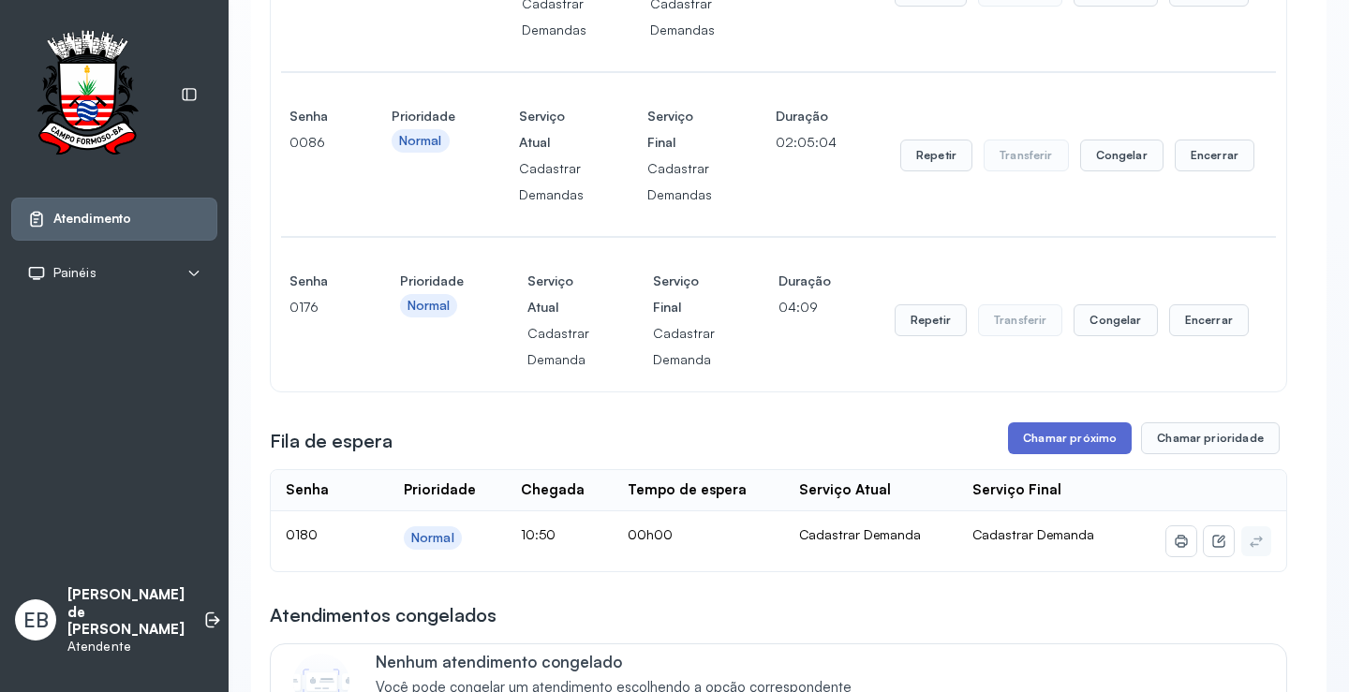
click at [1061, 440] on button "Chamar próximo" at bounding box center [1070, 439] width 124 height 32
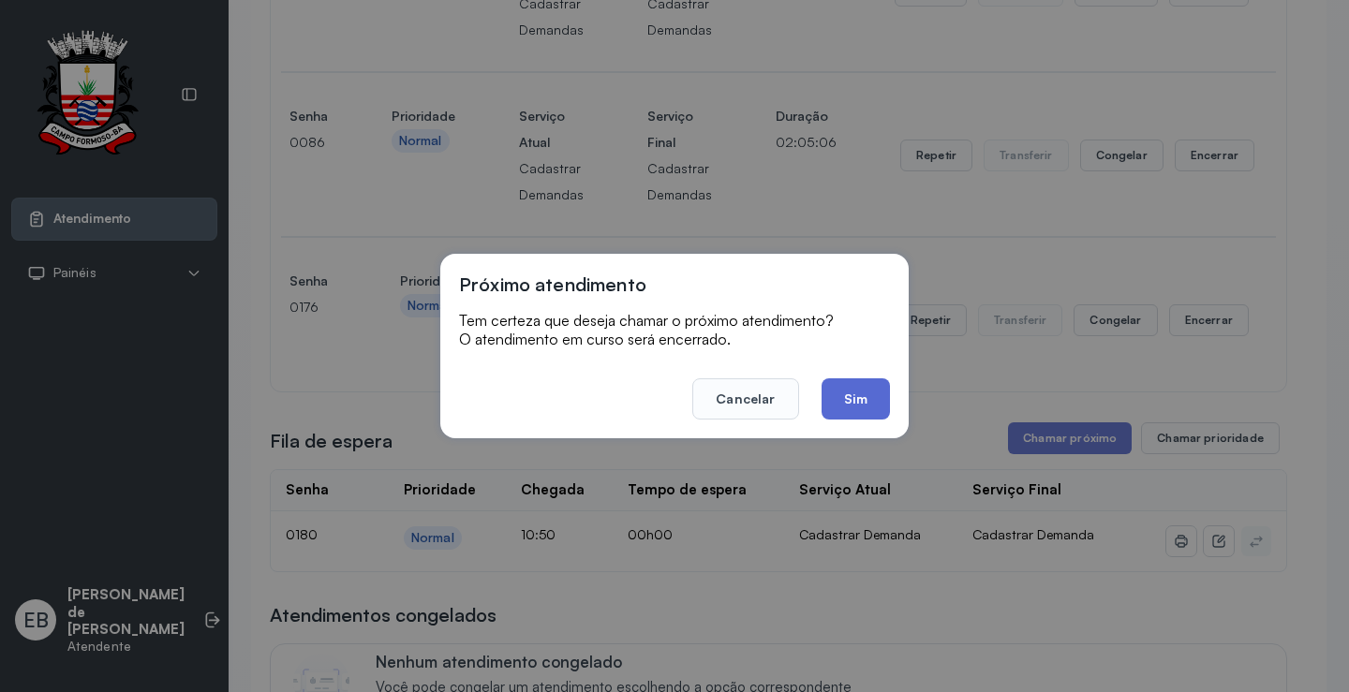
click at [871, 404] on button "Sim" at bounding box center [856, 399] width 68 height 41
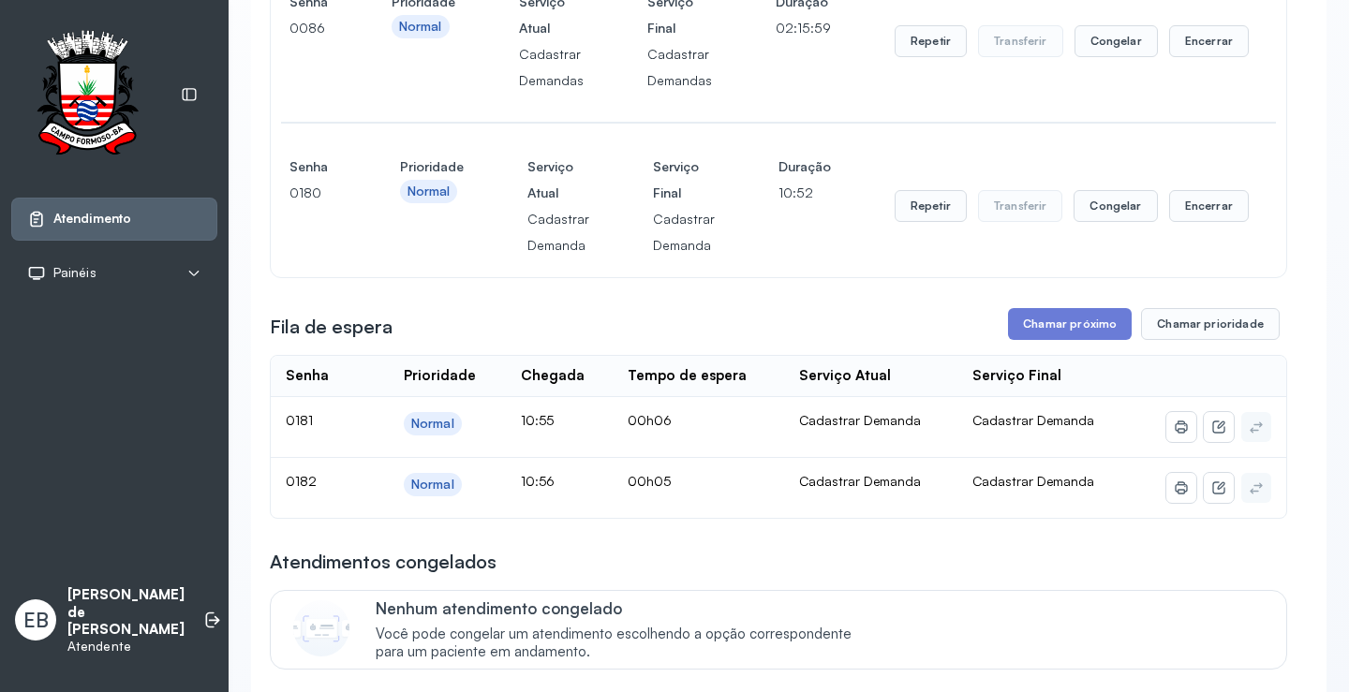
scroll to position [562, 0]
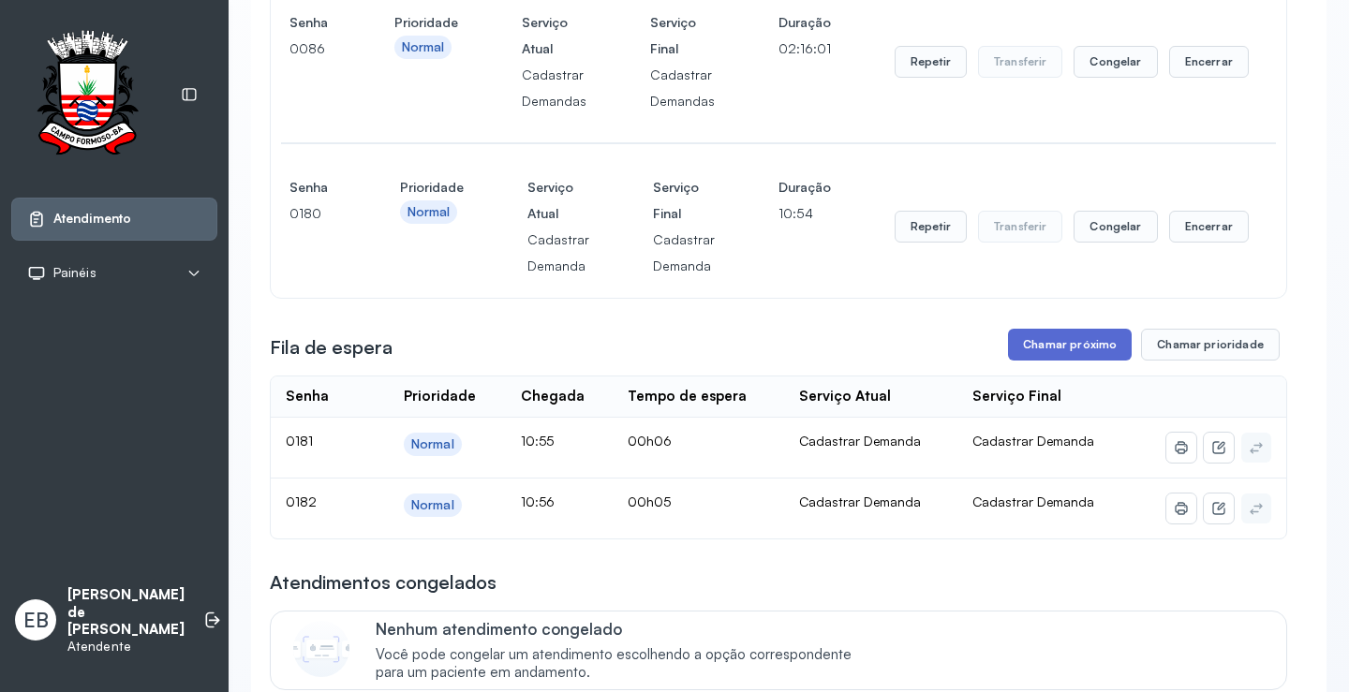
click at [1039, 346] on button "Chamar próximo" at bounding box center [1070, 345] width 124 height 32
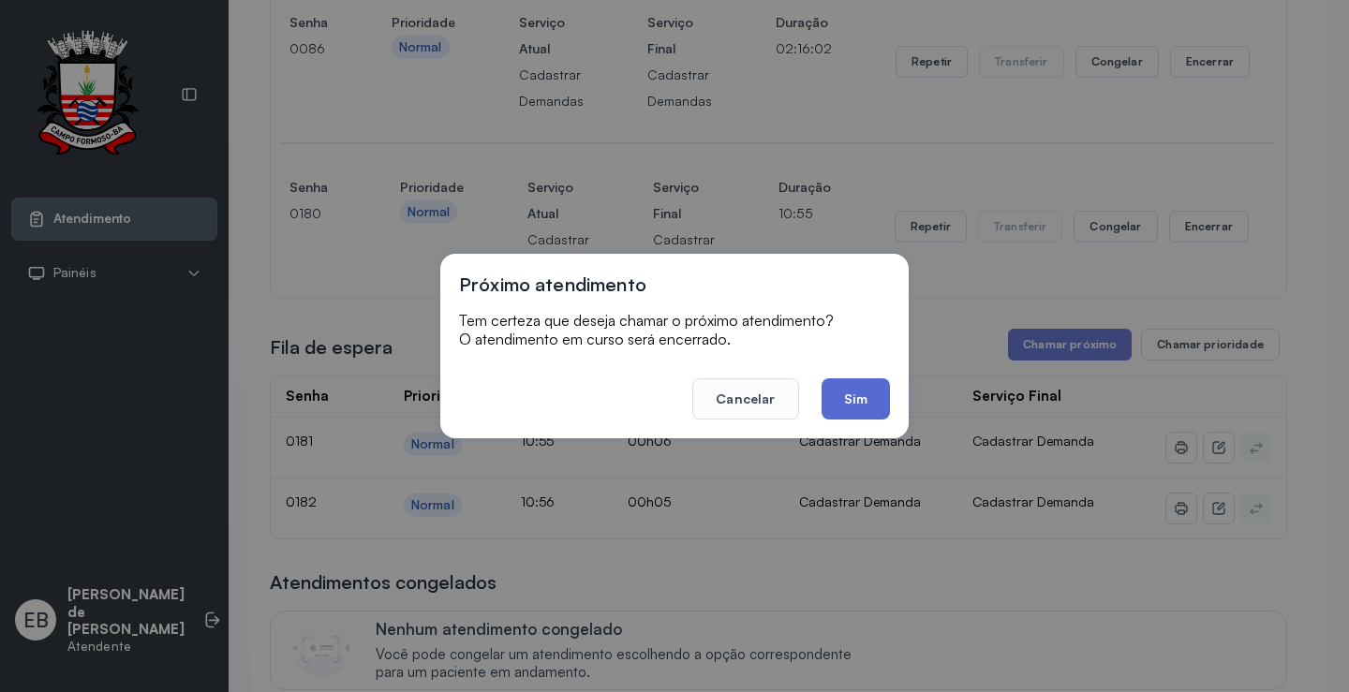
click at [841, 403] on button "Sim" at bounding box center [856, 399] width 68 height 41
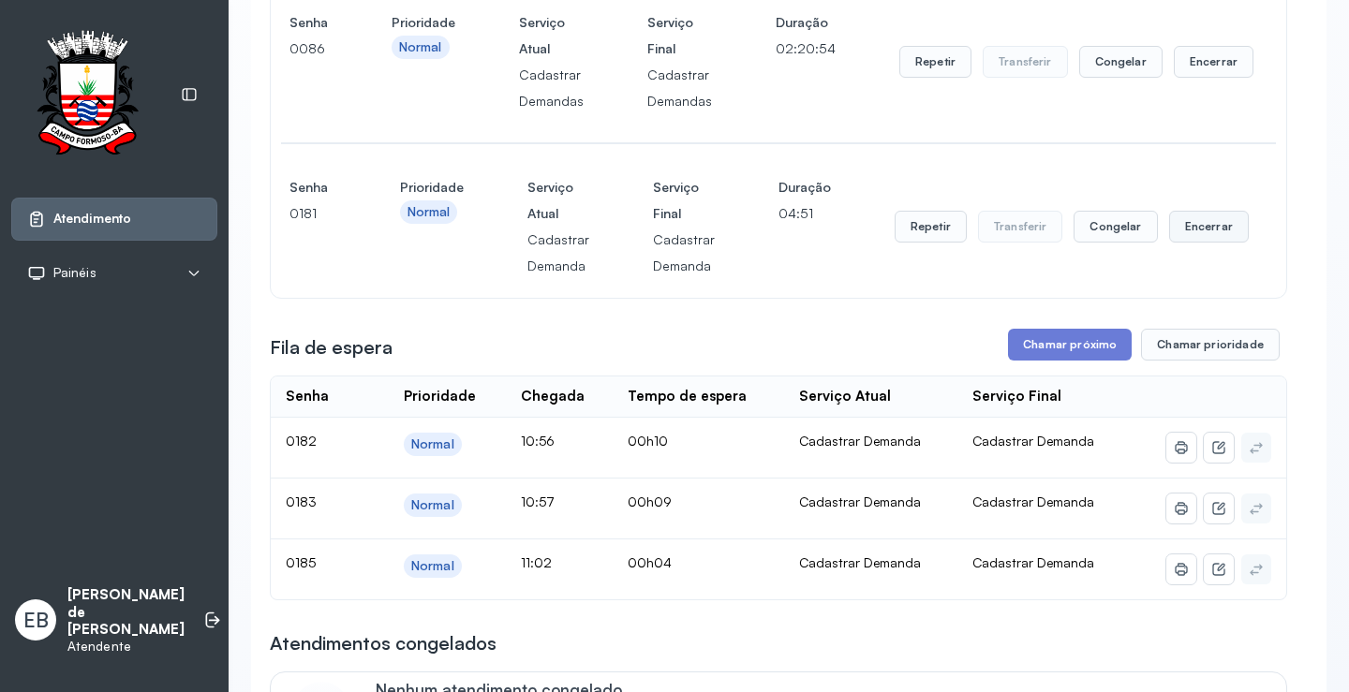
click at [1198, 233] on button "Encerrar" at bounding box center [1209, 227] width 80 height 32
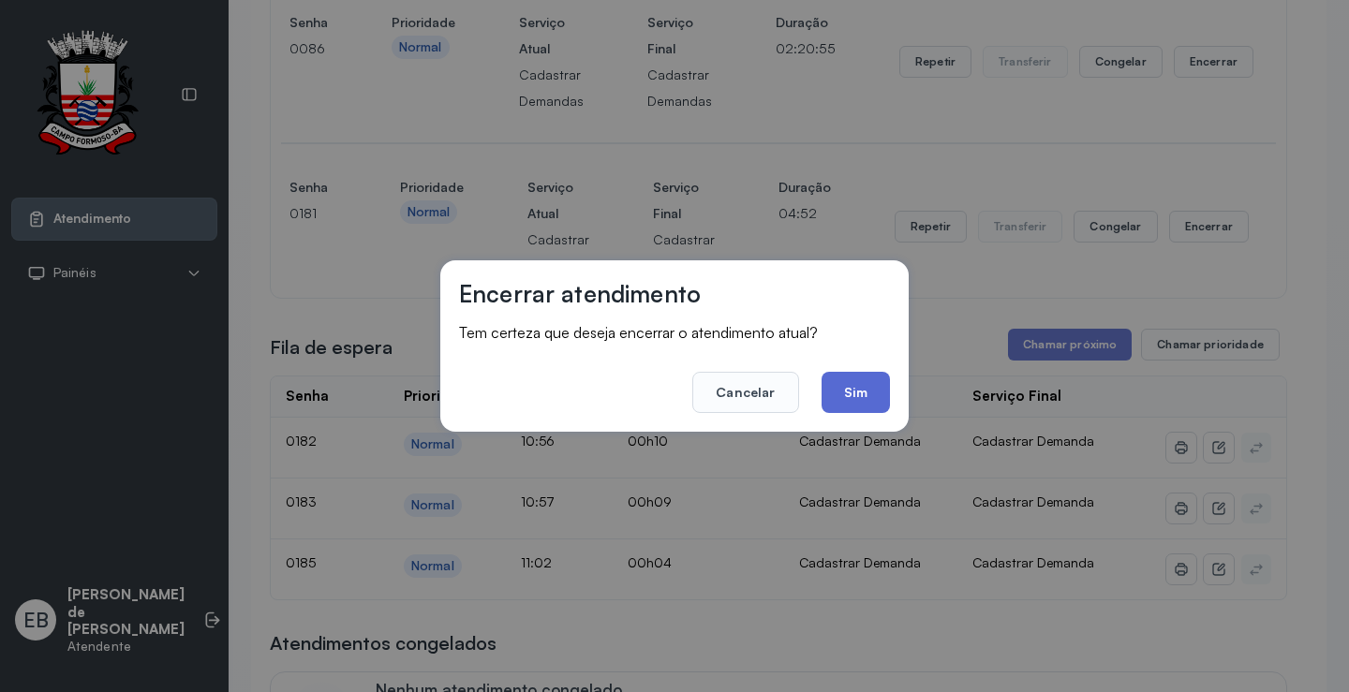
click at [860, 389] on button "Sim" at bounding box center [856, 392] width 68 height 41
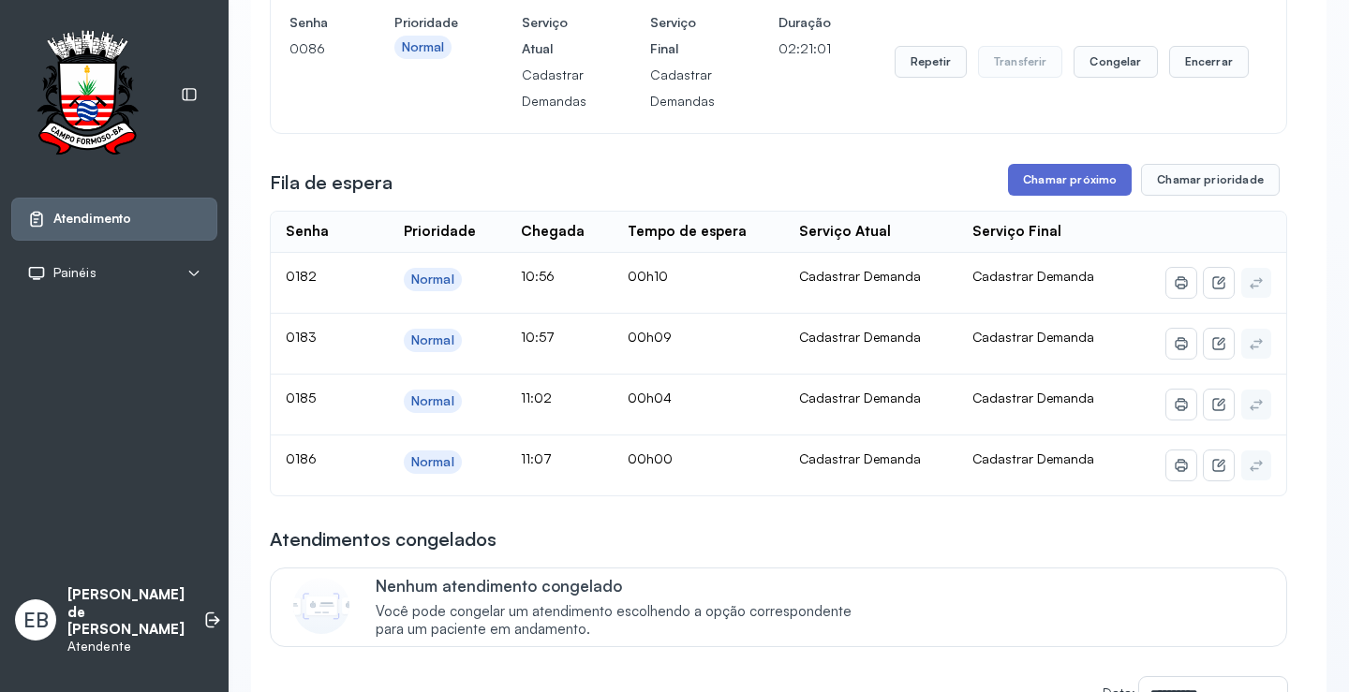
click at [1037, 178] on button "Chamar próximo" at bounding box center [1070, 180] width 124 height 32
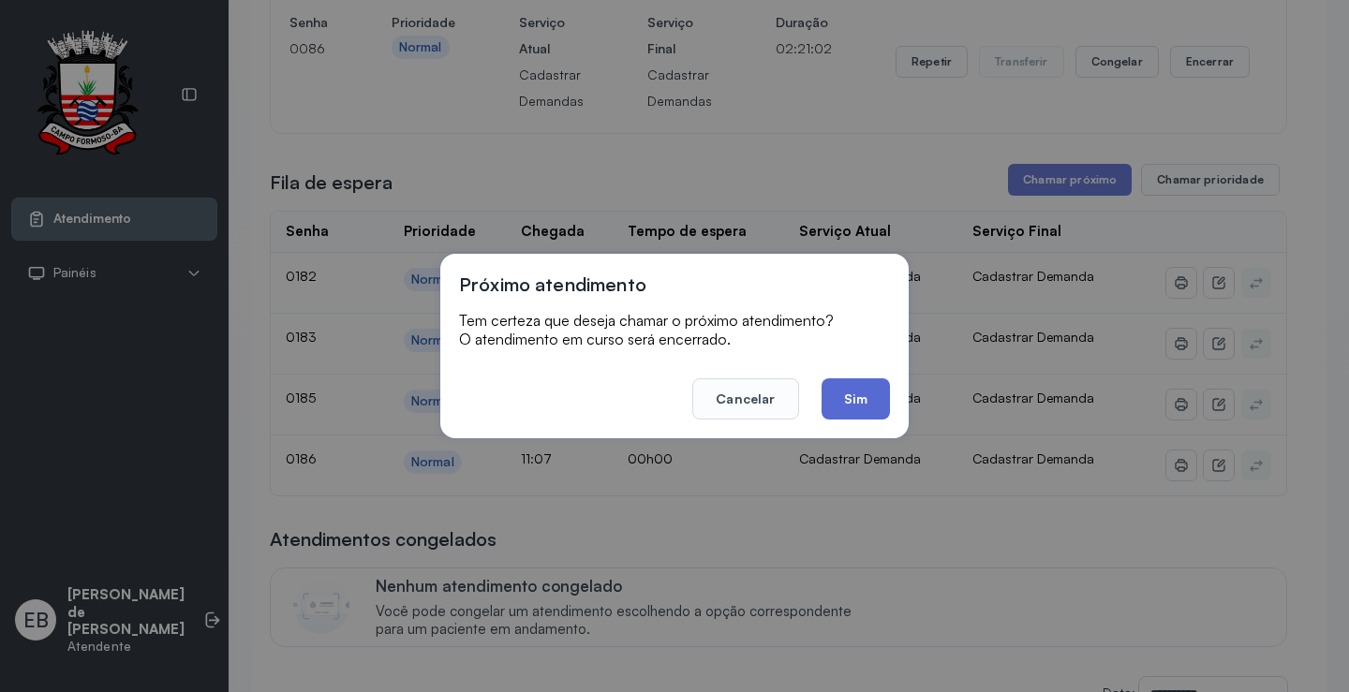
click at [847, 409] on button "Sim" at bounding box center [856, 399] width 68 height 41
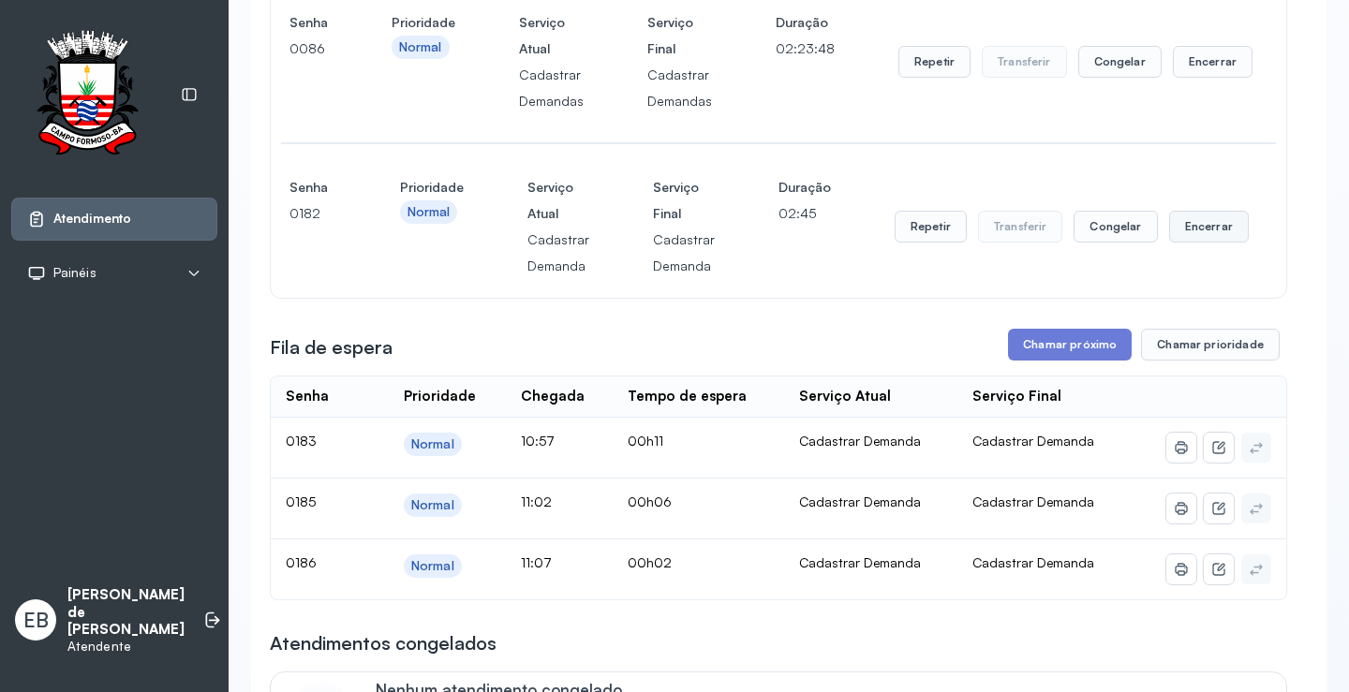
click at [1218, 232] on button "Encerrar" at bounding box center [1209, 227] width 80 height 32
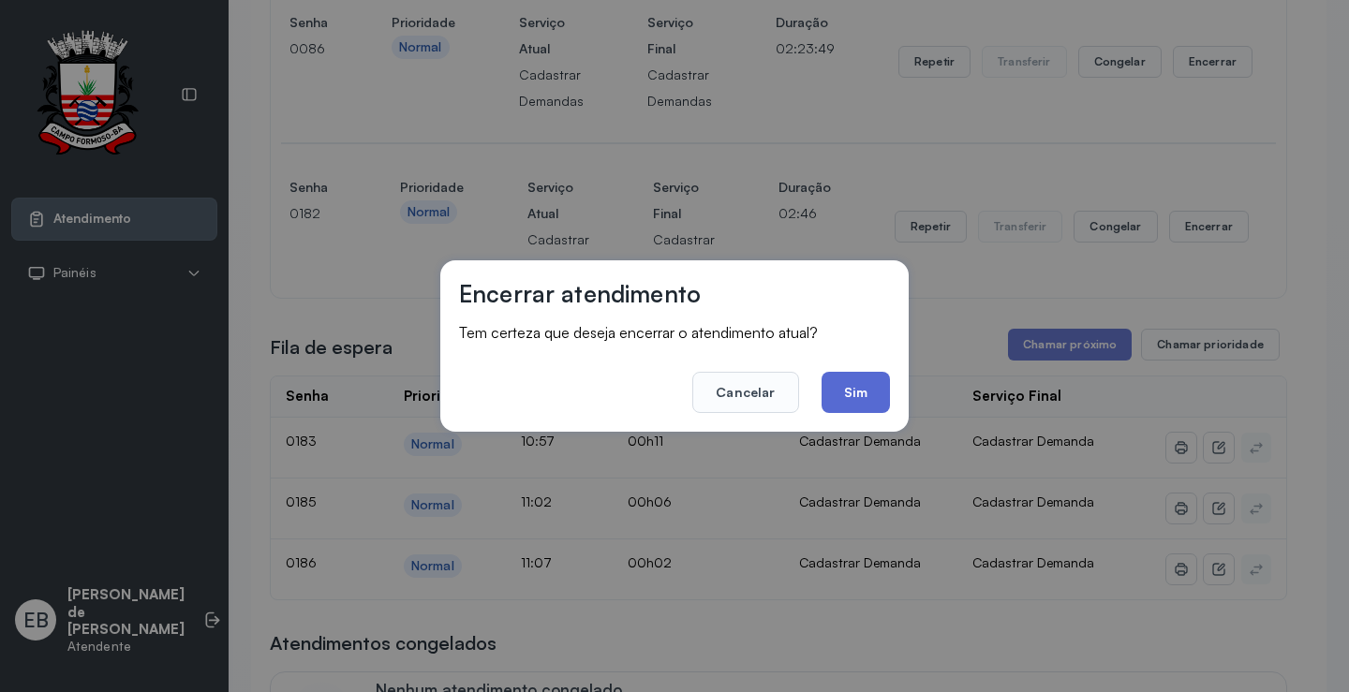
click at [864, 393] on button "Sim" at bounding box center [856, 392] width 68 height 41
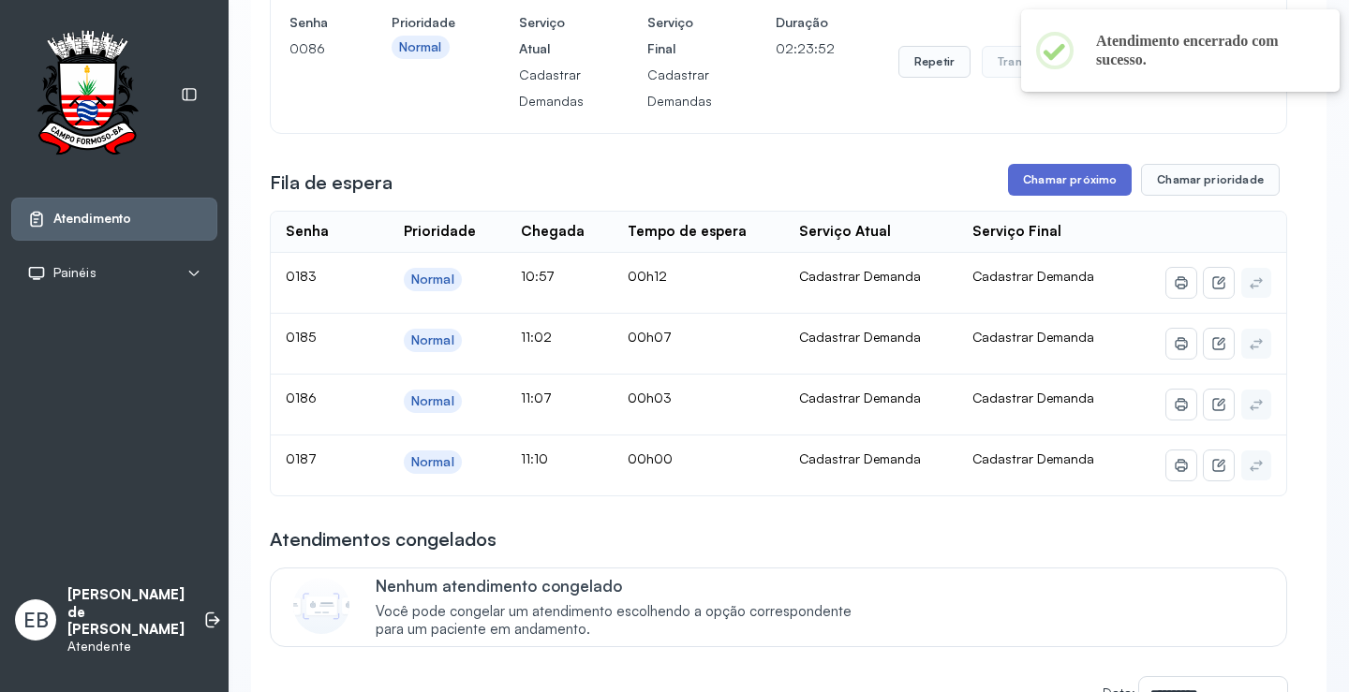
click at [1040, 194] on button "Chamar próximo" at bounding box center [1070, 180] width 124 height 32
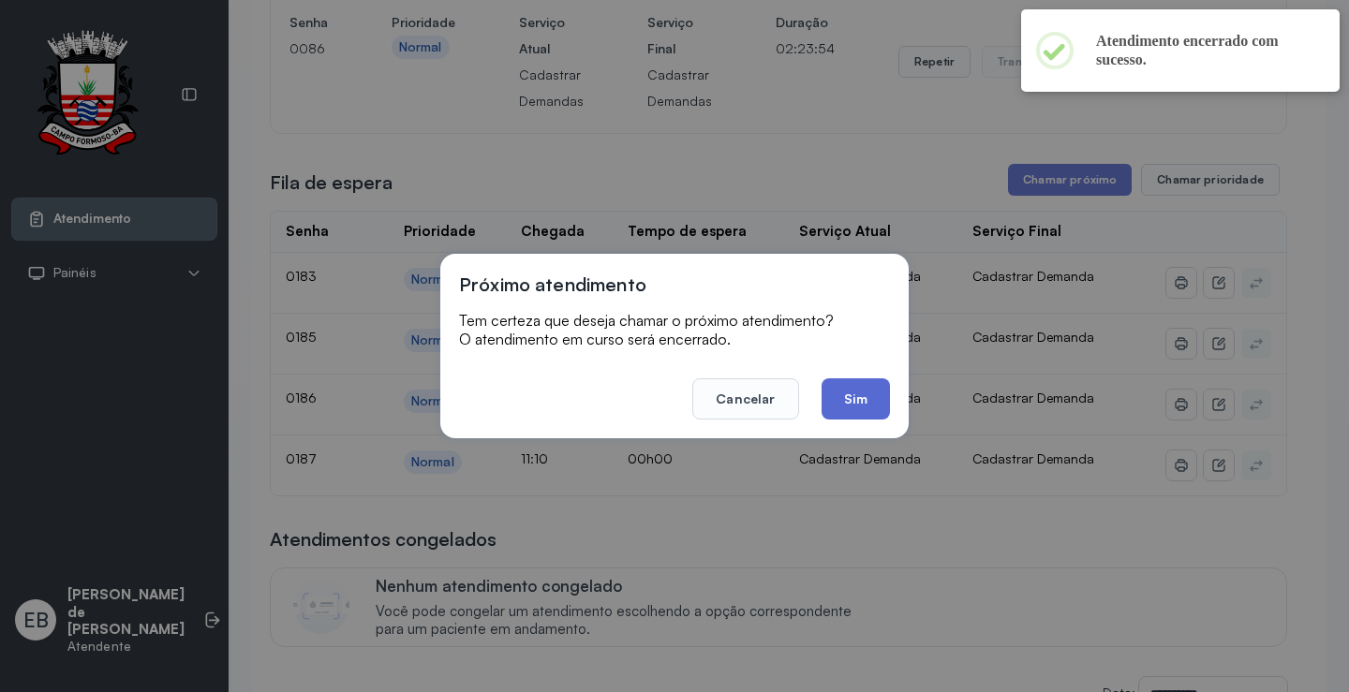
click at [859, 401] on button "Sim" at bounding box center [856, 399] width 68 height 41
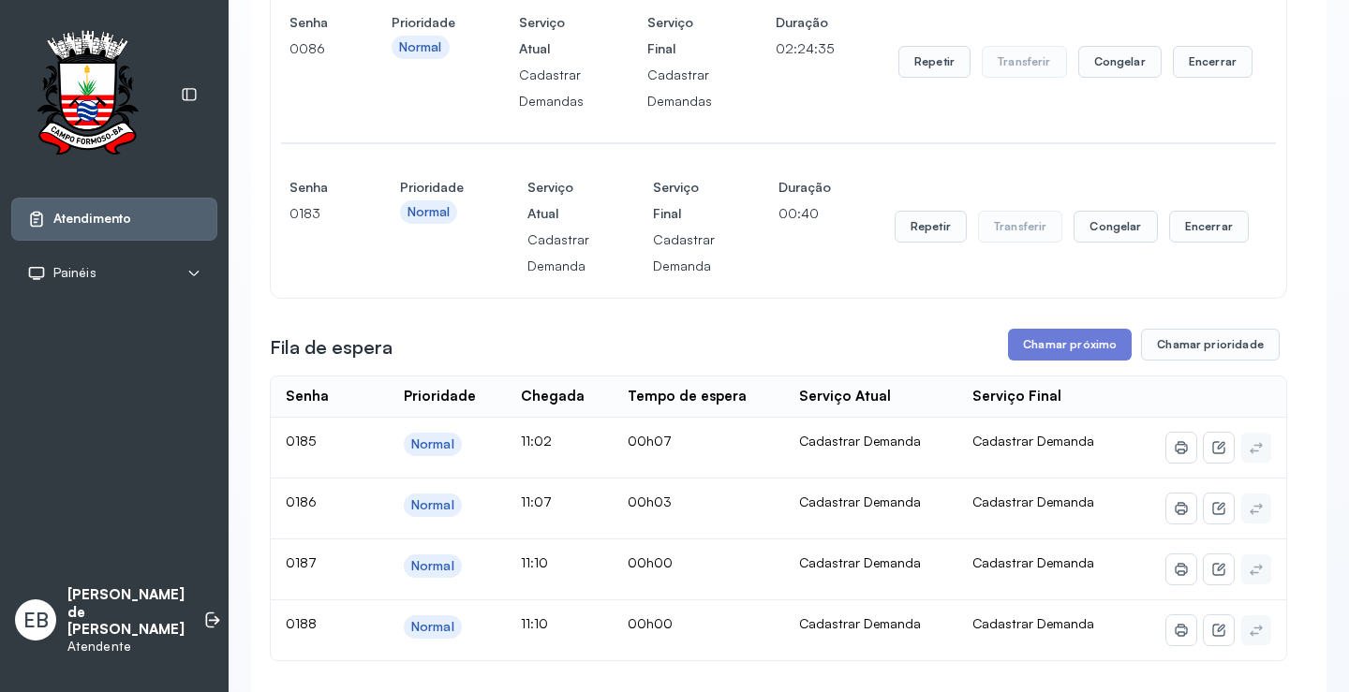
scroll to position [468, 0]
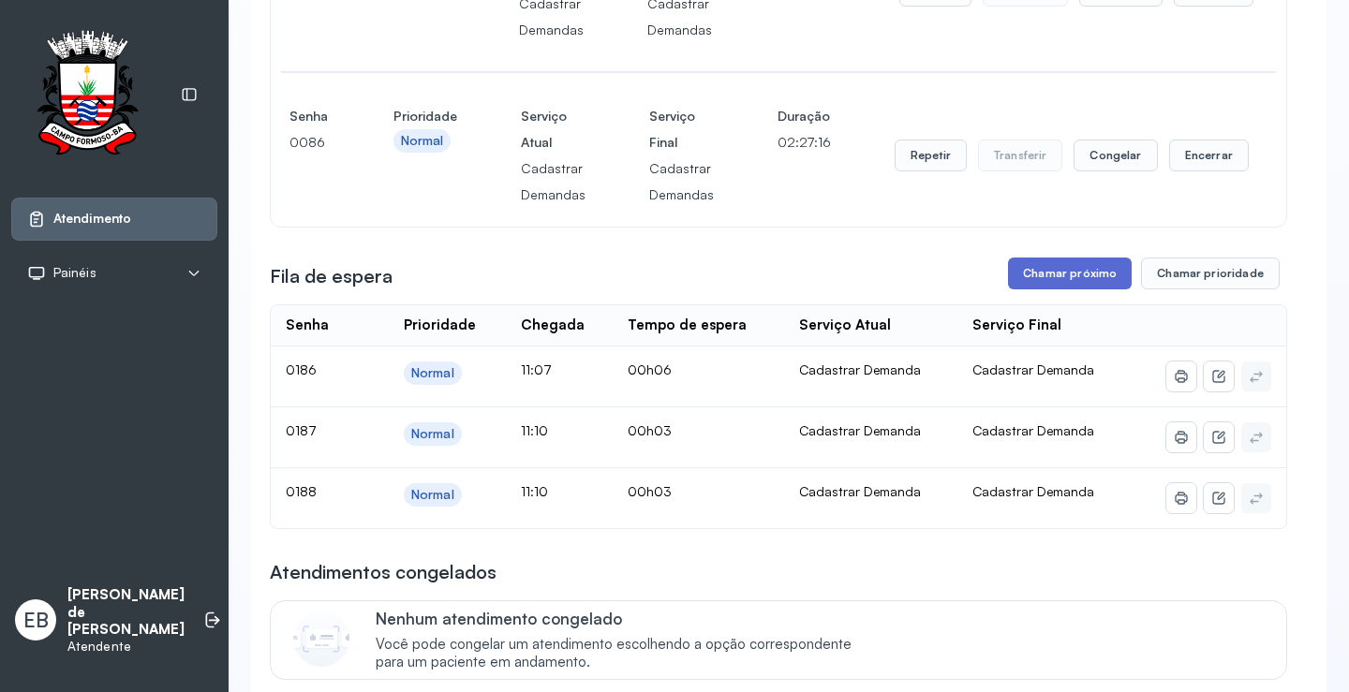
click at [1089, 274] on button "Chamar próximo" at bounding box center [1070, 274] width 124 height 32
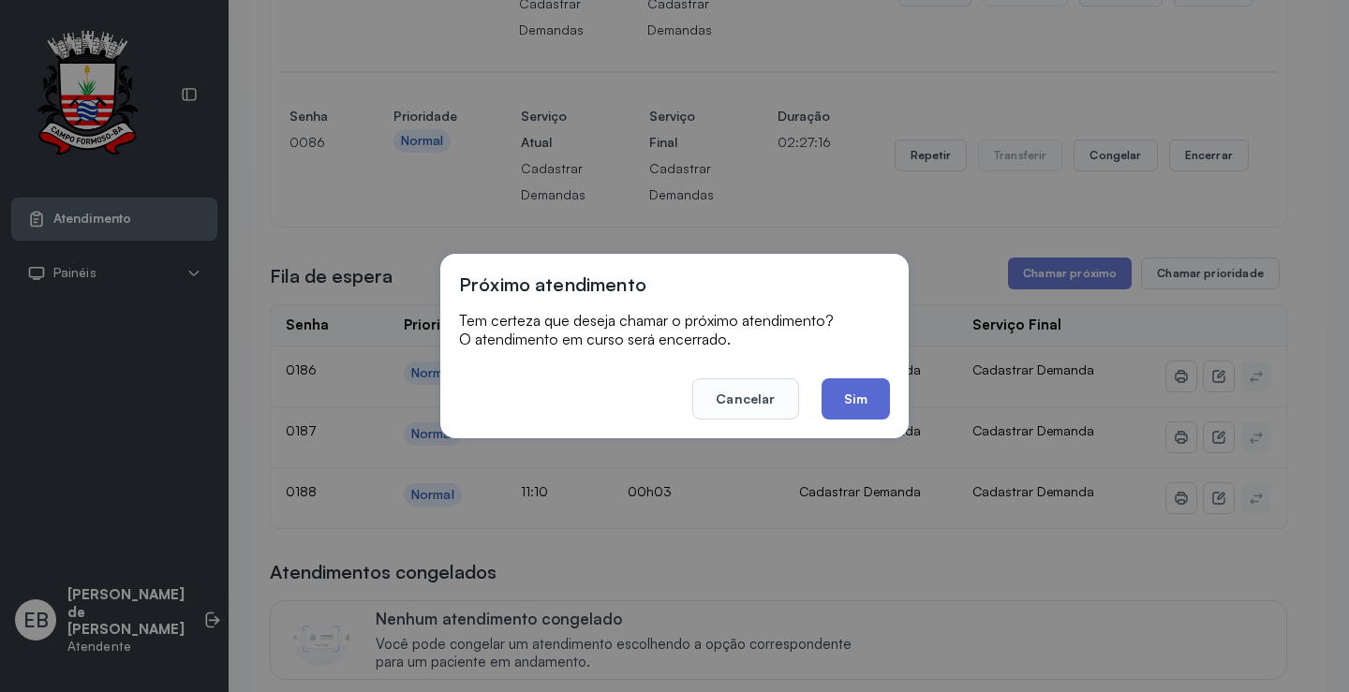
click at [862, 398] on button "Sim" at bounding box center [856, 399] width 68 height 41
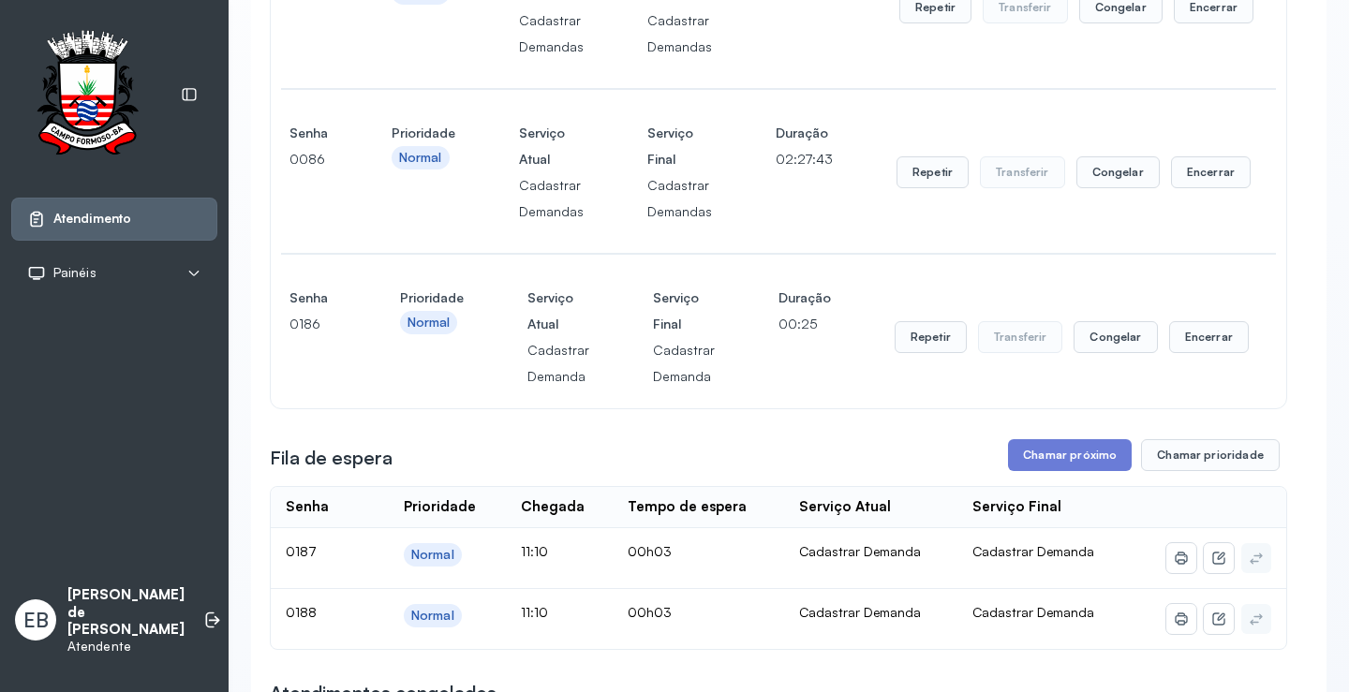
scroll to position [562, 0]
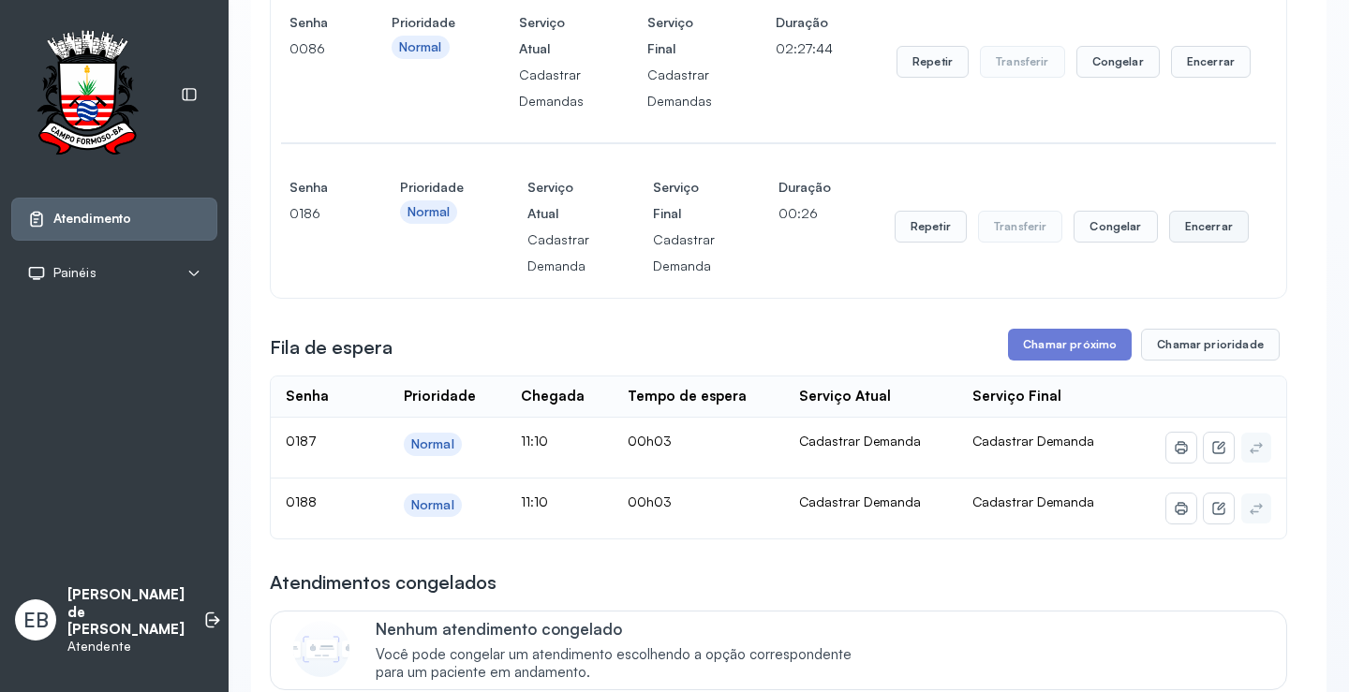
click at [1189, 233] on button "Encerrar" at bounding box center [1209, 227] width 80 height 32
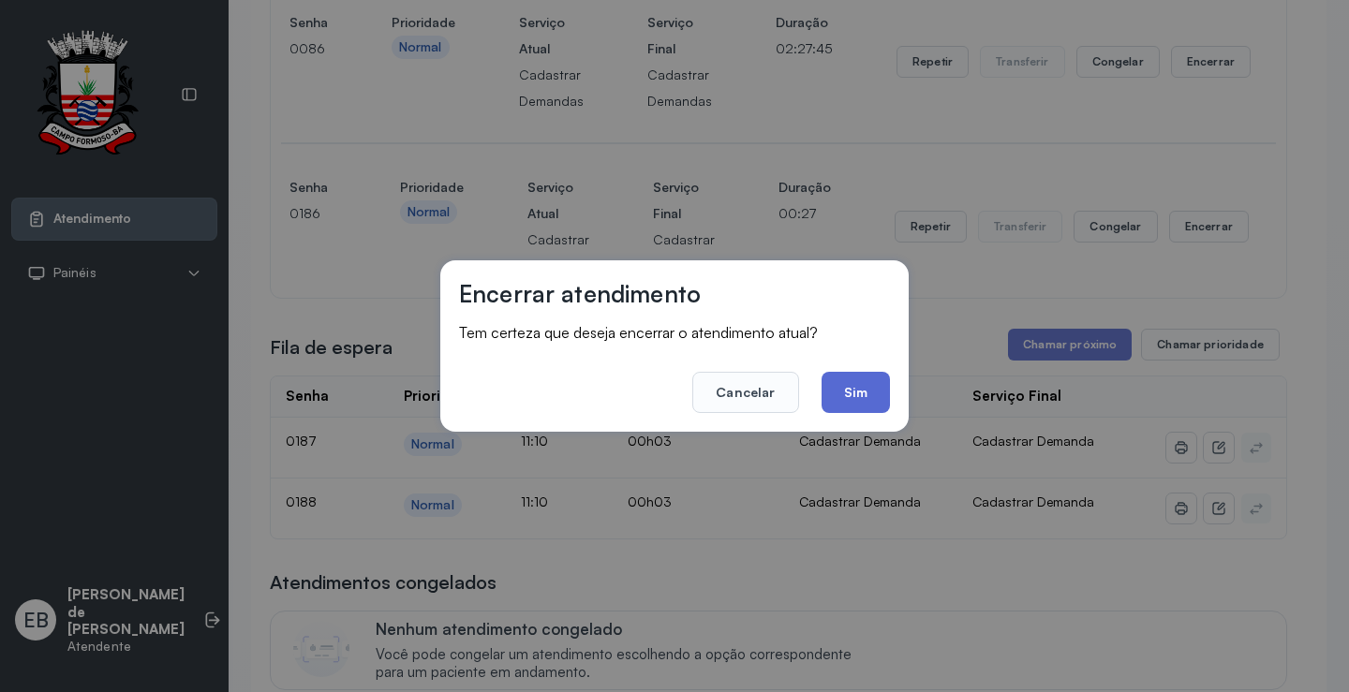
click at [864, 385] on button "Sim" at bounding box center [856, 392] width 68 height 41
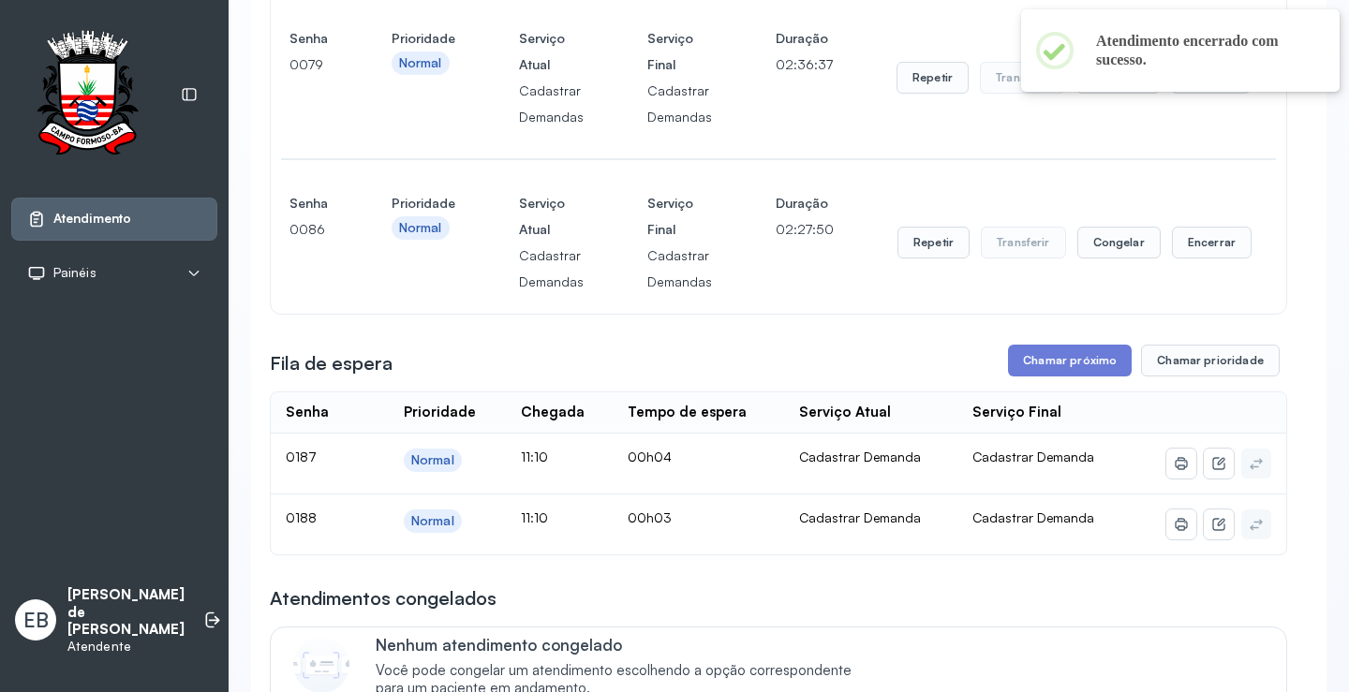
scroll to position [375, 0]
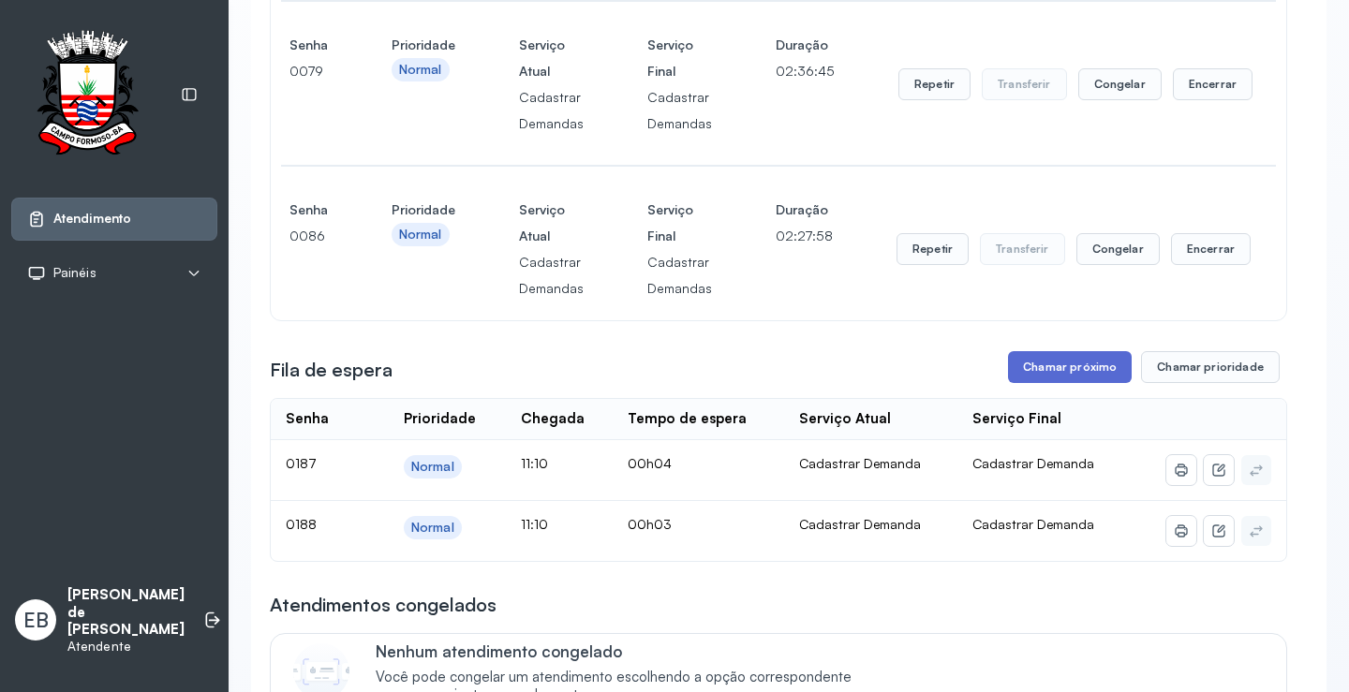
click at [1079, 367] on button "Chamar próximo" at bounding box center [1070, 367] width 124 height 32
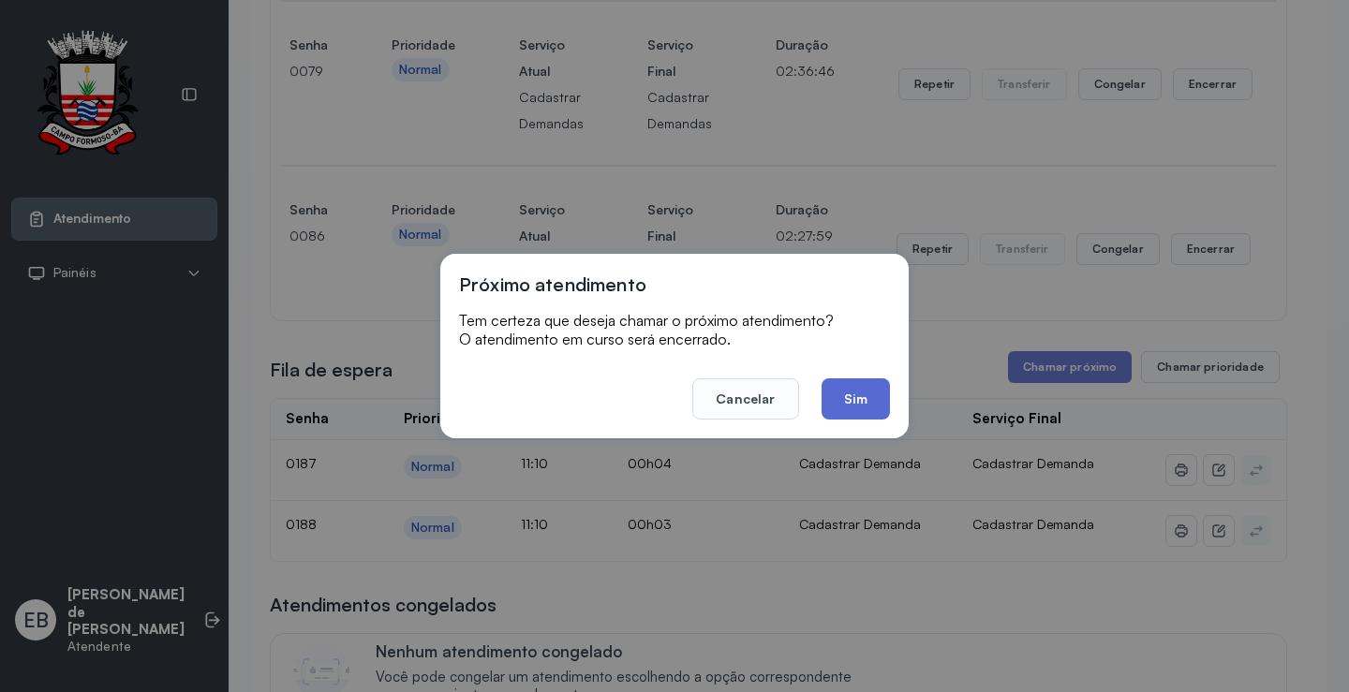
click at [859, 390] on button "Sim" at bounding box center [856, 399] width 68 height 41
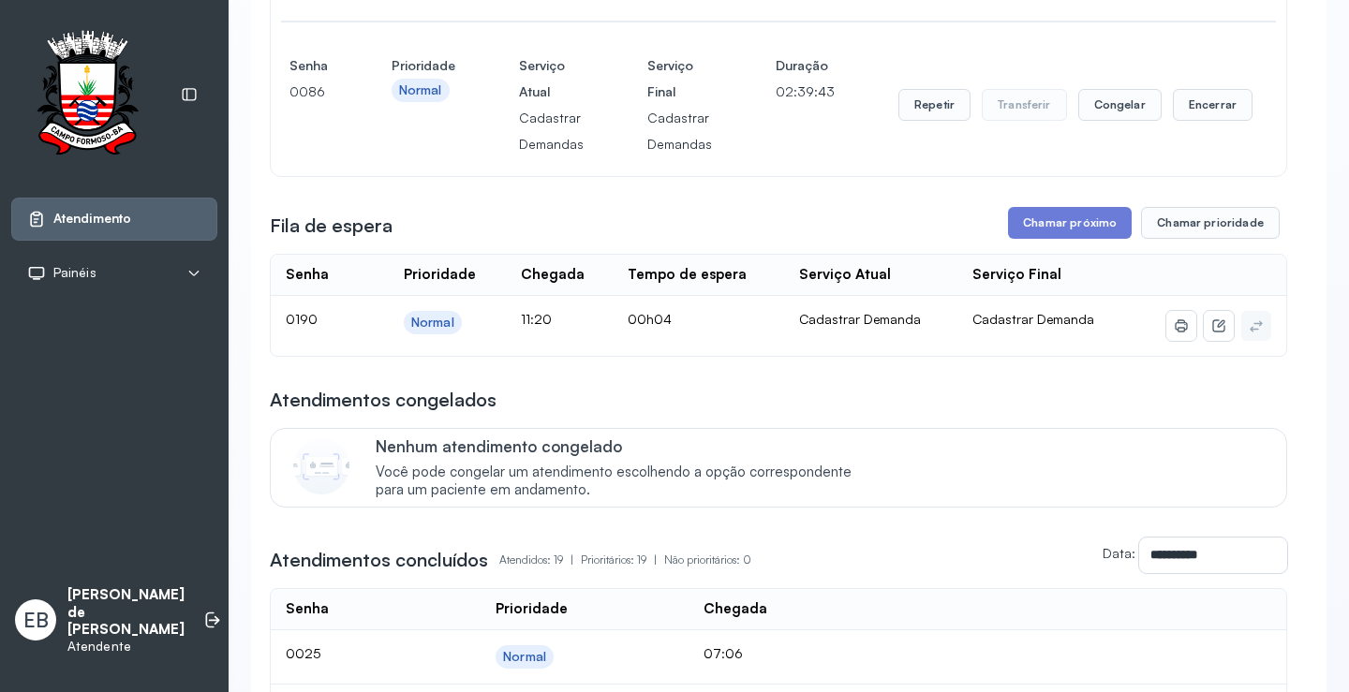
scroll to position [562, 0]
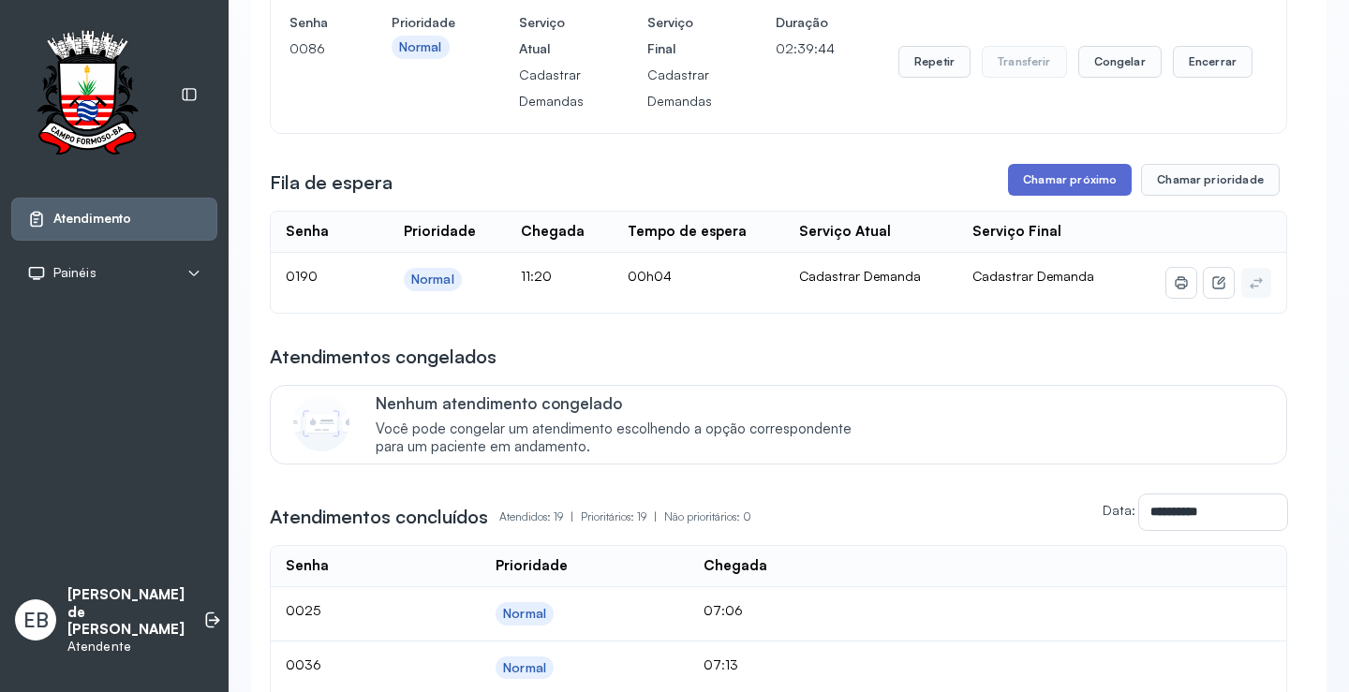
click at [1081, 182] on button "Chamar próximo" at bounding box center [1070, 180] width 124 height 32
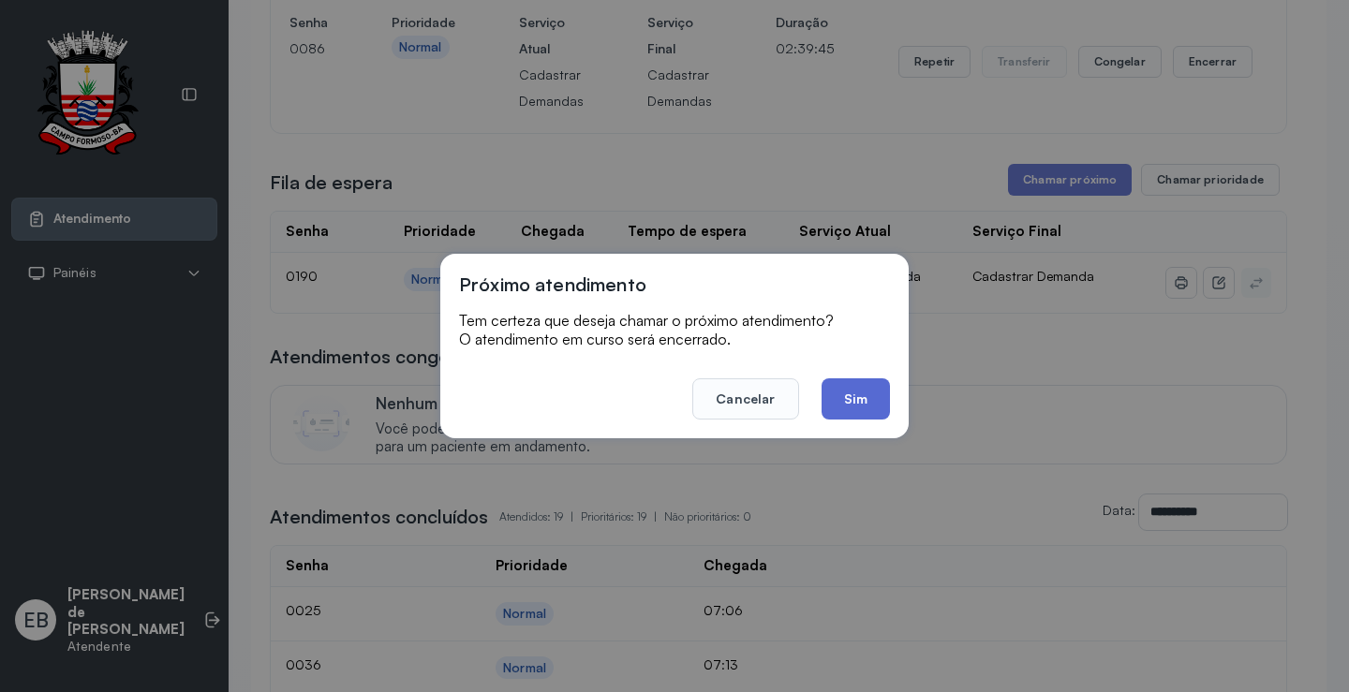
click at [855, 383] on button "Sim" at bounding box center [856, 399] width 68 height 41
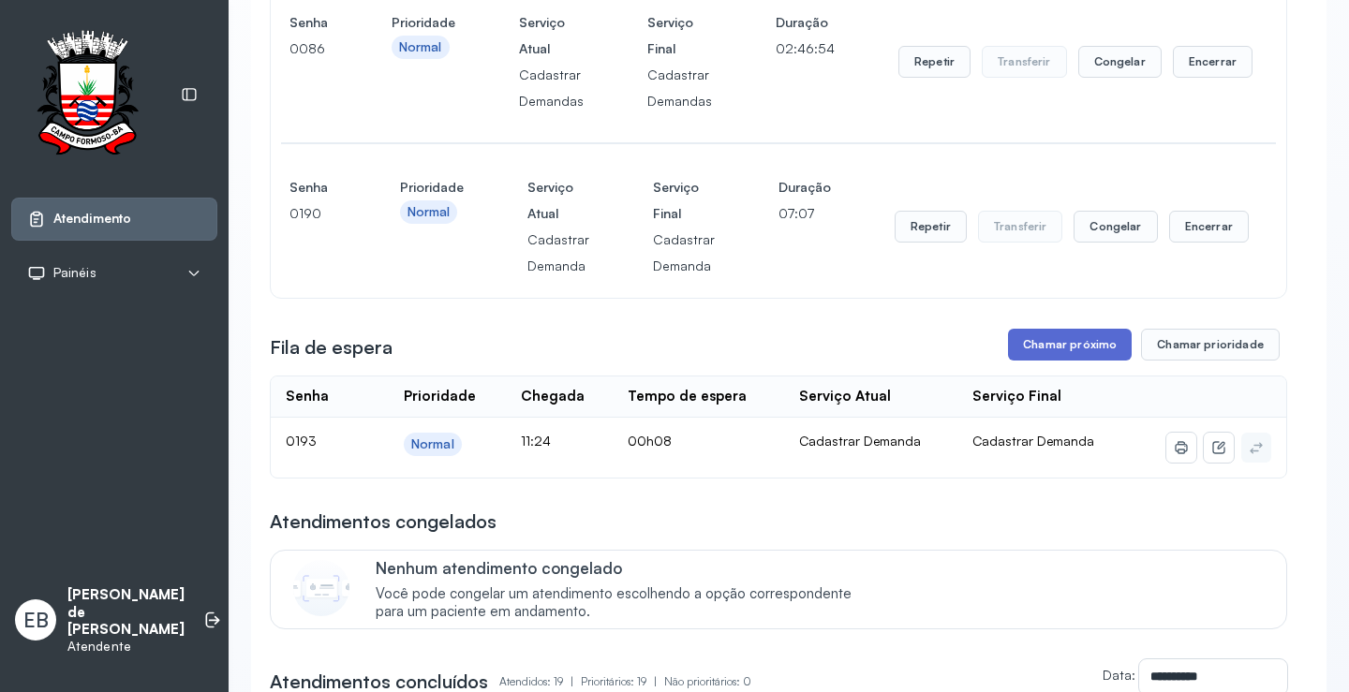
click at [1079, 345] on button "Chamar próximo" at bounding box center [1070, 345] width 124 height 32
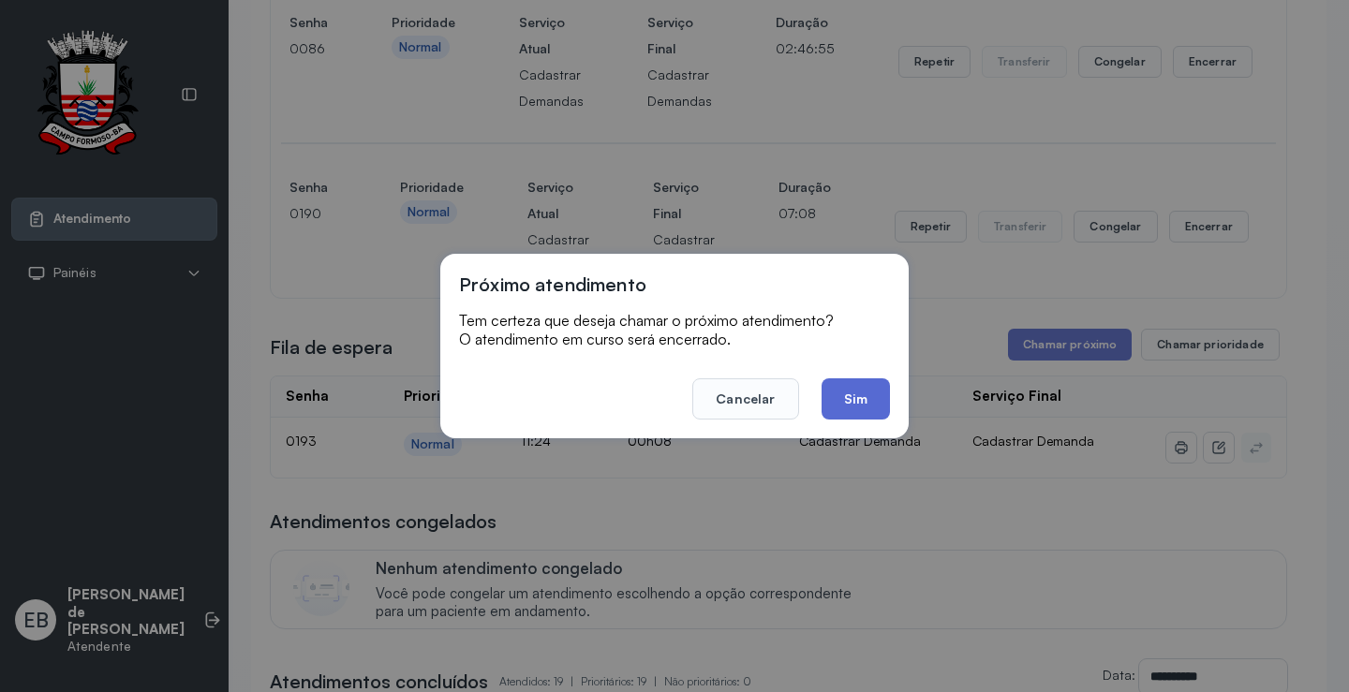
click at [862, 396] on button "Sim" at bounding box center [856, 399] width 68 height 41
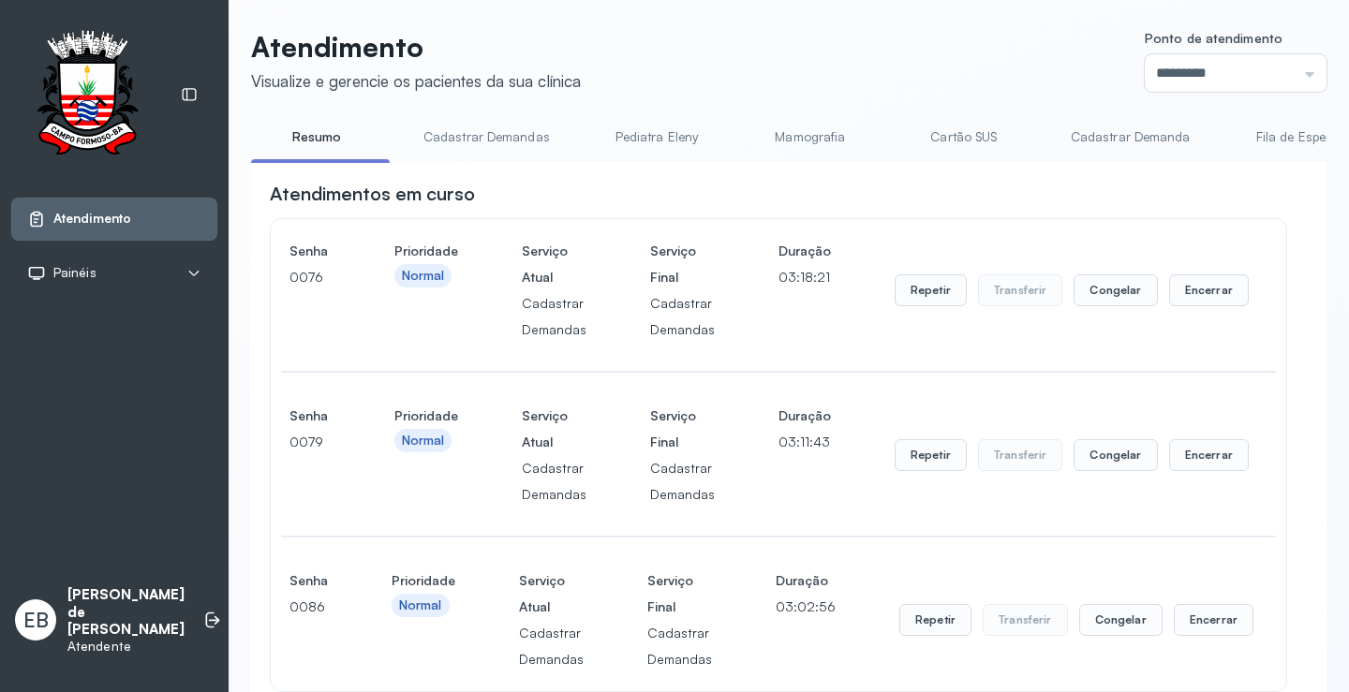
scroll to position [0, 0]
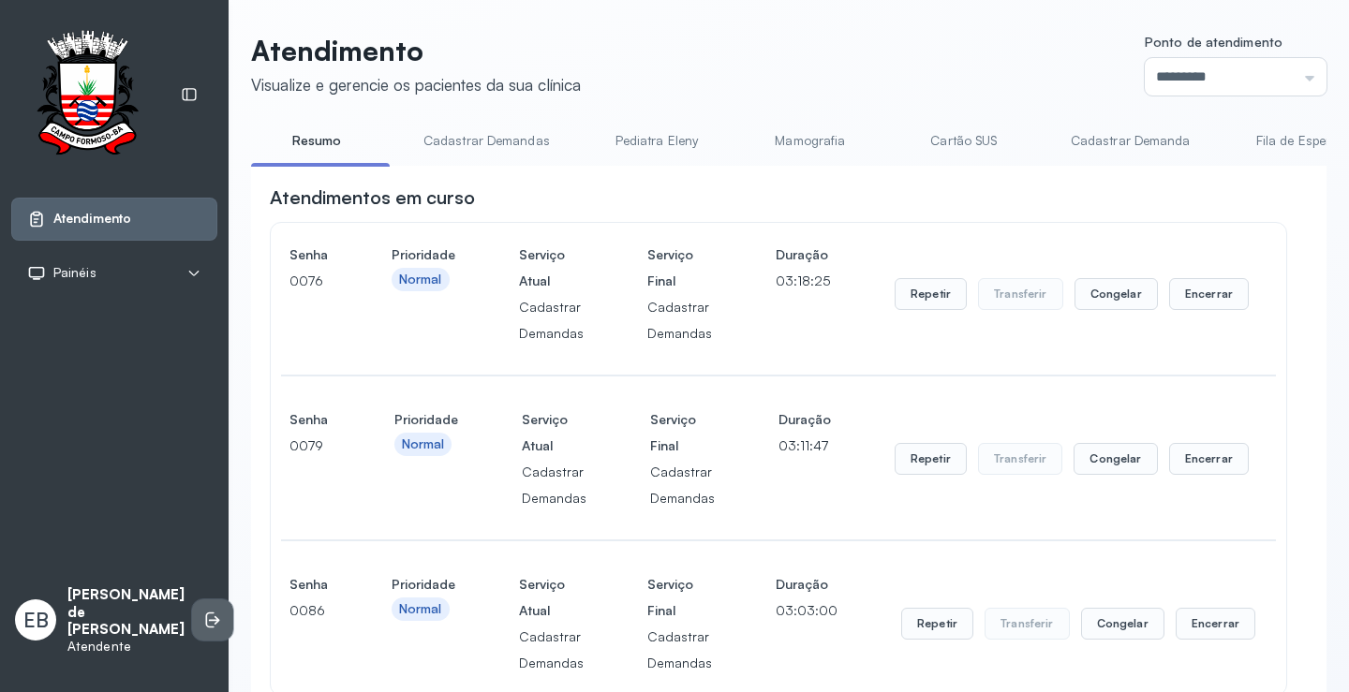
click at [202, 624] on li at bounding box center [212, 620] width 41 height 41
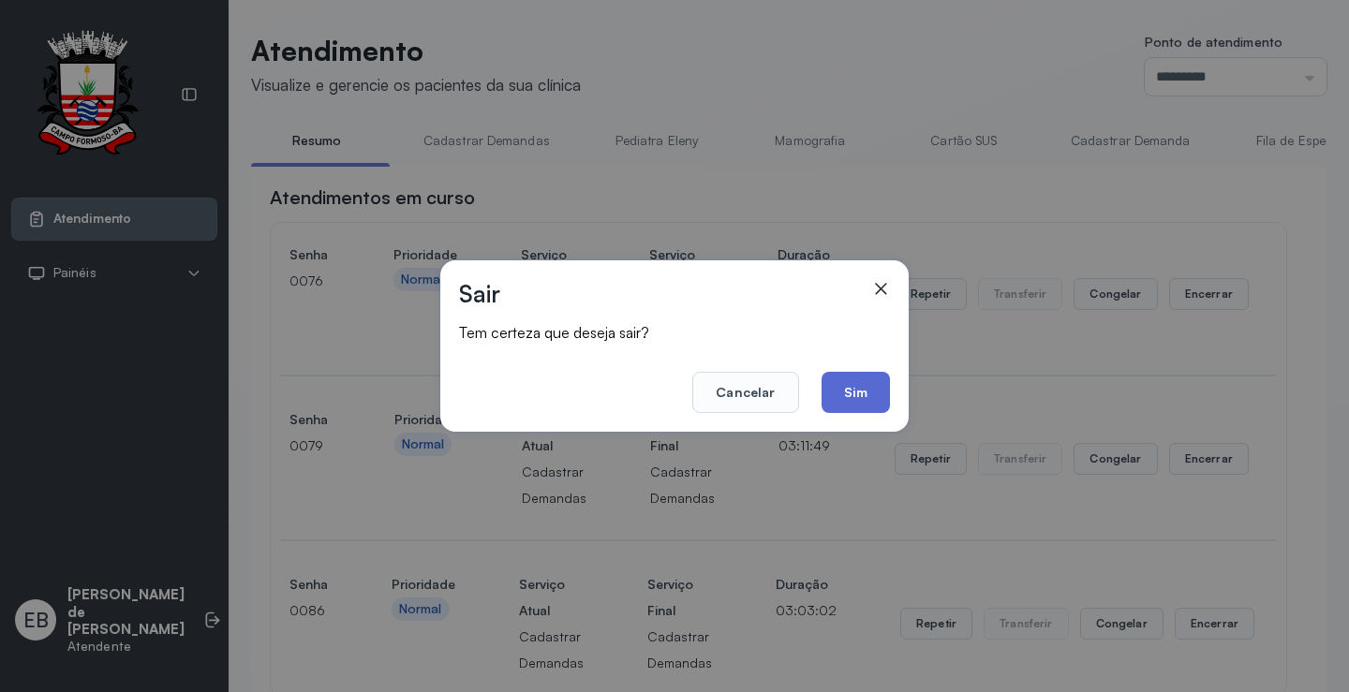
click at [851, 380] on button "Sim" at bounding box center [856, 392] width 68 height 41
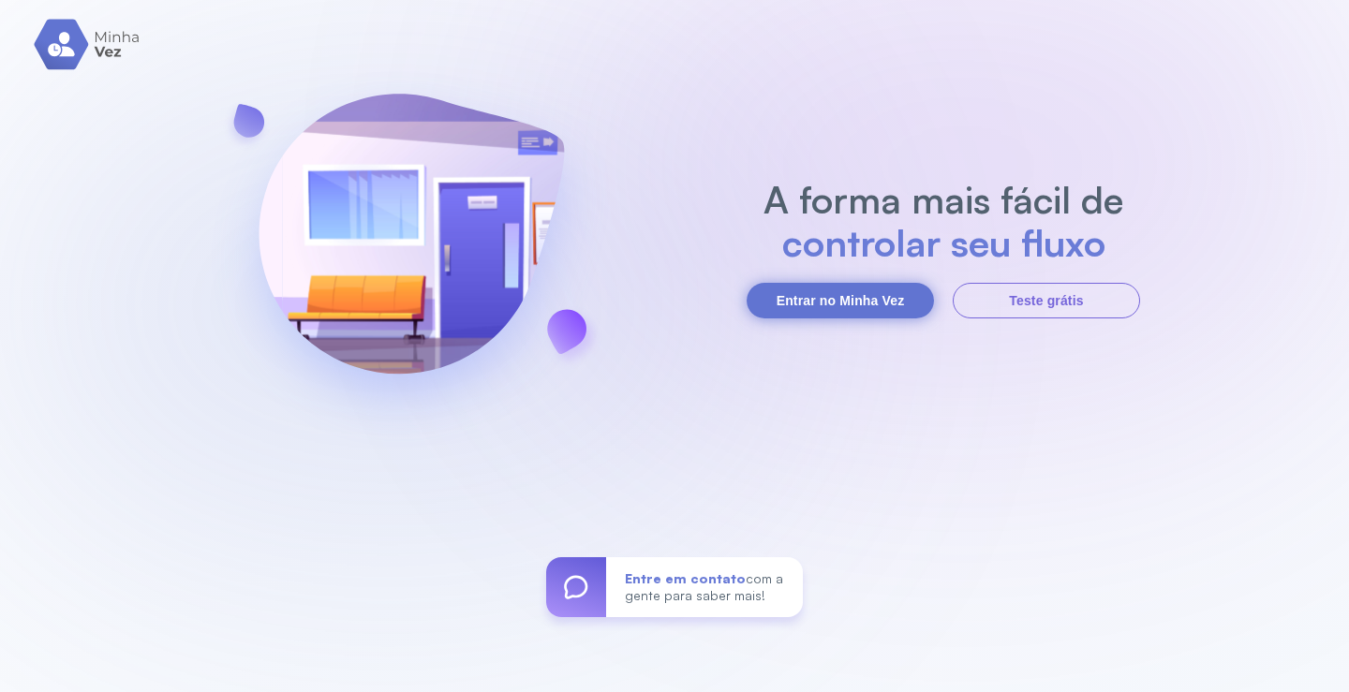
click at [819, 300] on button "Entrar no Minha Vez" at bounding box center [840, 301] width 187 height 36
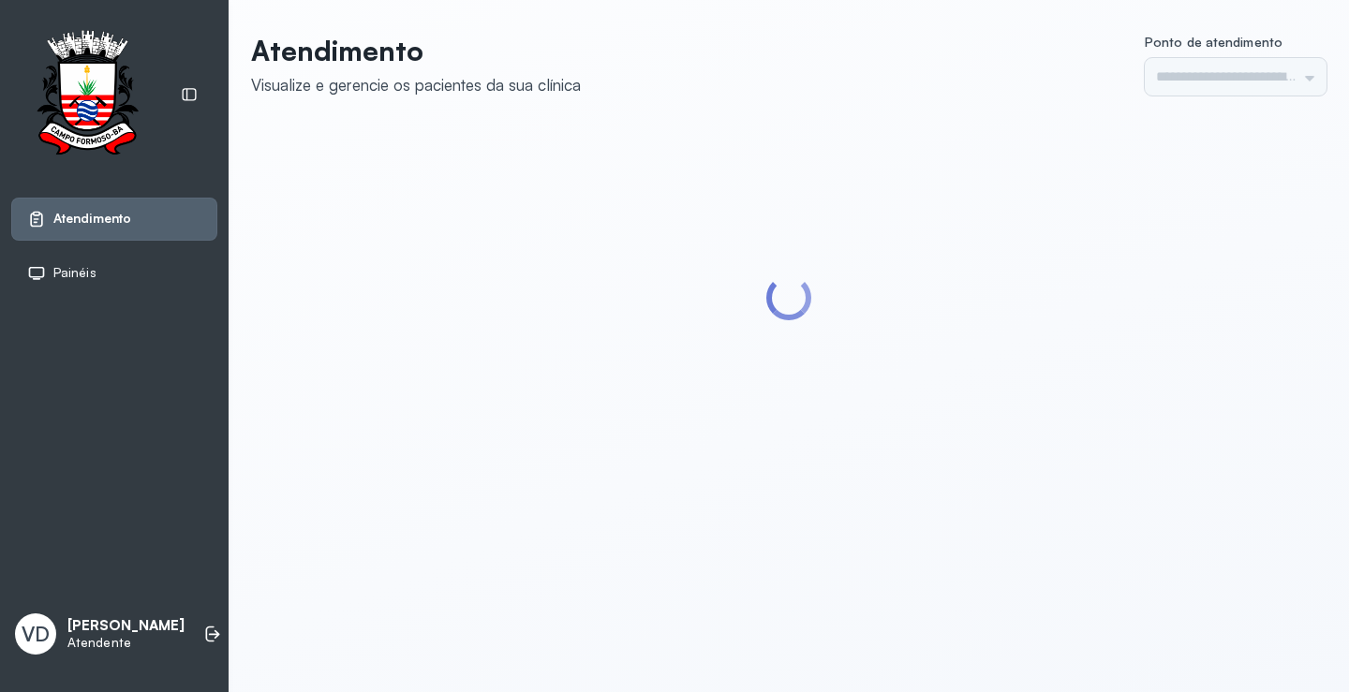
type input "*********"
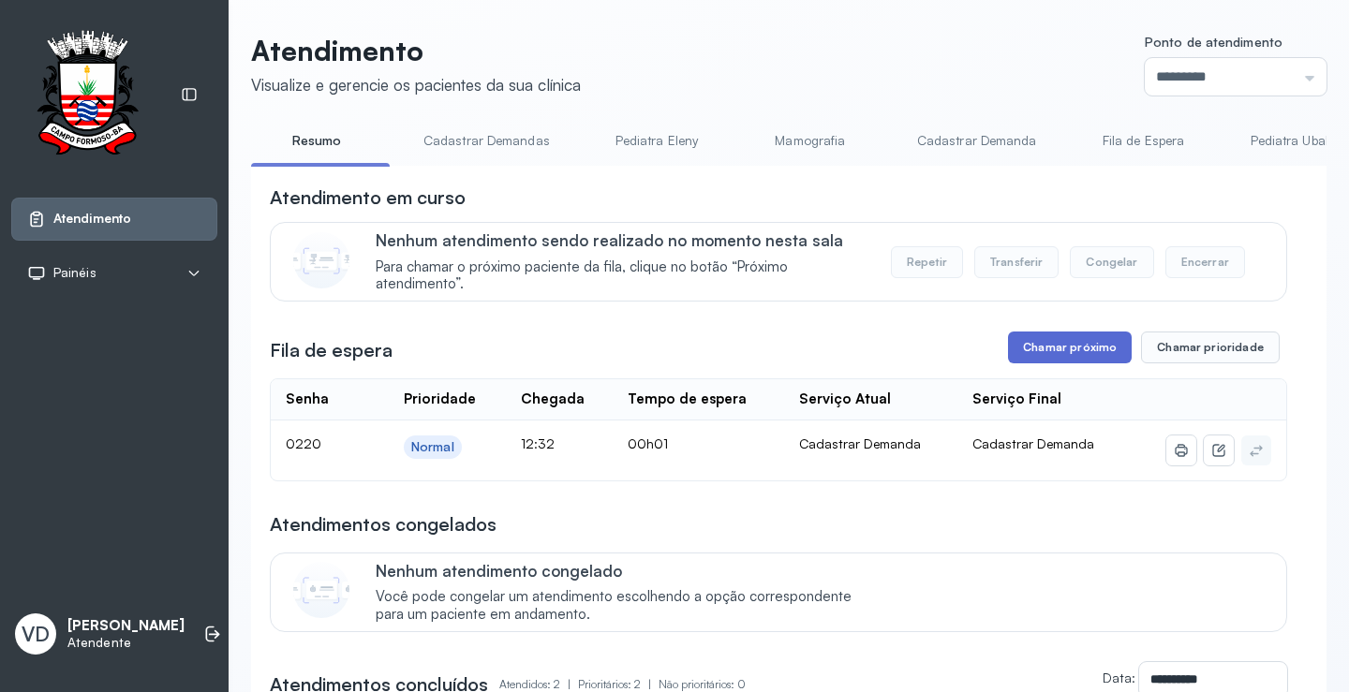
click at [1047, 346] on button "Chamar próximo" at bounding box center [1070, 348] width 124 height 32
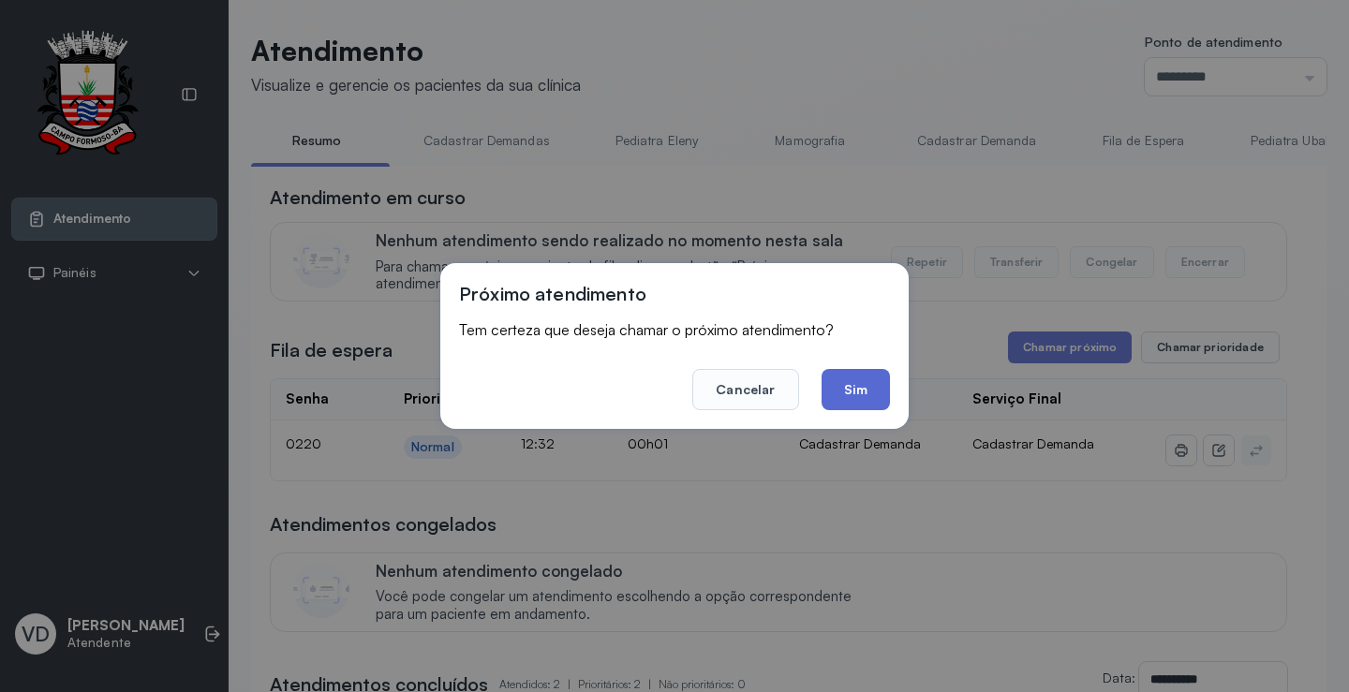
click at [857, 397] on button "Sim" at bounding box center [856, 389] width 68 height 41
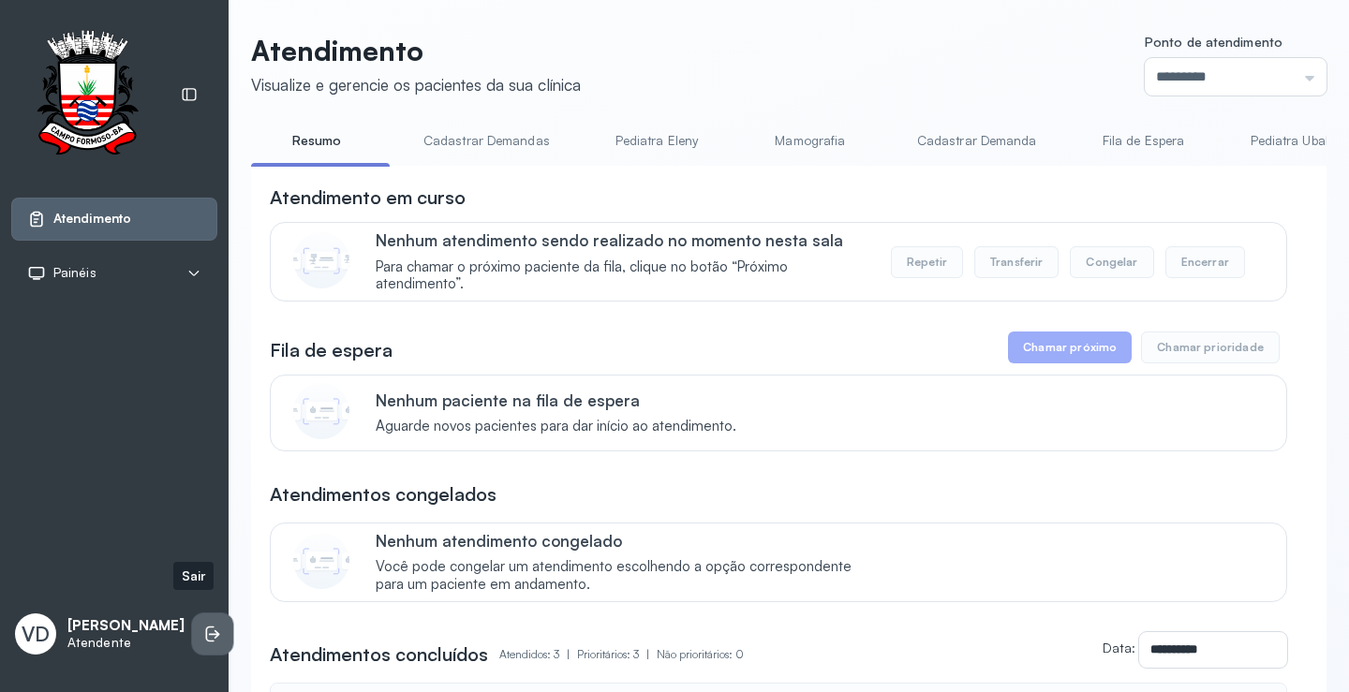
click at [192, 616] on li at bounding box center [212, 634] width 41 height 41
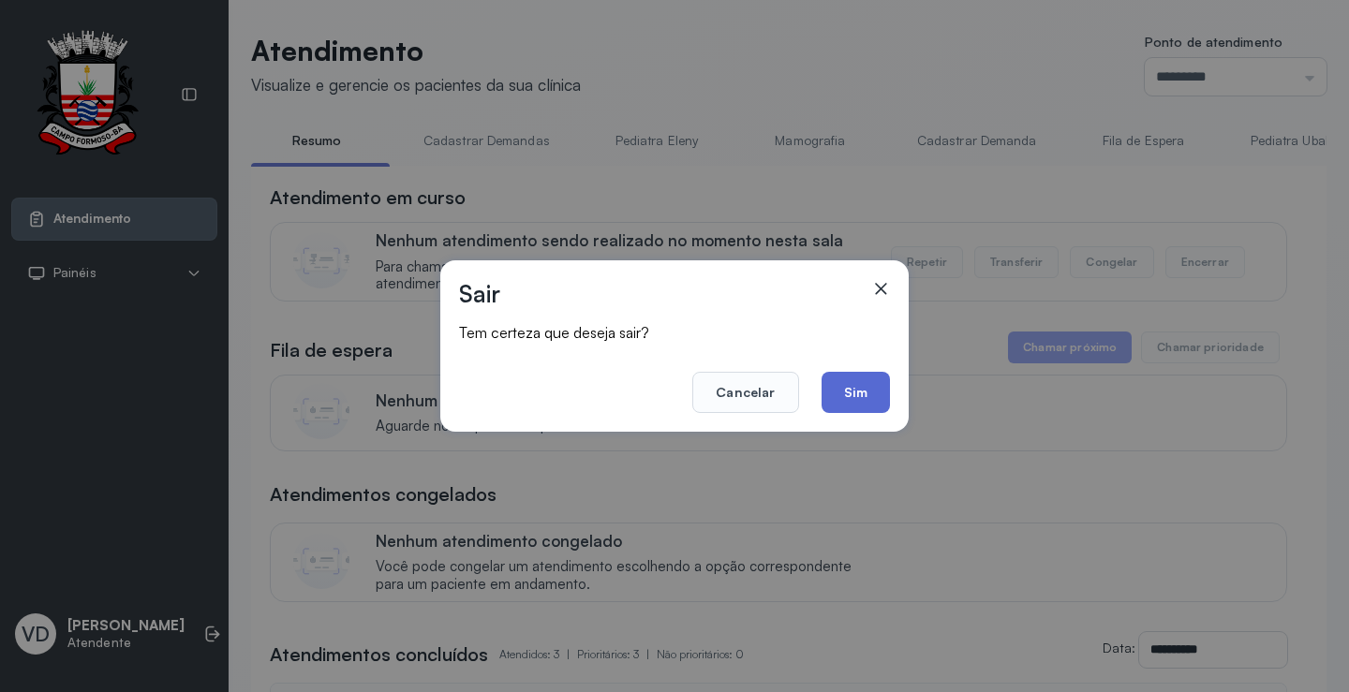
click at [844, 393] on button "Sim" at bounding box center [856, 392] width 68 height 41
